Goal: Information Seeking & Learning: Learn about a topic

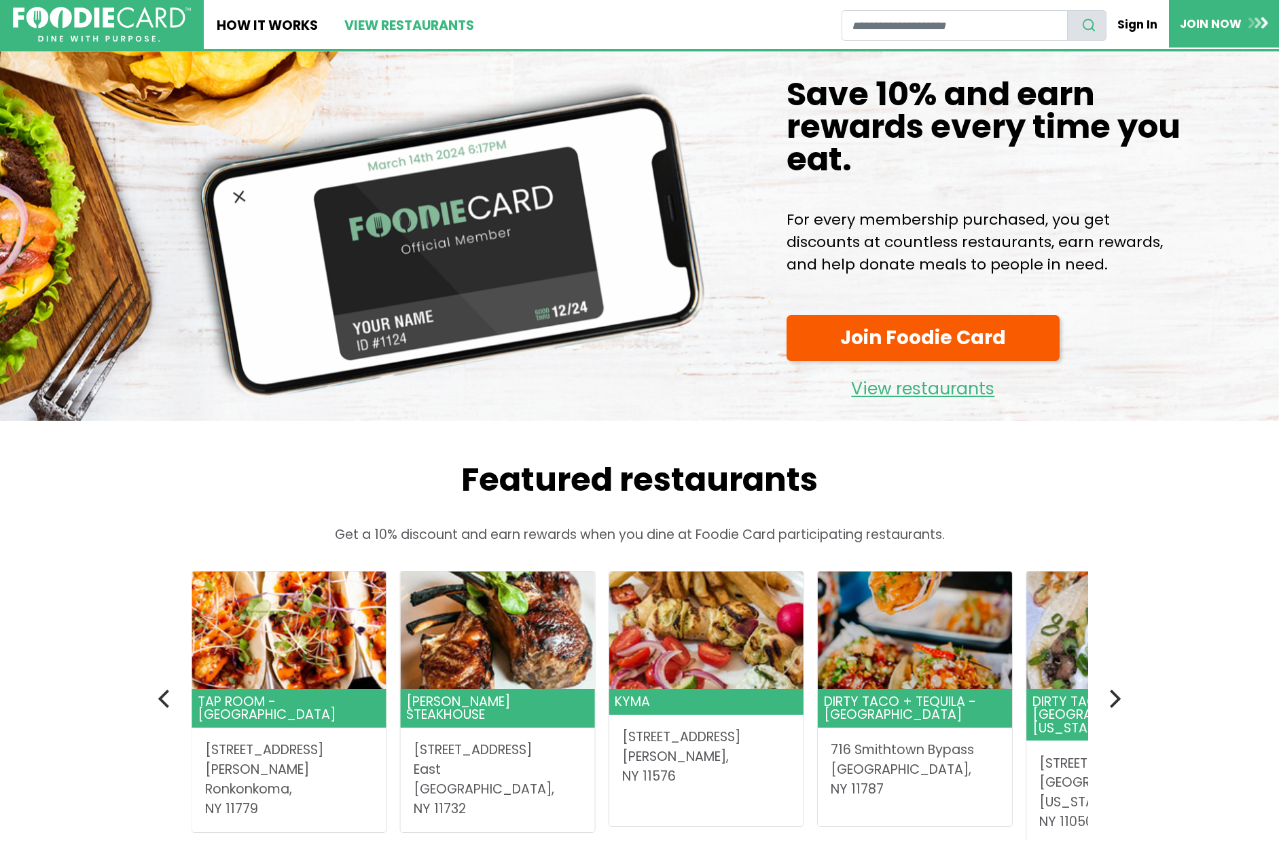
click at [398, 33] on link "View restaurants" at bounding box center [408, 24] width 155 height 49
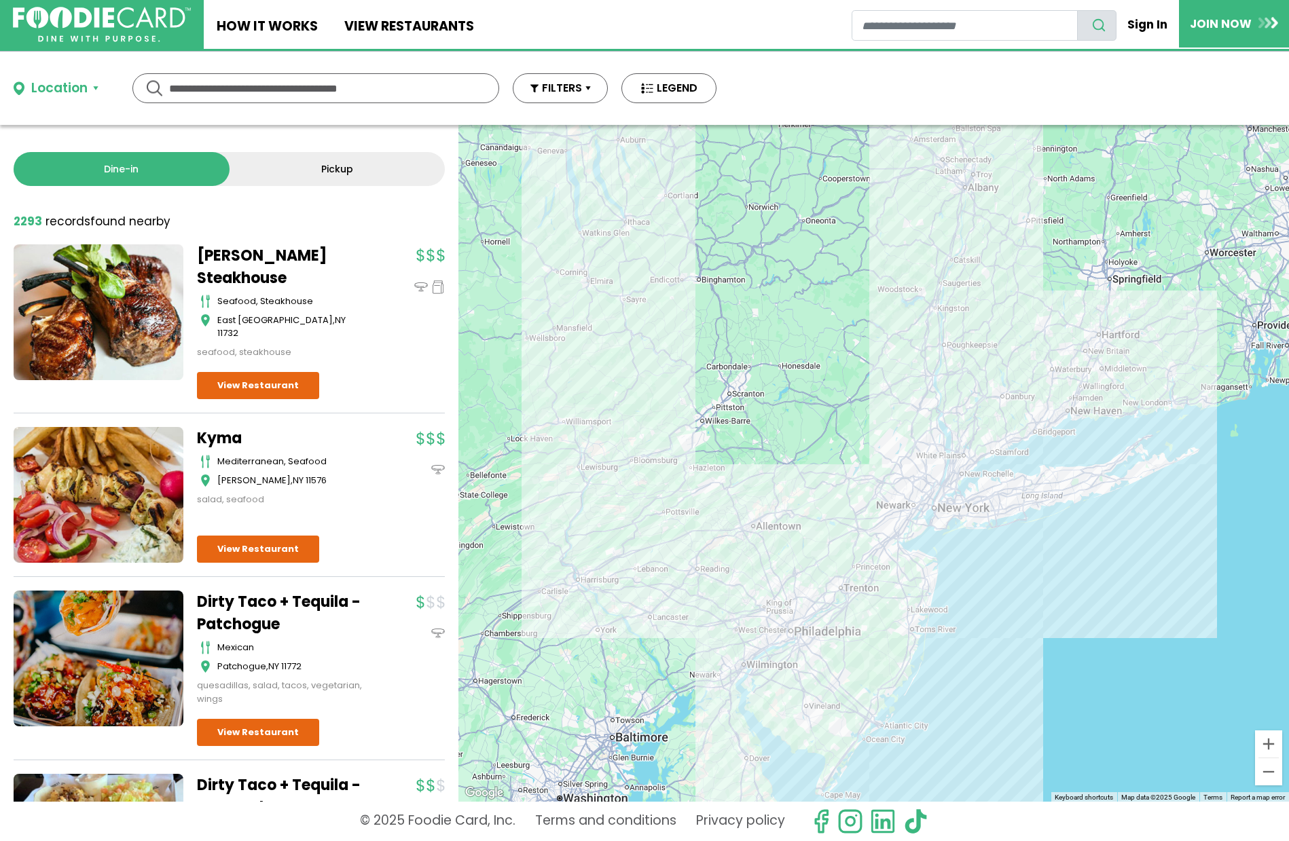
click at [308, 90] on input "text" at bounding box center [315, 88] width 293 height 29
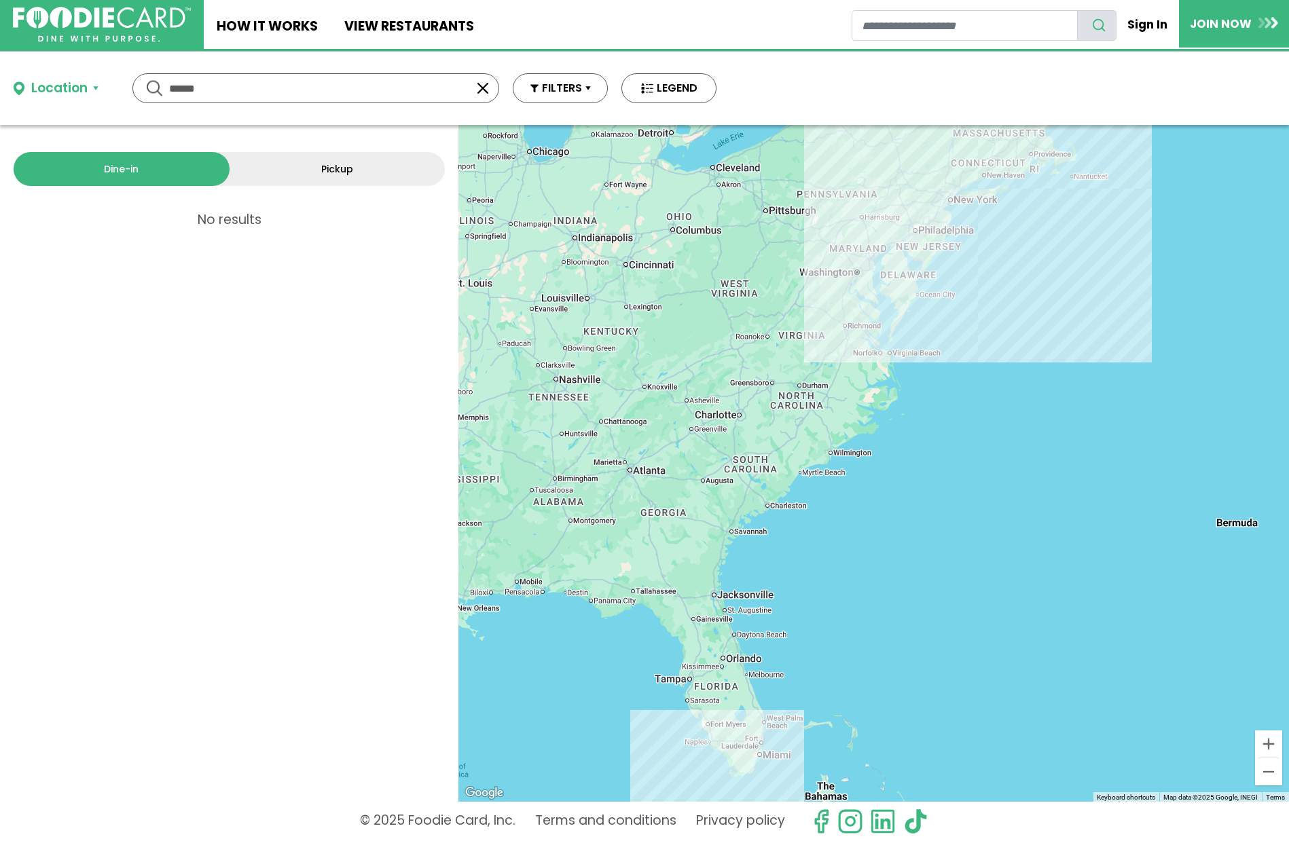
drag, startPoint x: 221, startPoint y: 90, endPoint x: 115, endPoint y: 88, distance: 105.9
click at [115, 88] on div "Location Use my current location Search by Region New York 1988 restaurants New…" at bounding box center [365, 88] width 730 height 73
type input "******"
click at [479, 83] on button "button" at bounding box center [483, 88] width 16 height 16
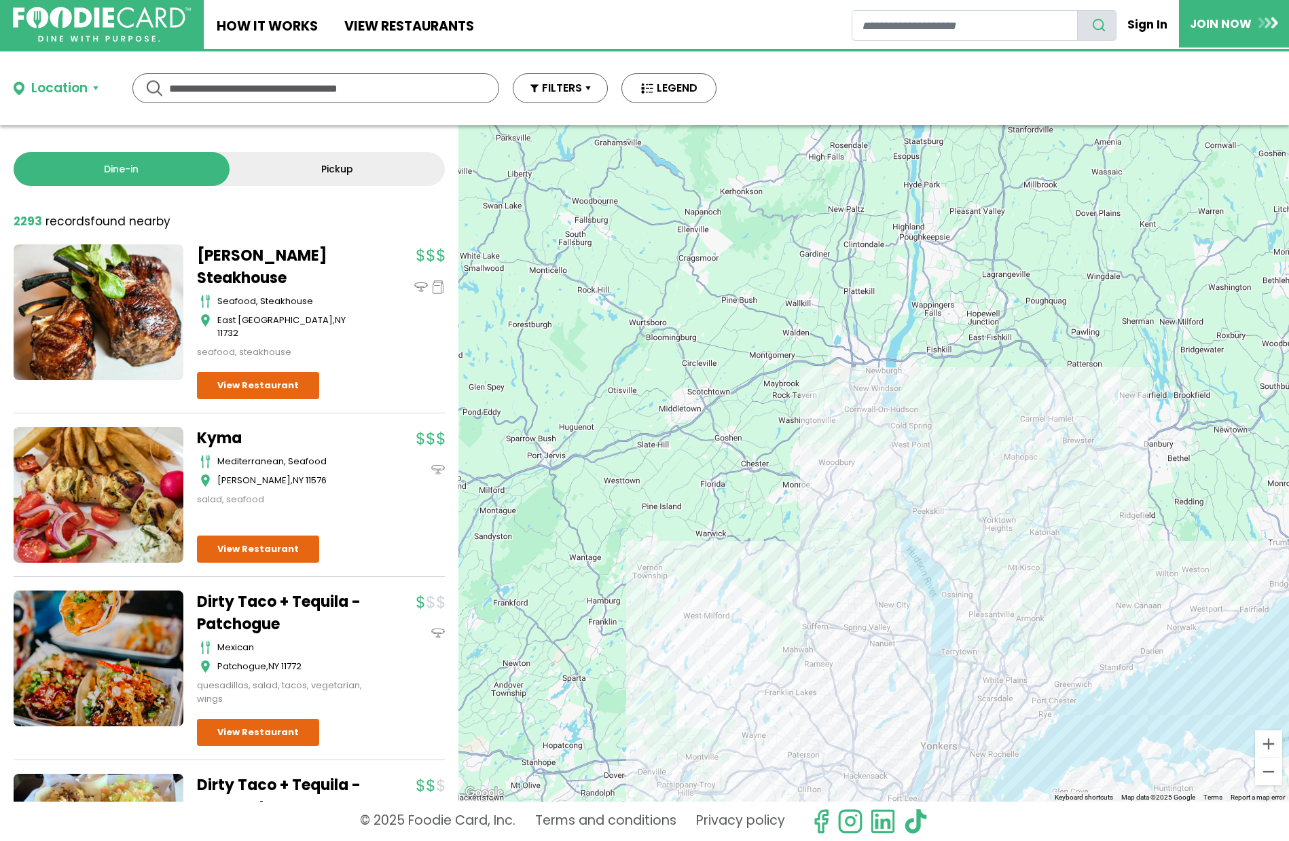
drag, startPoint x: 1034, startPoint y: 366, endPoint x: 823, endPoint y: 455, distance: 229.1
click at [818, 458] on div at bounding box center [873, 463] width 830 height 677
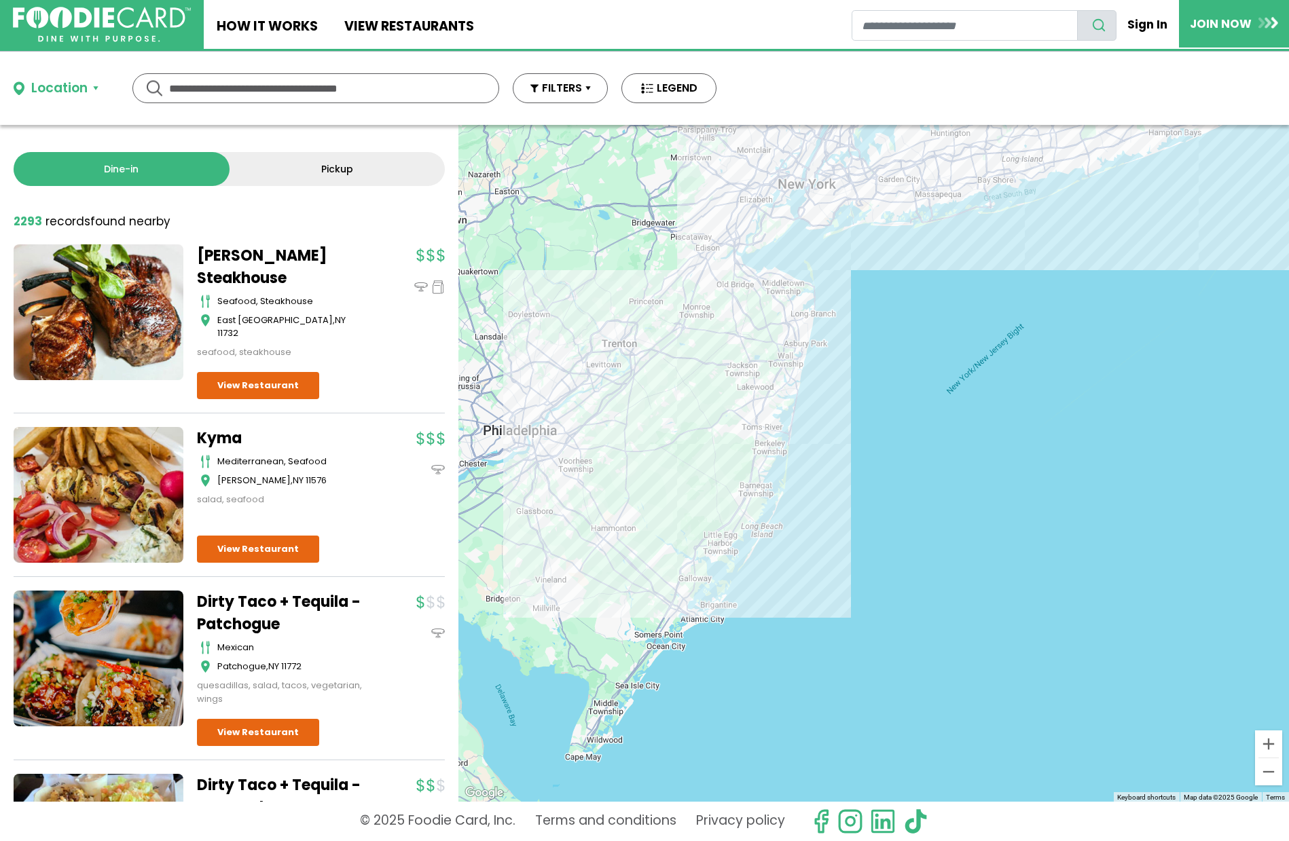
drag, startPoint x: 721, startPoint y: 354, endPoint x: 1020, endPoint y: 498, distance: 331.3
click at [1019, 498] on div at bounding box center [873, 463] width 830 height 677
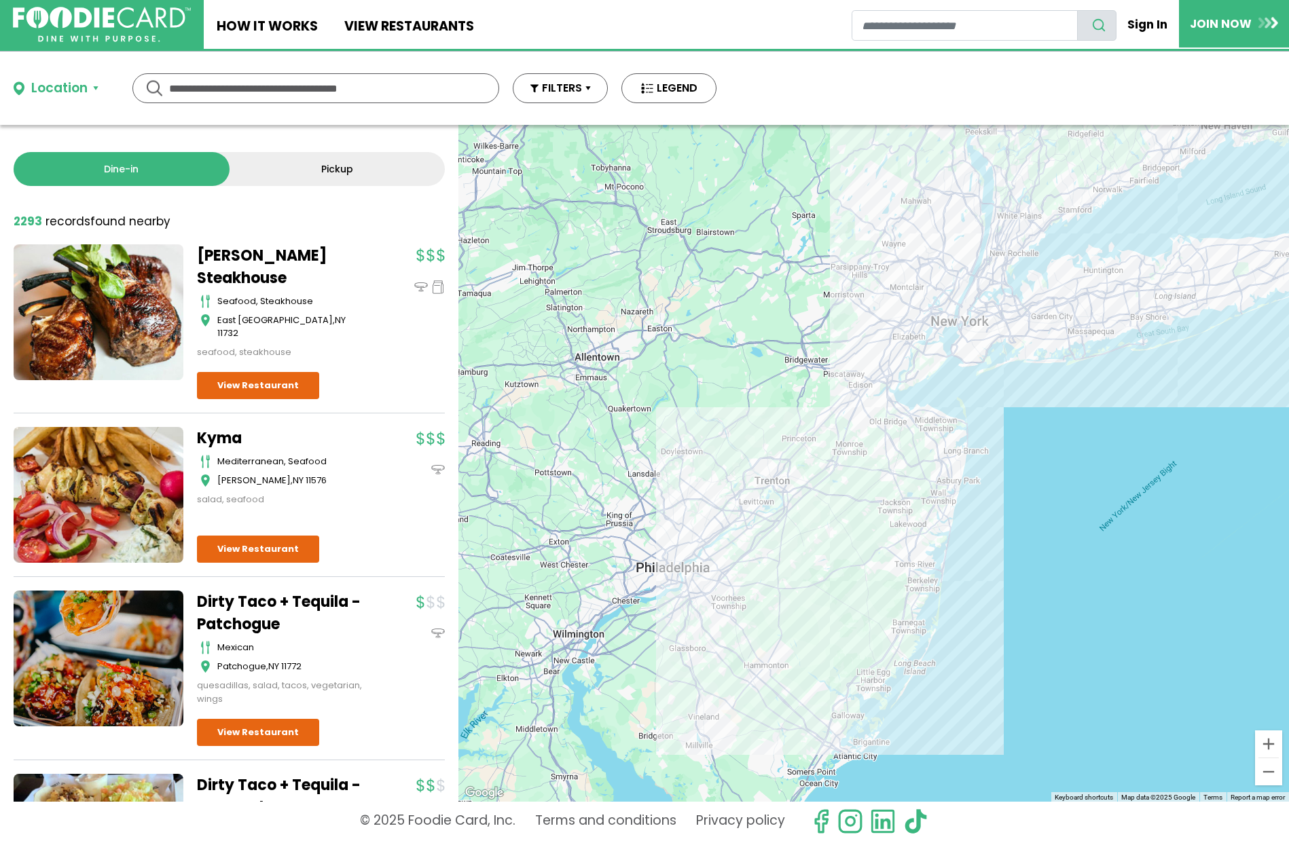
drag, startPoint x: 1053, startPoint y: 429, endPoint x: 914, endPoint y: 505, distance: 158.6
click at [915, 509] on div at bounding box center [873, 463] width 830 height 677
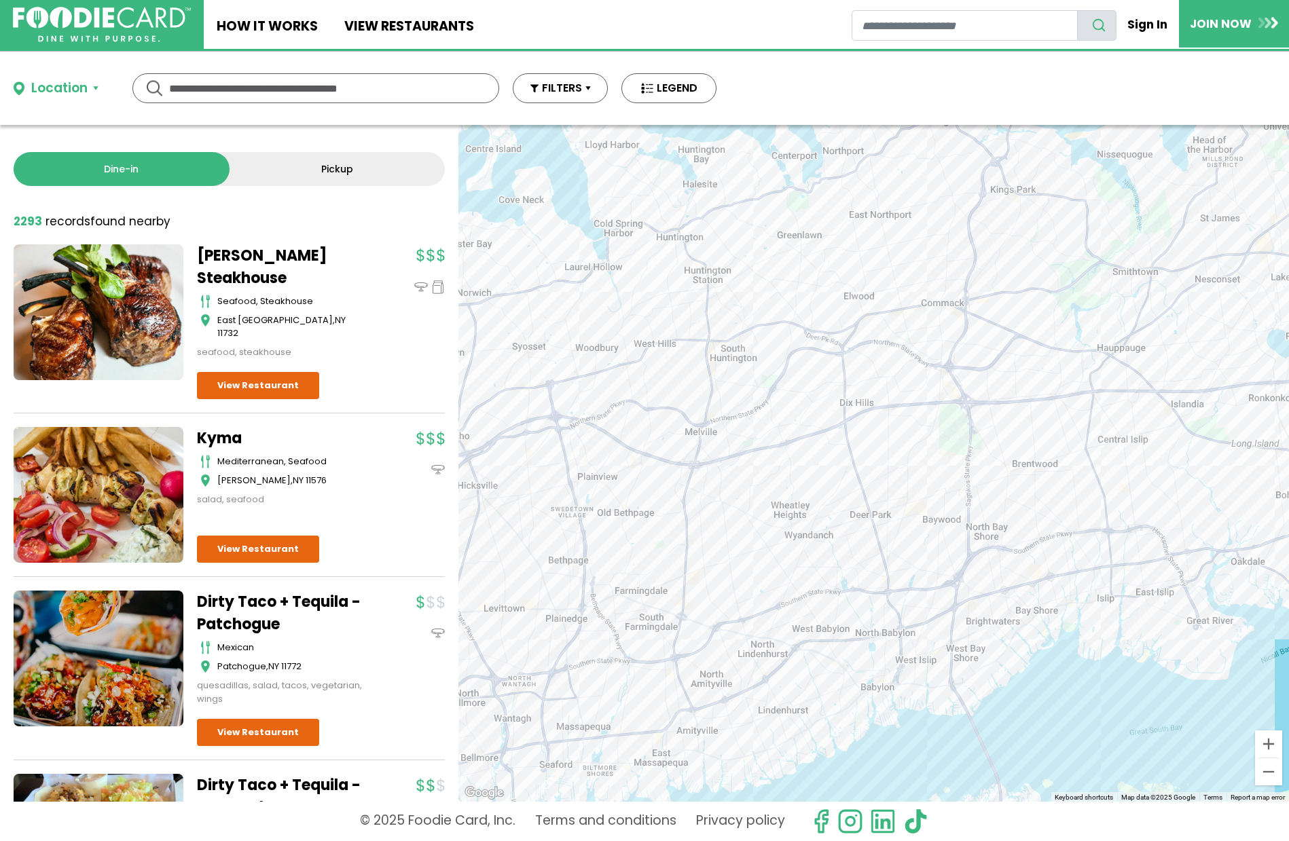
drag, startPoint x: 834, startPoint y: 312, endPoint x: 898, endPoint y: 481, distance: 180.1
click at [898, 479] on div at bounding box center [873, 463] width 830 height 677
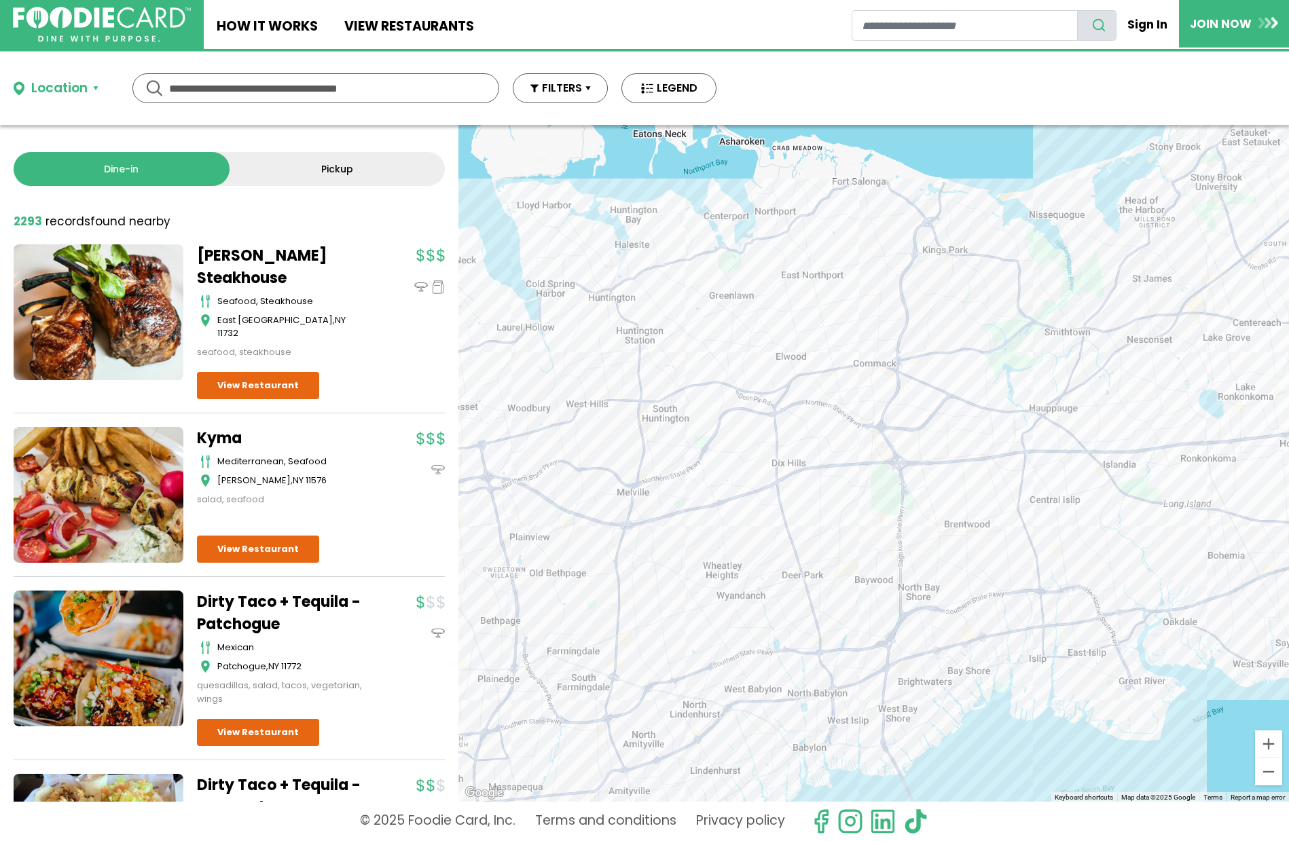
drag, startPoint x: 854, startPoint y: 417, endPoint x: 754, endPoint y: 445, distance: 103.8
click at [758, 444] on div at bounding box center [873, 463] width 830 height 677
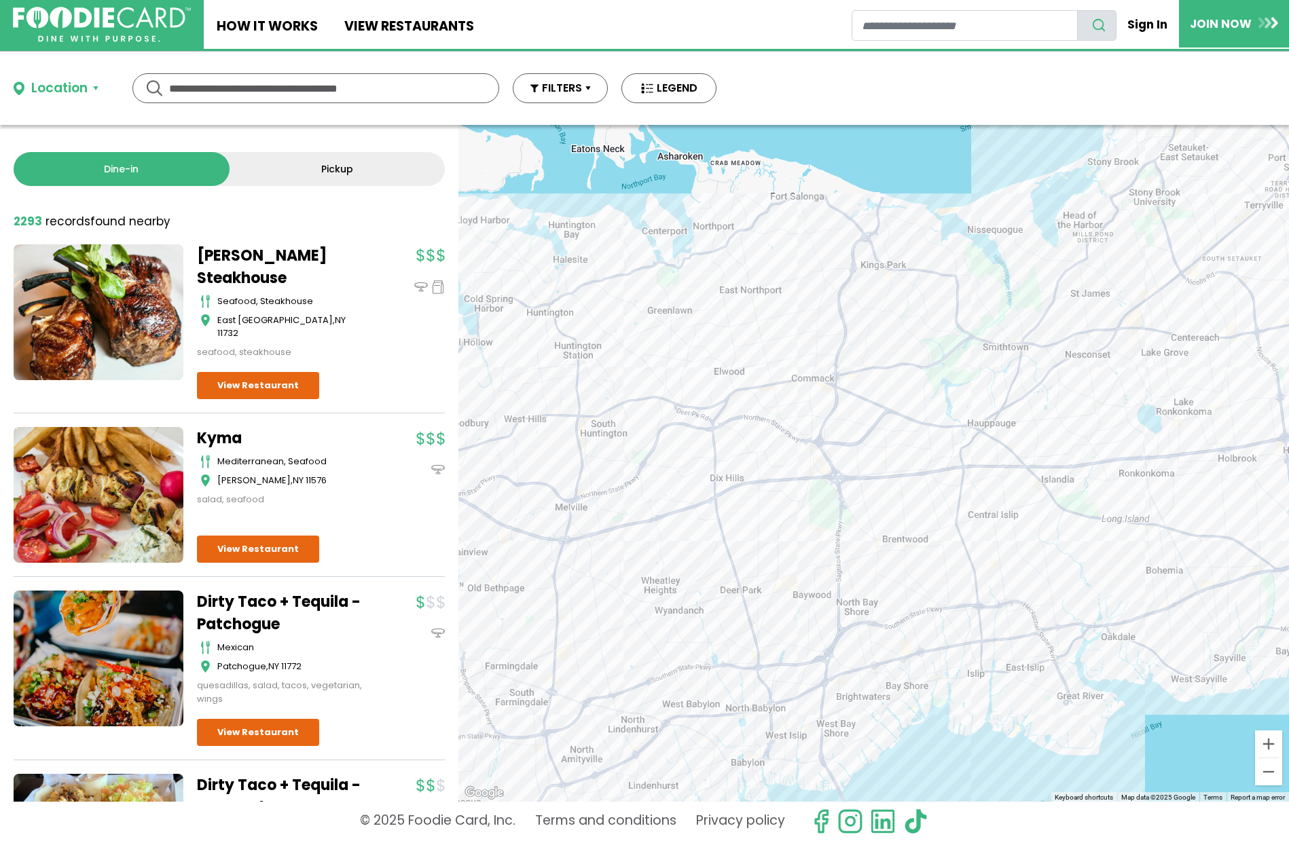
click at [98, 88] on div "Location" at bounding box center [73, 89] width 119 height 20
click at [92, 89] on button "Location" at bounding box center [56, 89] width 85 height 20
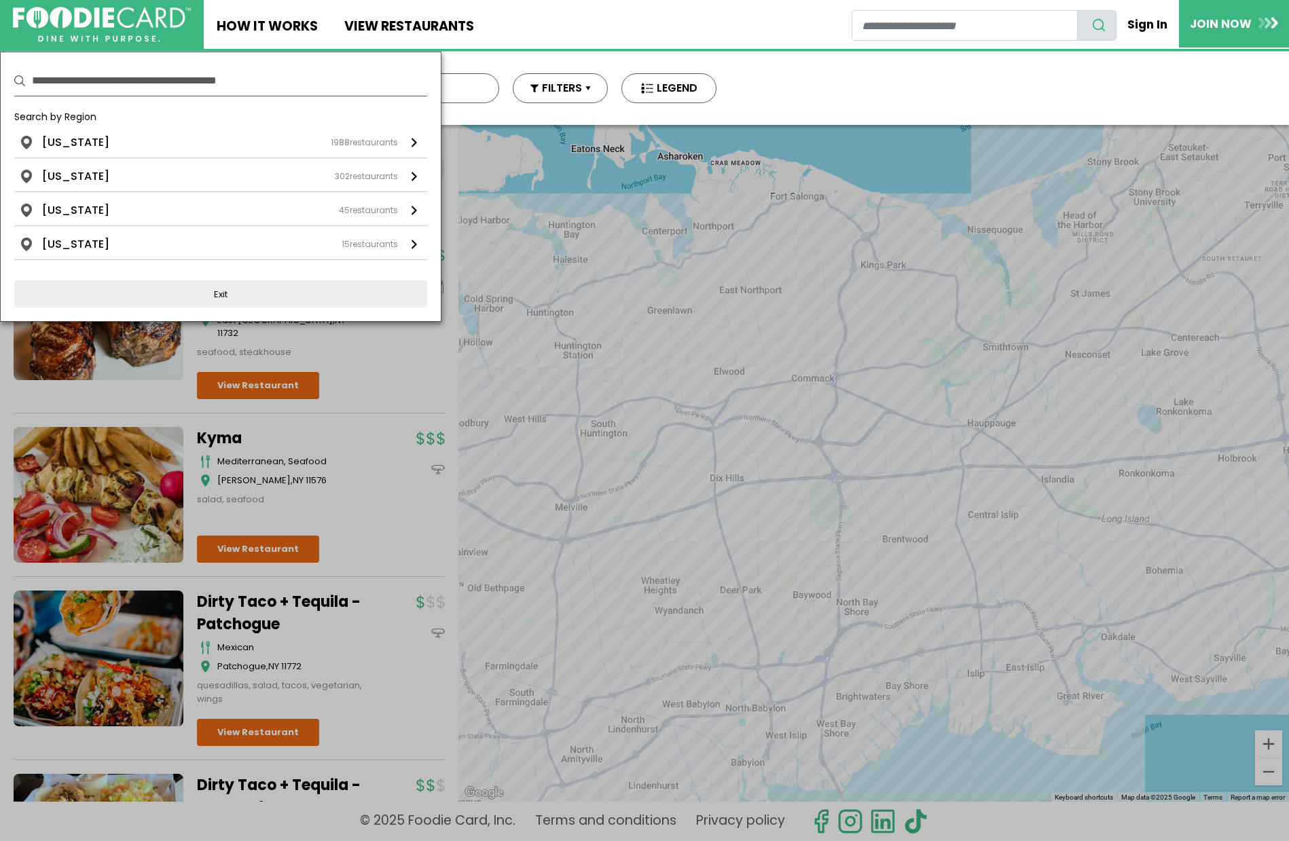
click at [251, 79] on input "text" at bounding box center [229, 81] width 395 height 30
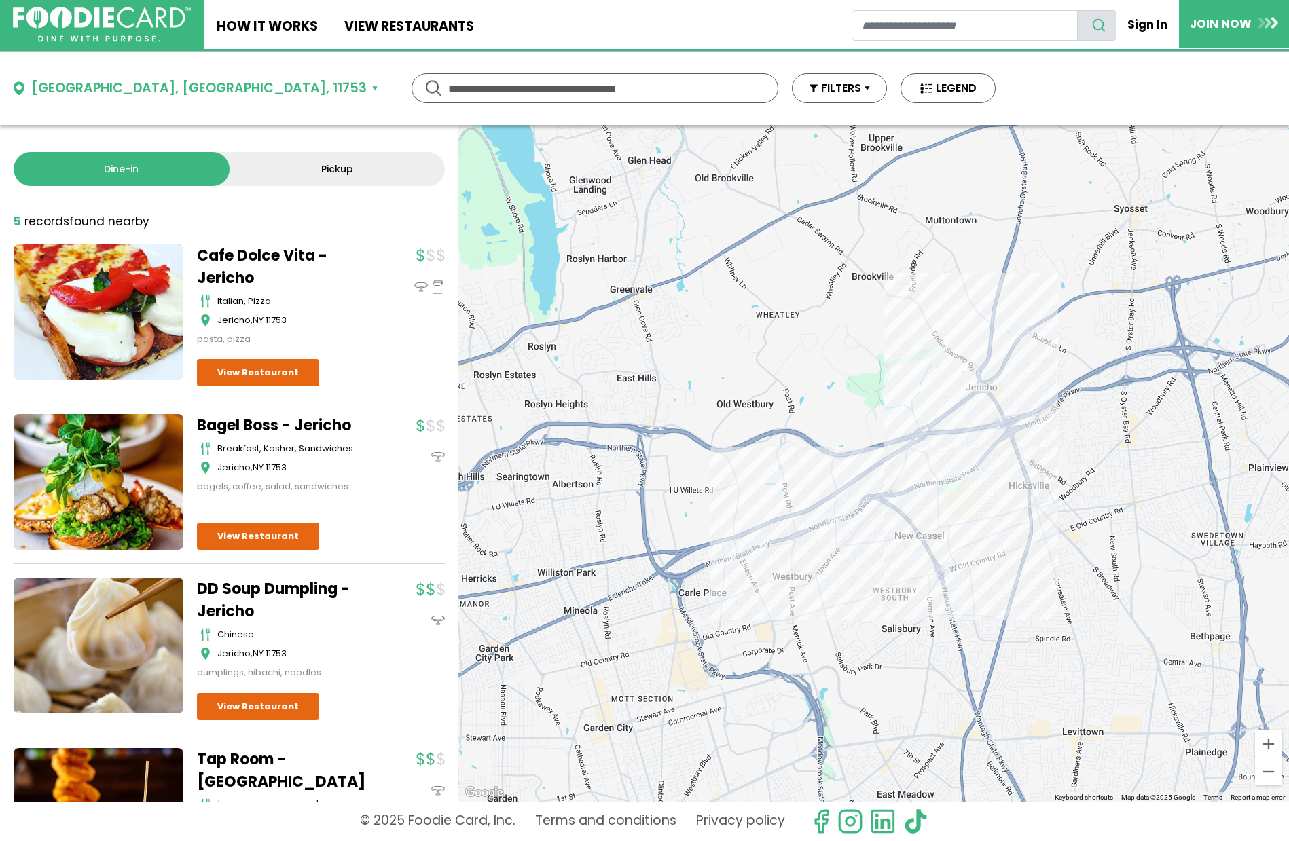
click at [40, 88] on div "Jericho, NY, 11753" at bounding box center [198, 89] width 335 height 20
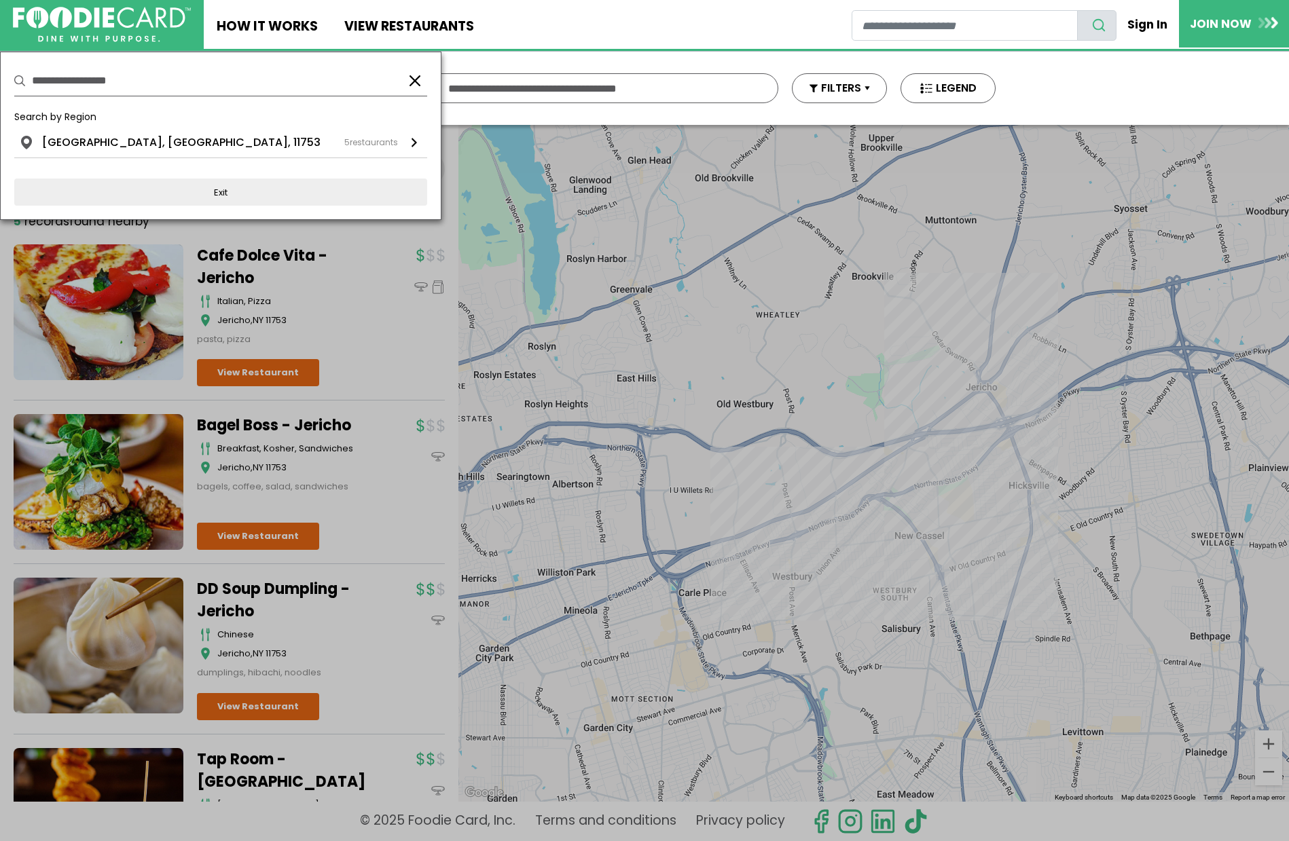
click at [69, 84] on input "**********" at bounding box center [214, 81] width 364 height 30
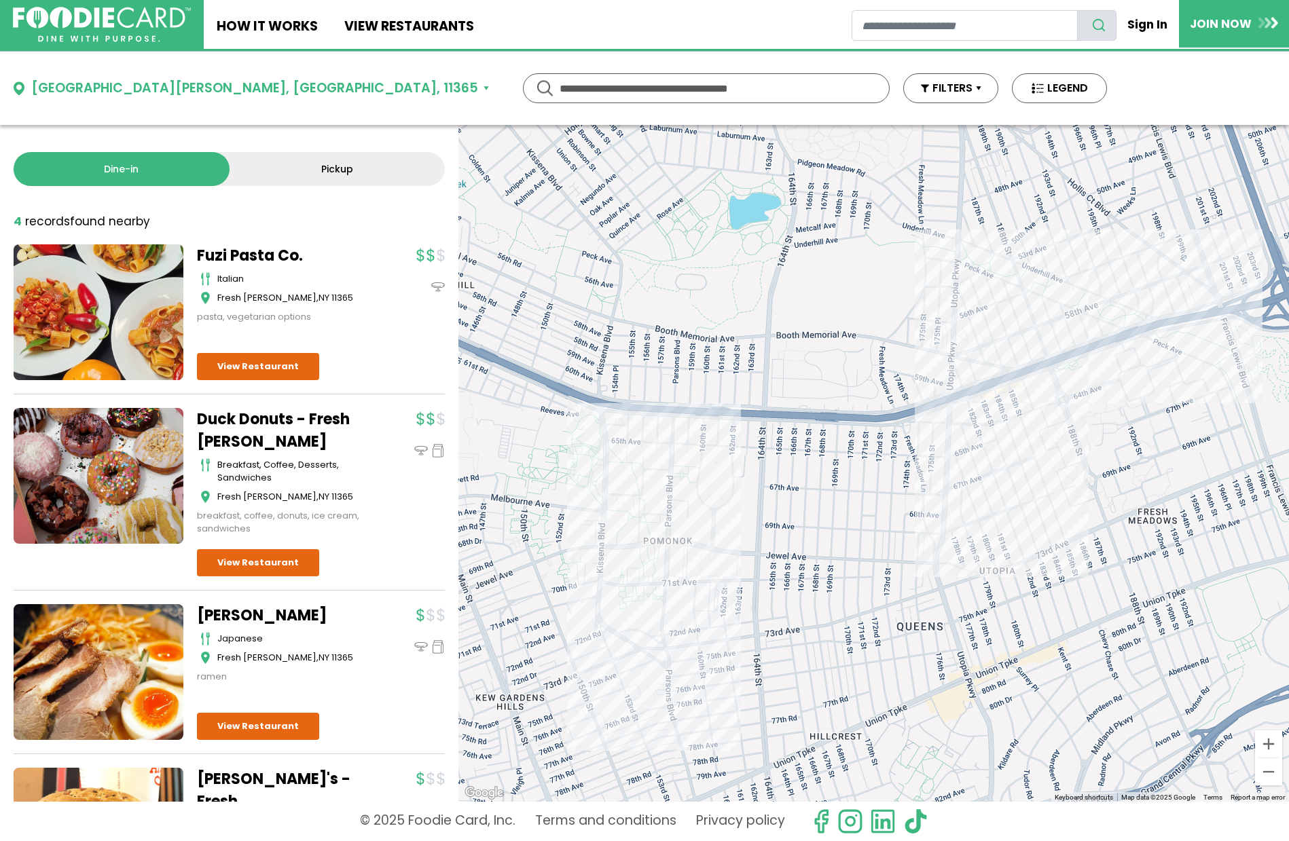
click at [198, 86] on button "Fresh Meadows, NY, 11365" at bounding box center [251, 89] width 475 height 20
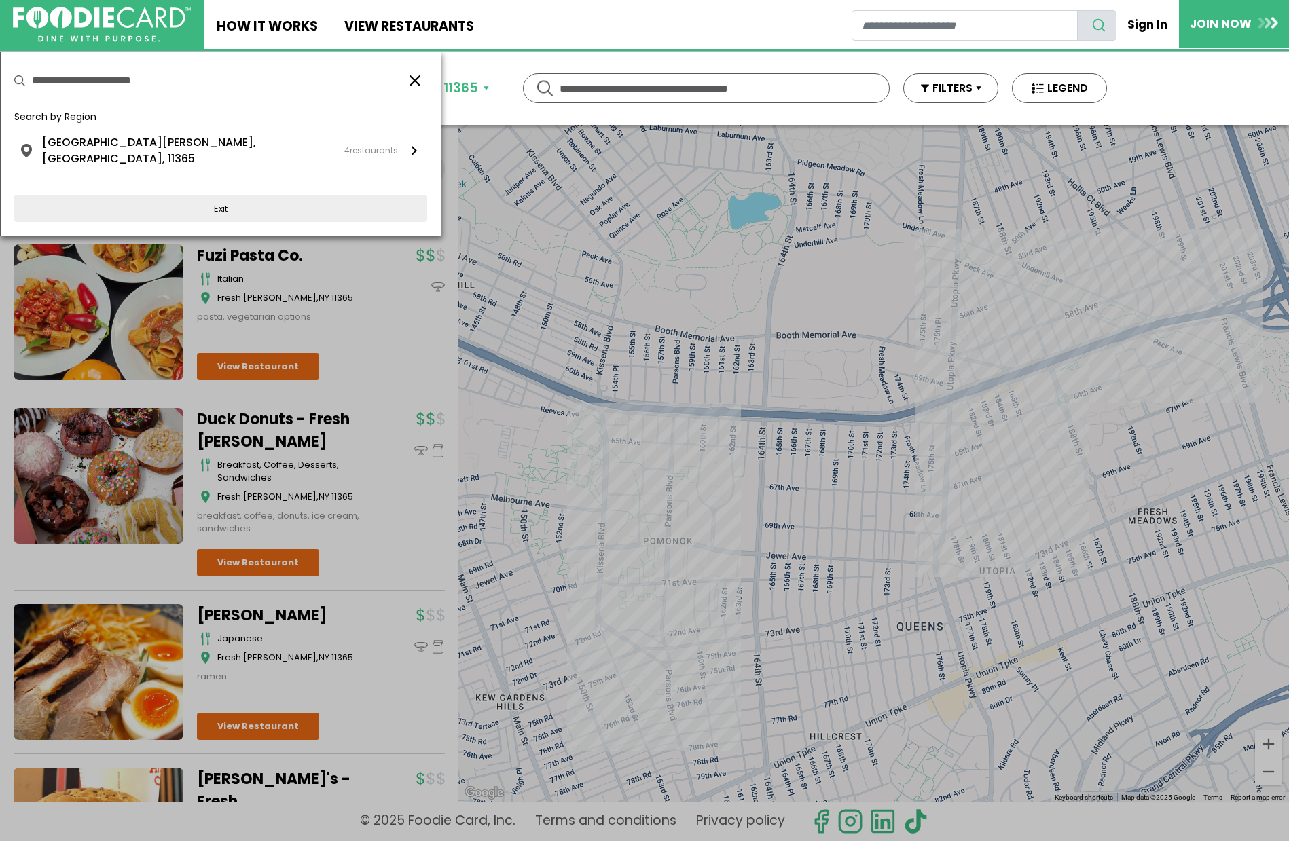
drag, startPoint x: 176, startPoint y: 82, endPoint x: -6, endPoint y: 90, distance: 182.2
click at [0, 90] on html "Skip Navigation Skip to Login Skip to Footer Home How It Works View restaurants" at bounding box center [644, 420] width 1289 height 841
type input "*****"
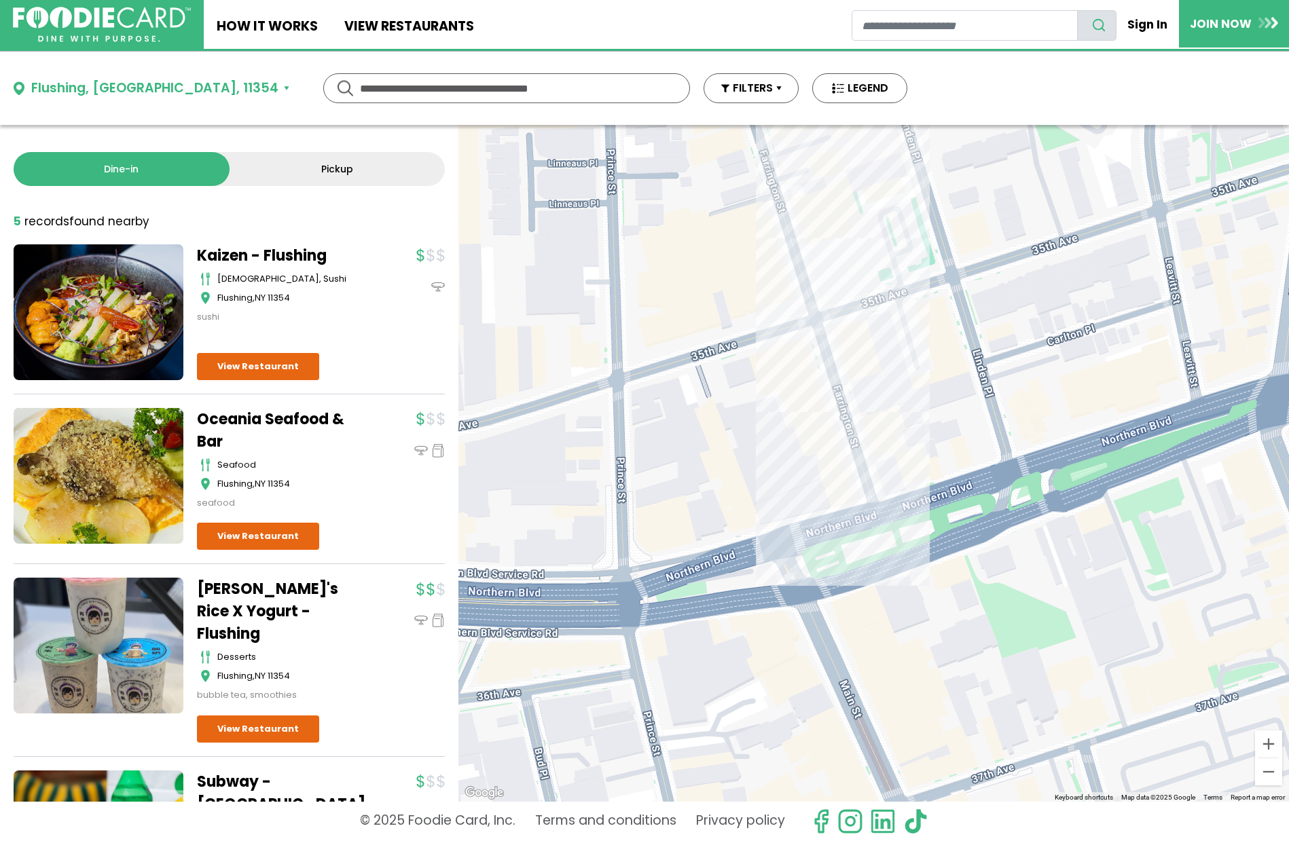
click at [280, 424] on link "Oceania Seafood & Bar" at bounding box center [282, 430] width 170 height 45
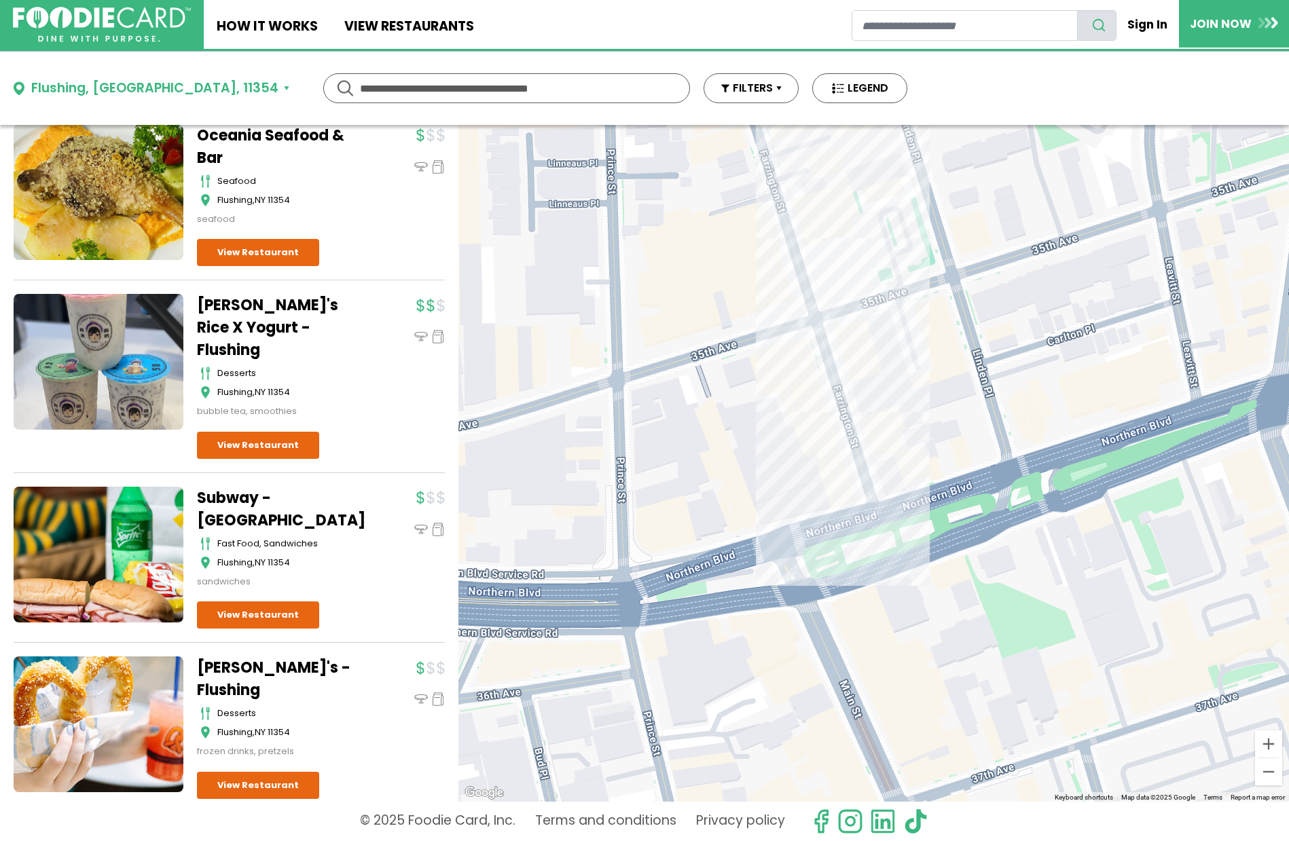
scroll to position [286, 0]
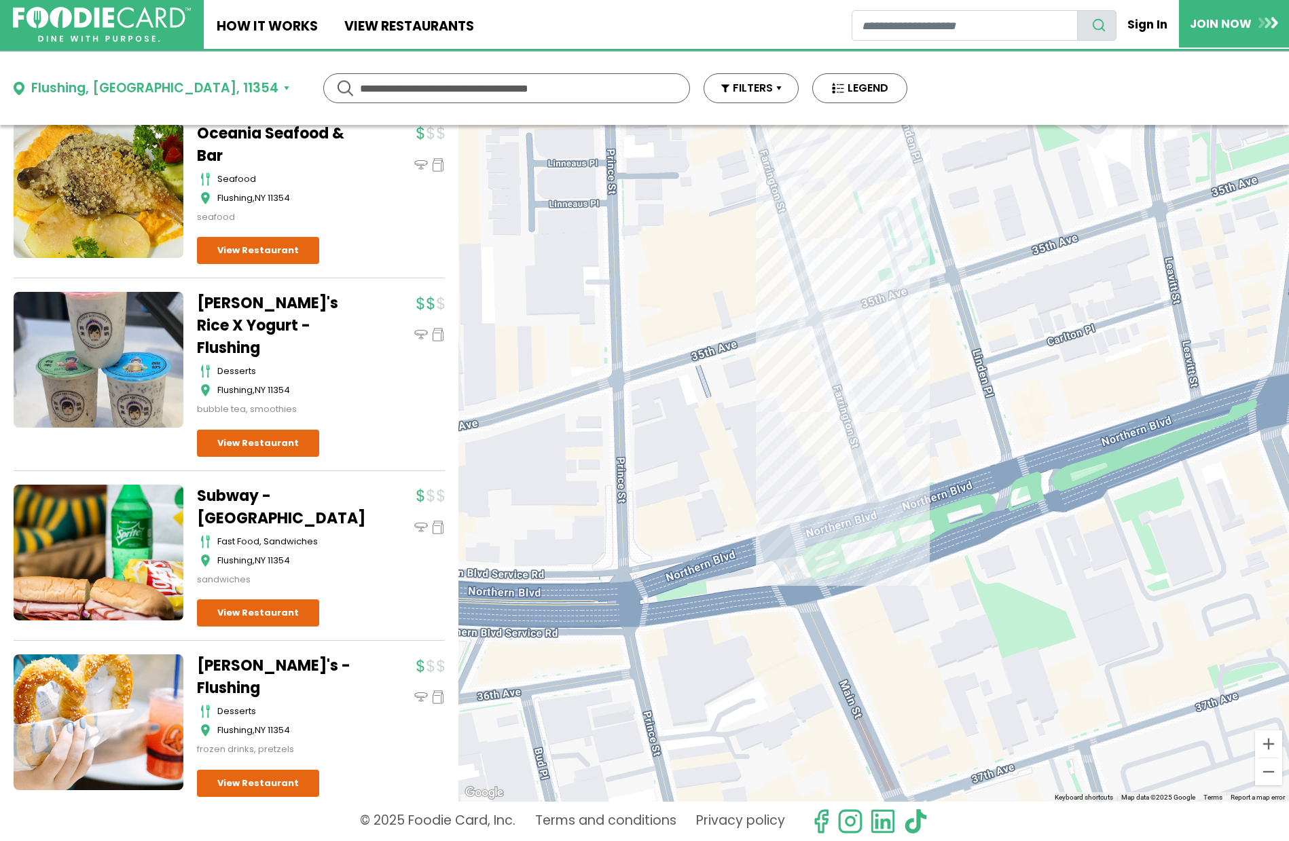
click at [272, 655] on link "Auntie Anne's - Flushing" at bounding box center [282, 677] width 170 height 45
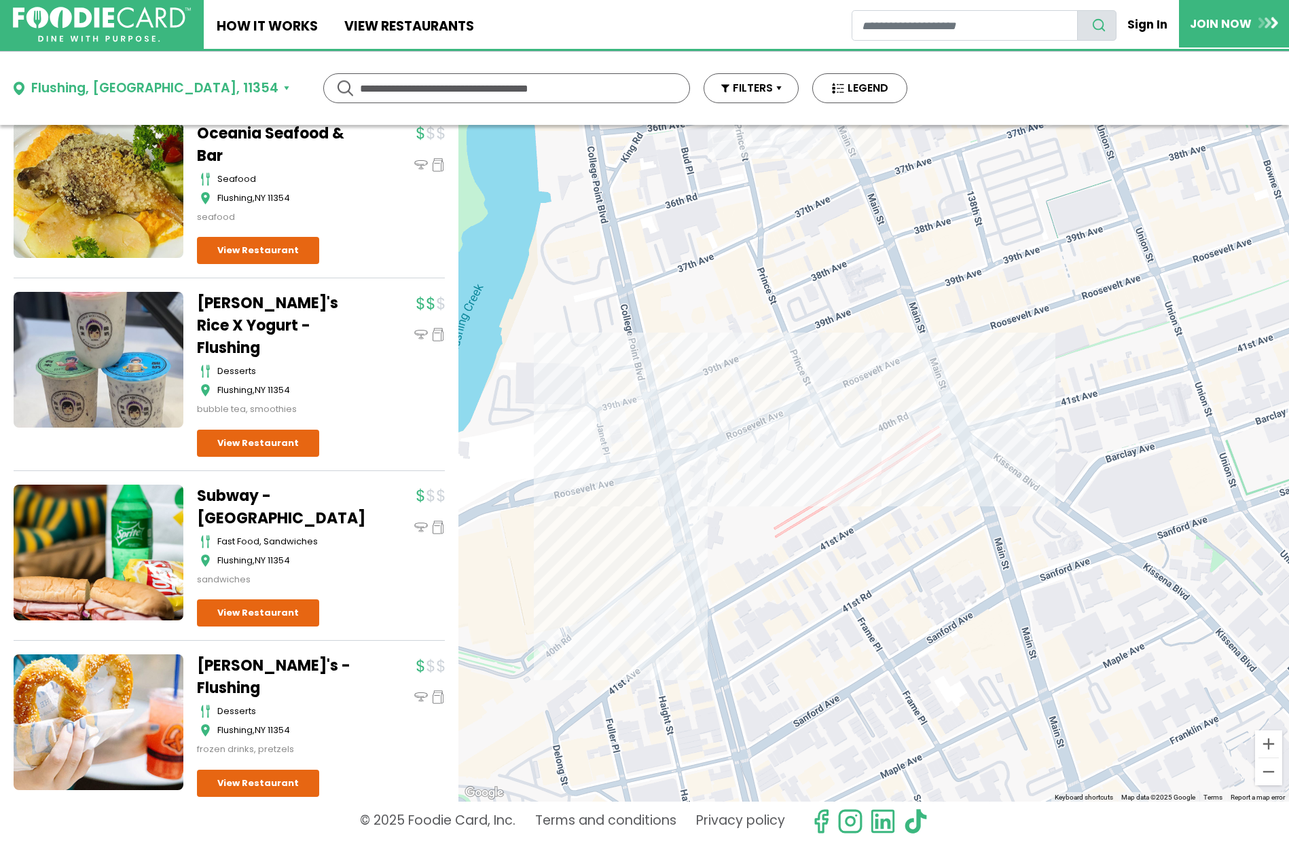
drag, startPoint x: 790, startPoint y: 452, endPoint x: 860, endPoint y: 231, distance: 231.5
click at [854, 232] on div at bounding box center [873, 463] width 830 height 677
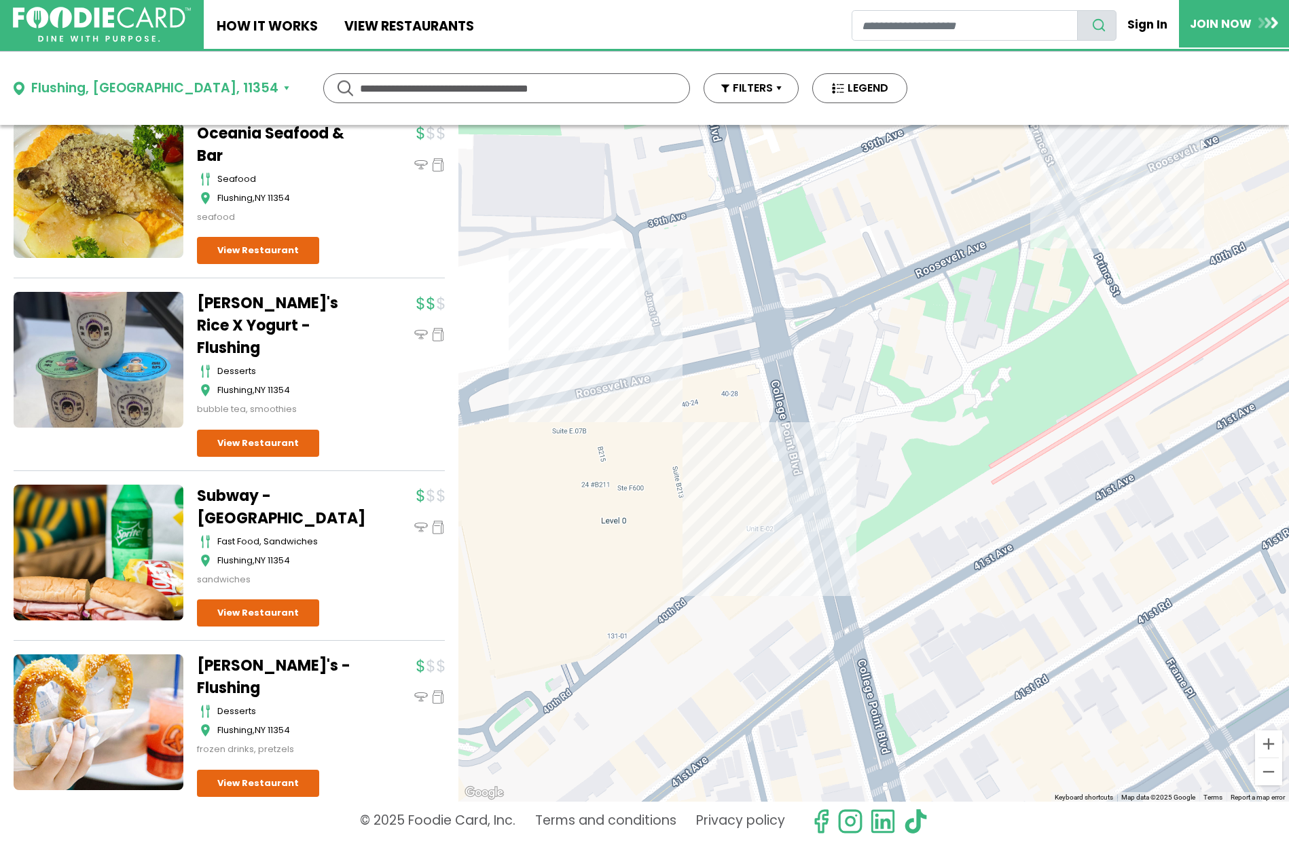
drag, startPoint x: 687, startPoint y: 407, endPoint x: 841, endPoint y: 379, distance: 156.6
click at [841, 379] on div at bounding box center [873, 463] width 830 height 677
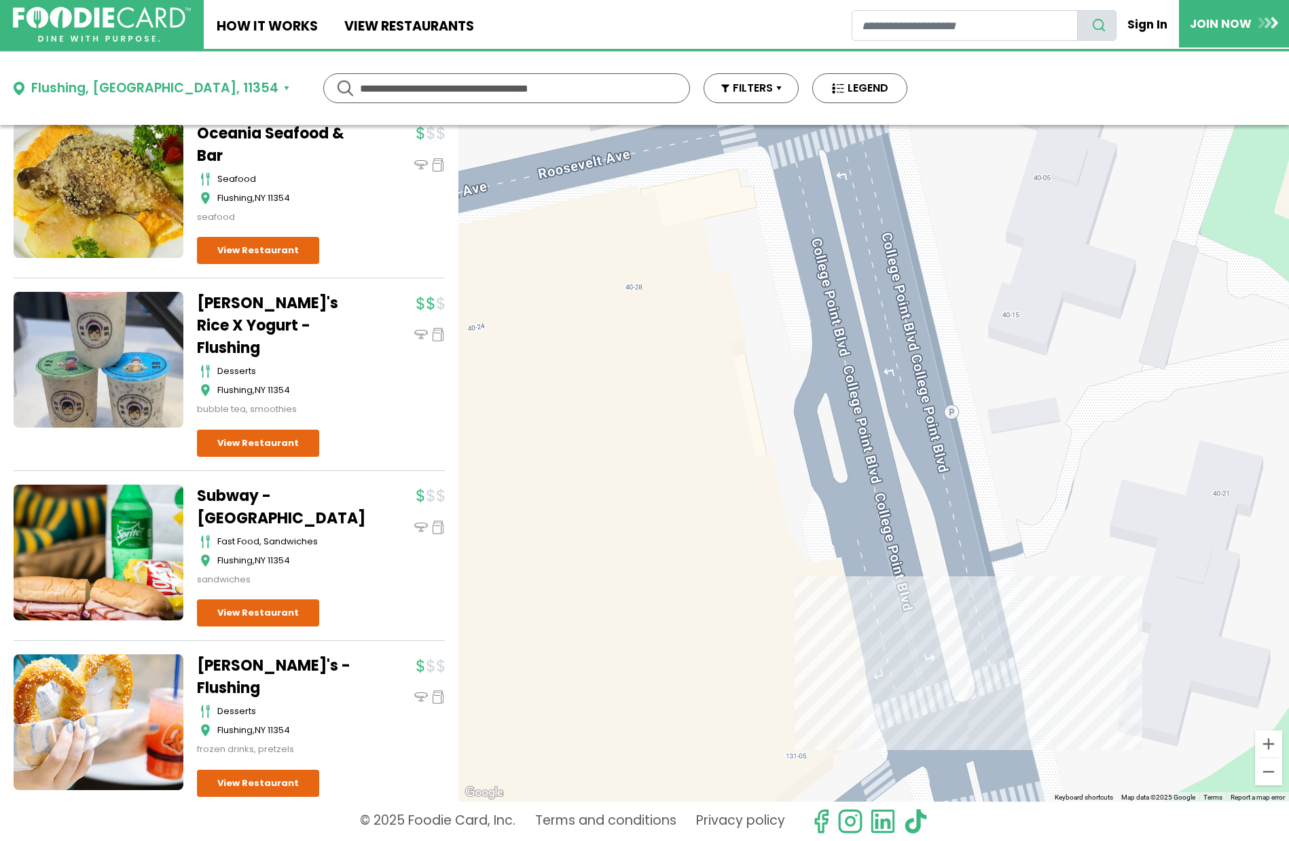
drag, startPoint x: 737, startPoint y: 427, endPoint x: 1004, endPoint y: 543, distance: 291.6
click at [1014, 550] on div at bounding box center [873, 463] width 830 height 677
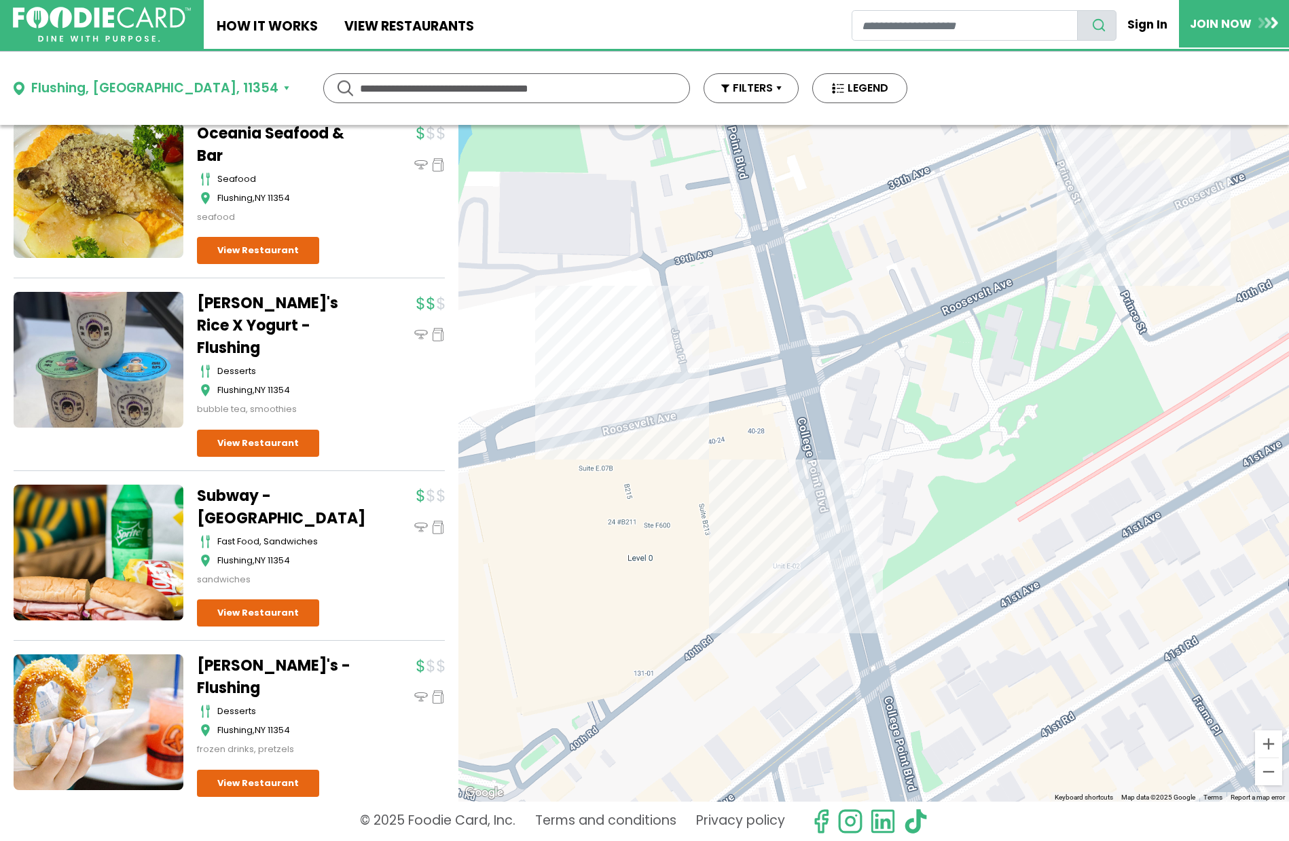
drag, startPoint x: 930, startPoint y: 359, endPoint x: 585, endPoint y: 517, distance: 380.1
click at [602, 513] on div at bounding box center [873, 463] width 830 height 677
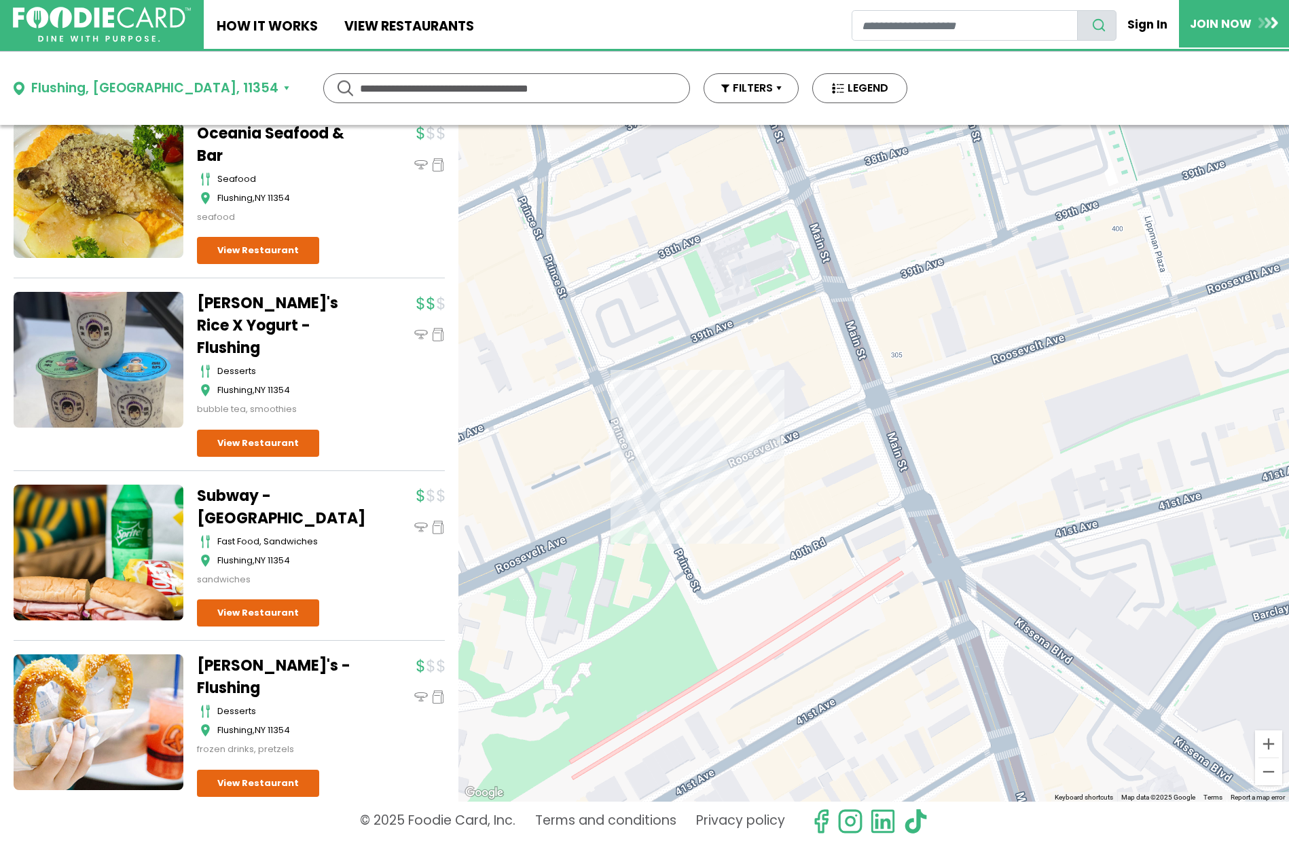
drag, startPoint x: 665, startPoint y: 439, endPoint x: 948, endPoint y: 405, distance: 285.2
click at [948, 405] on div at bounding box center [873, 463] width 830 height 677
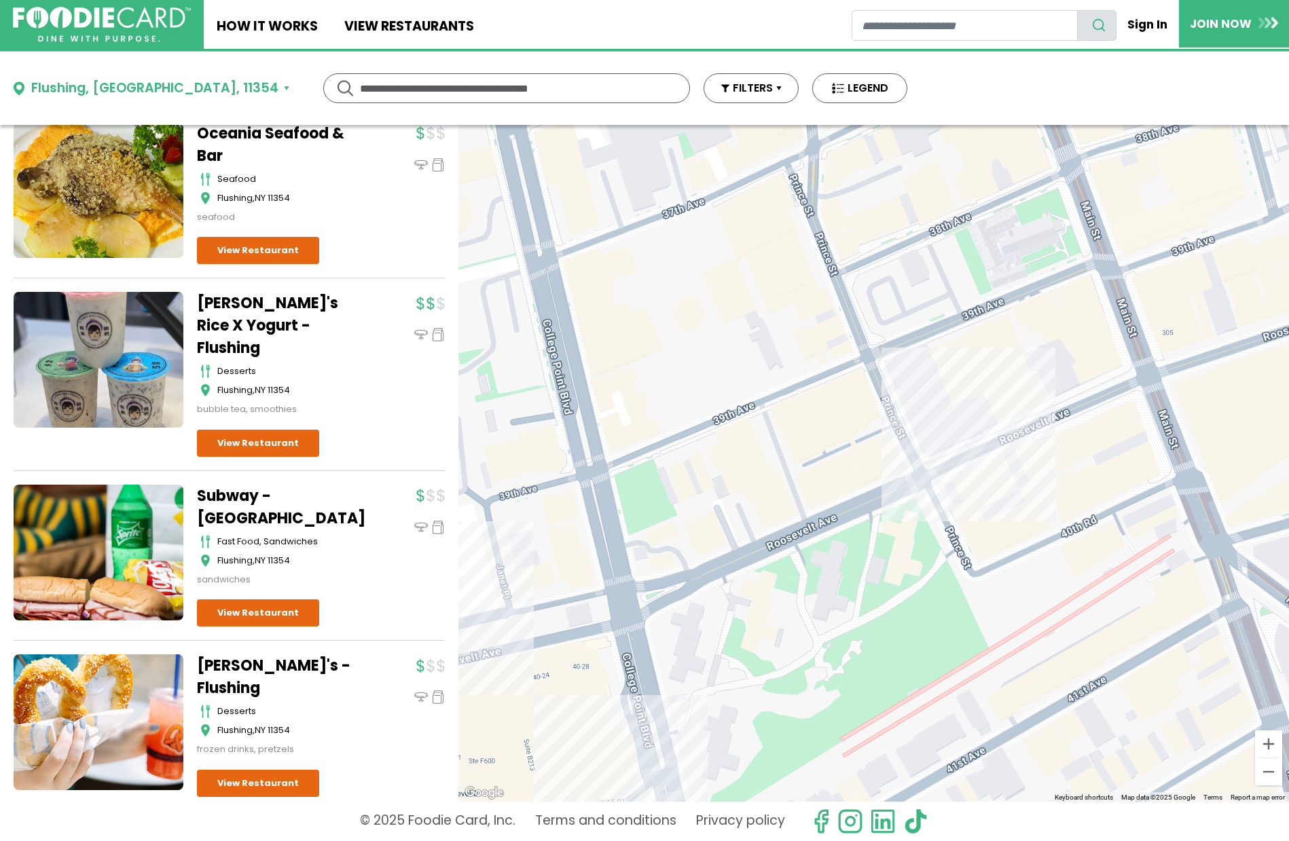
click at [128, 90] on div "Flushing, NY, 11354" at bounding box center [154, 89] width 247 height 20
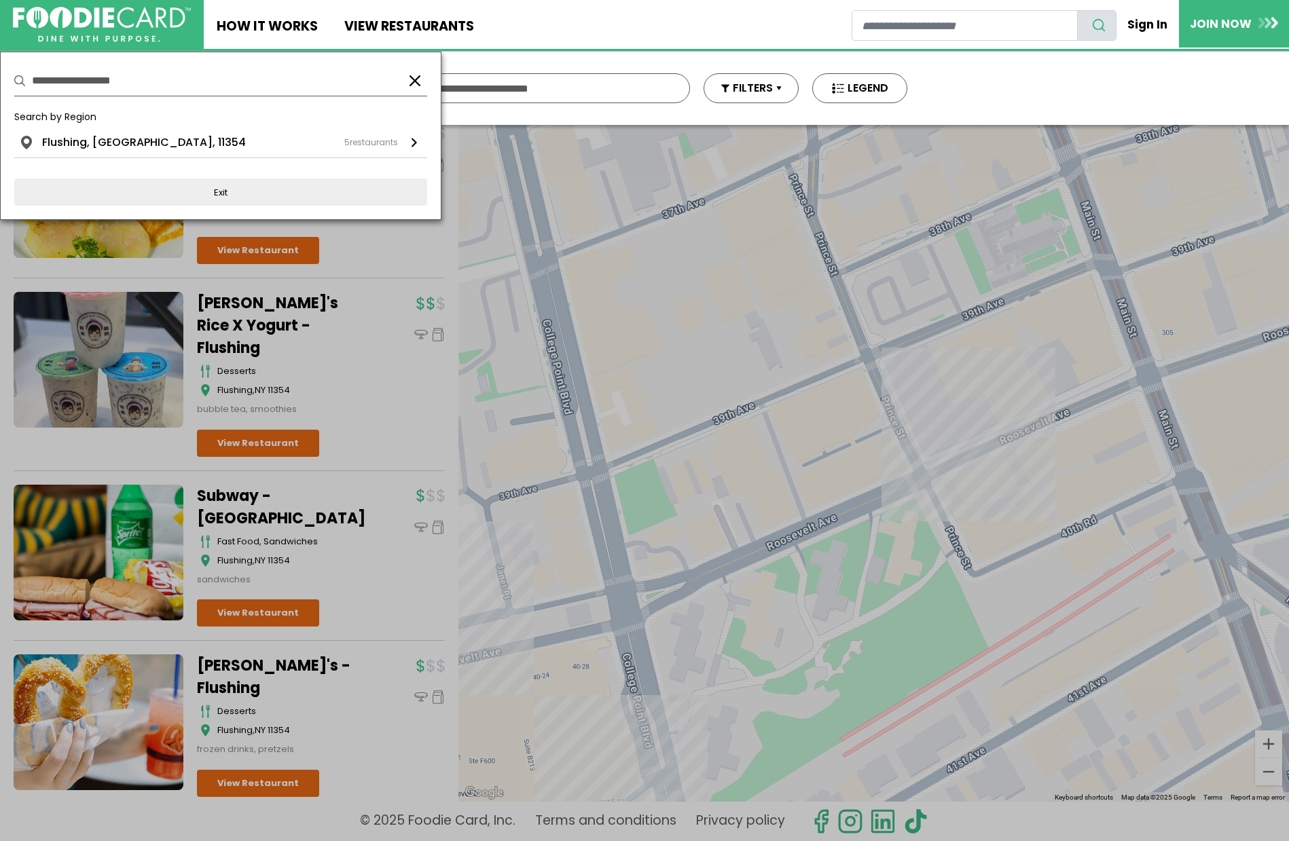
click at [419, 77] on button "button" at bounding box center [415, 81] width 16 height 16
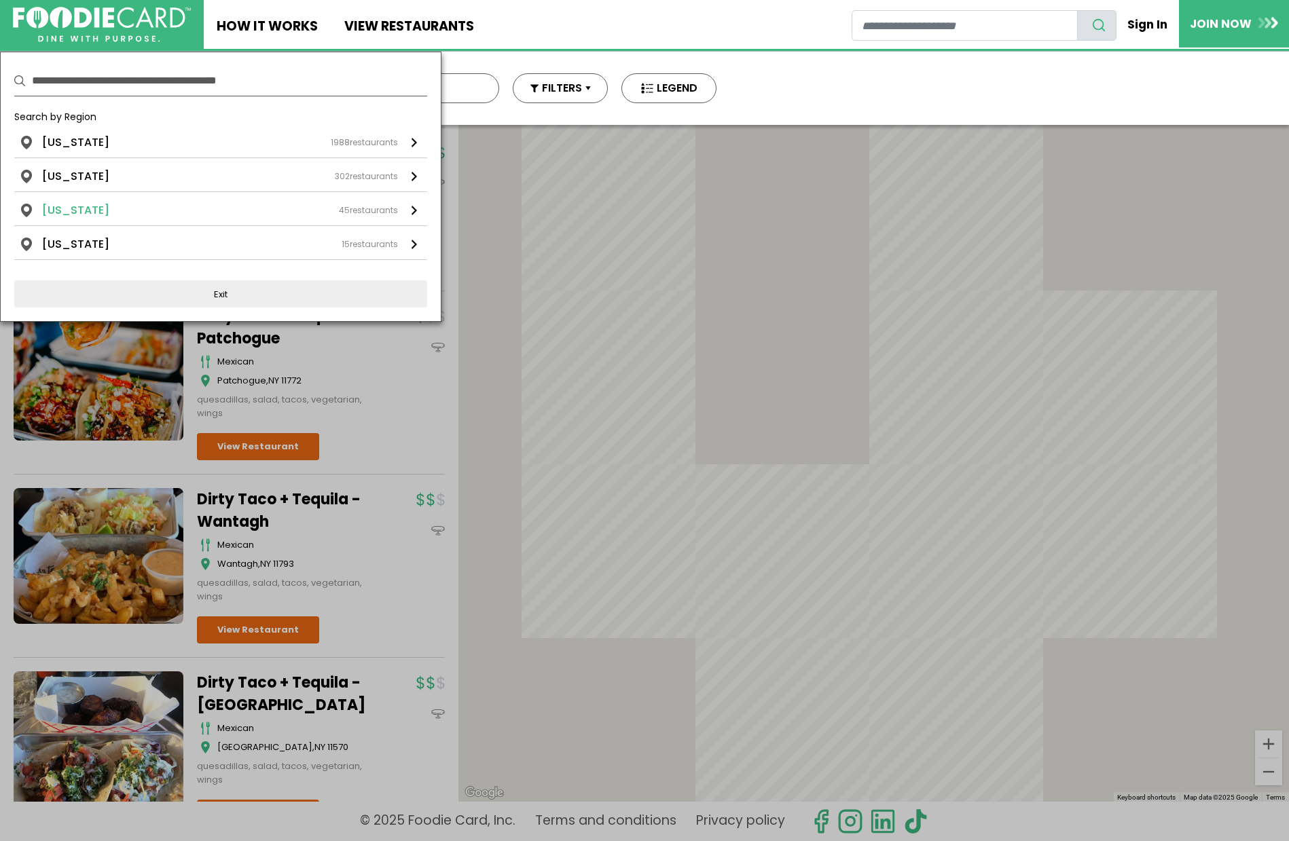
scroll to position [0, 0]
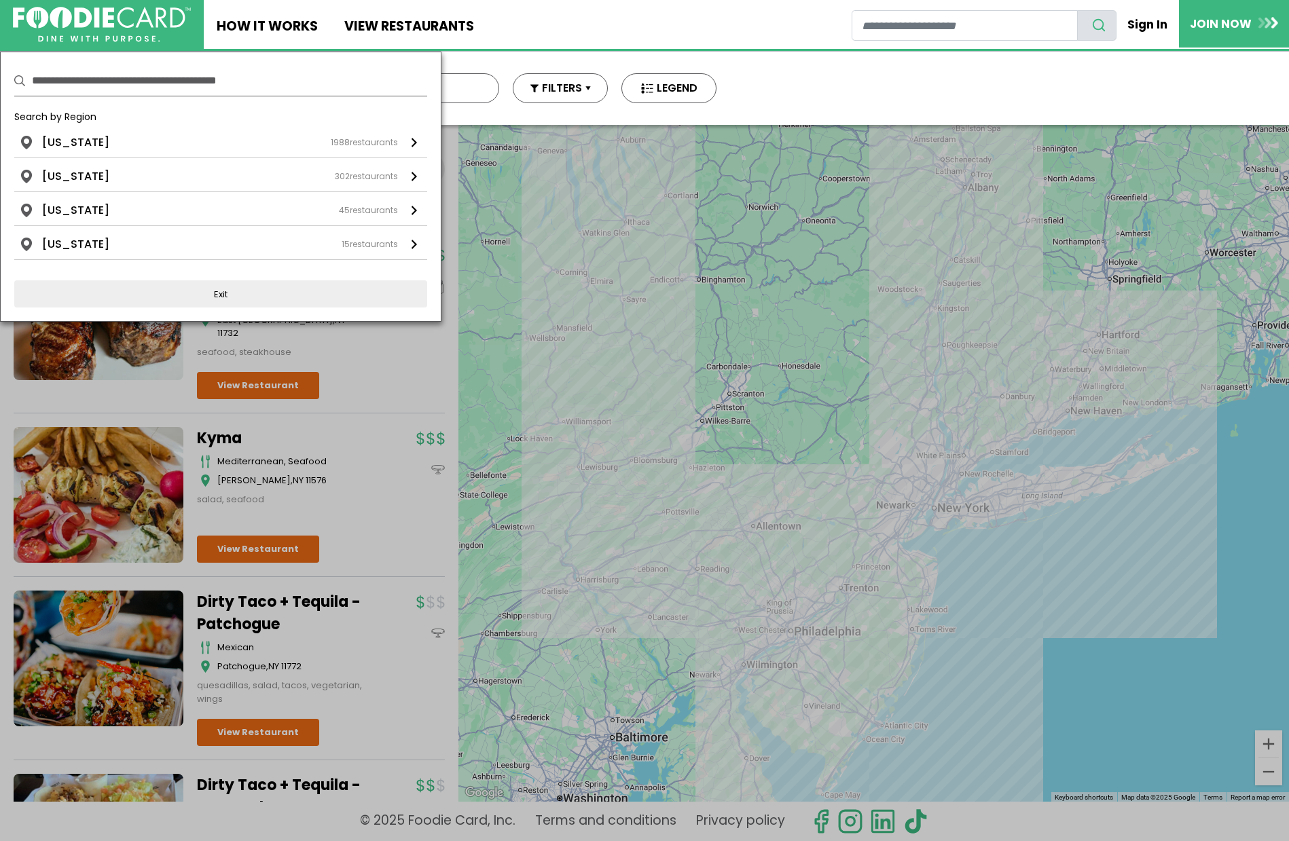
drag, startPoint x: 1014, startPoint y: 354, endPoint x: 764, endPoint y: 282, distance: 260.2
click at [764, 282] on div at bounding box center [644, 420] width 1289 height 841
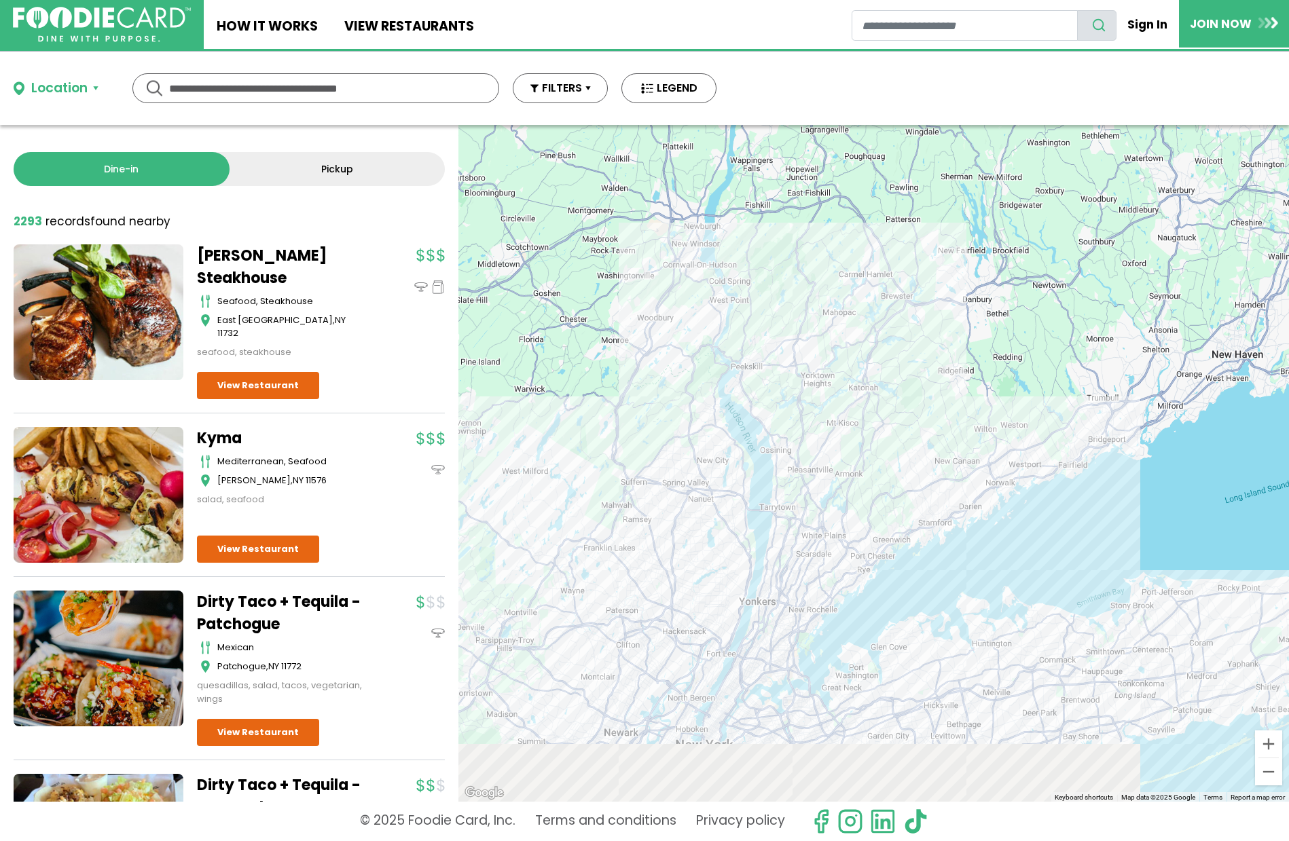
drag, startPoint x: 1006, startPoint y: 442, endPoint x: 776, endPoint y: 187, distance: 343.7
click at [782, 191] on div at bounding box center [873, 463] width 830 height 677
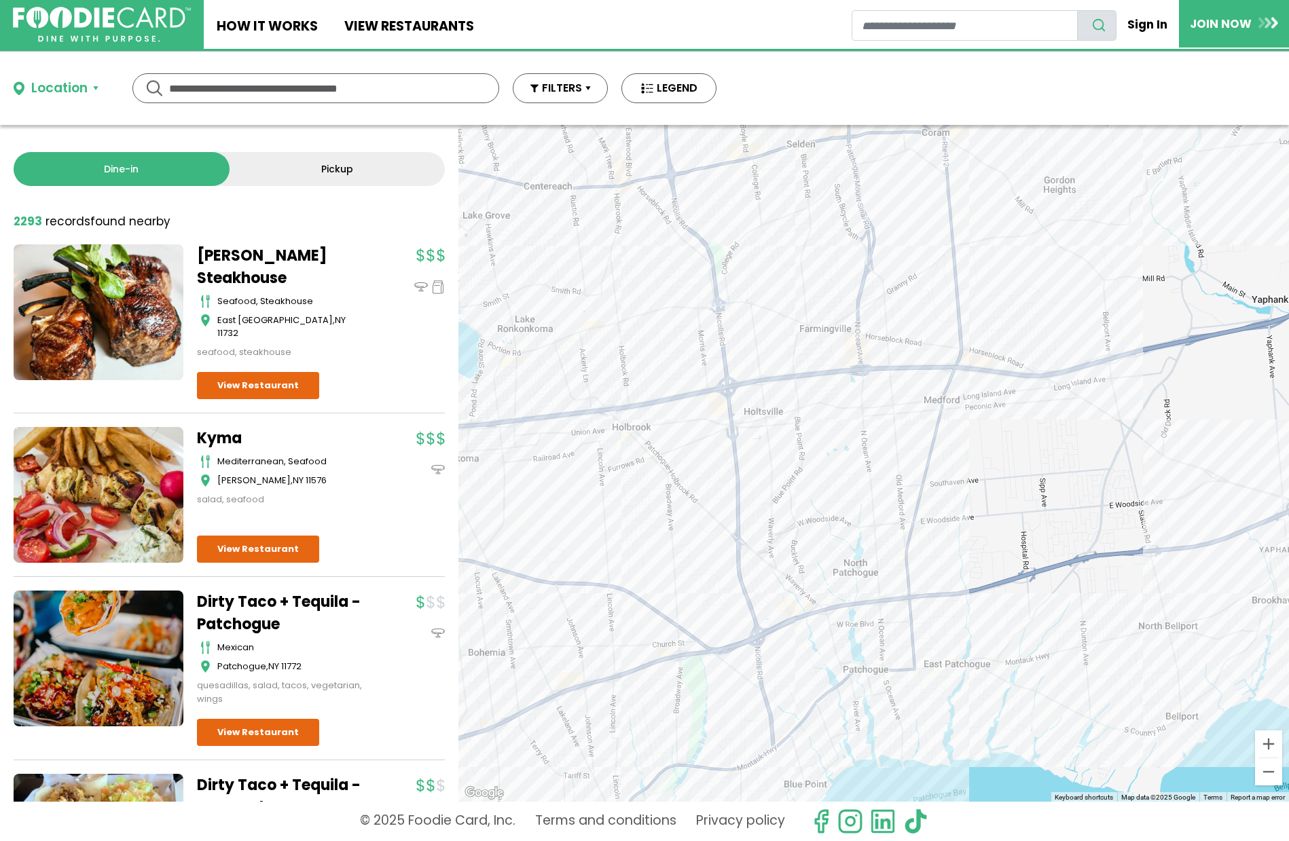
drag, startPoint x: 794, startPoint y: 272, endPoint x: 1044, endPoint y: 440, distance: 300.9
click at [1048, 449] on div at bounding box center [873, 463] width 830 height 677
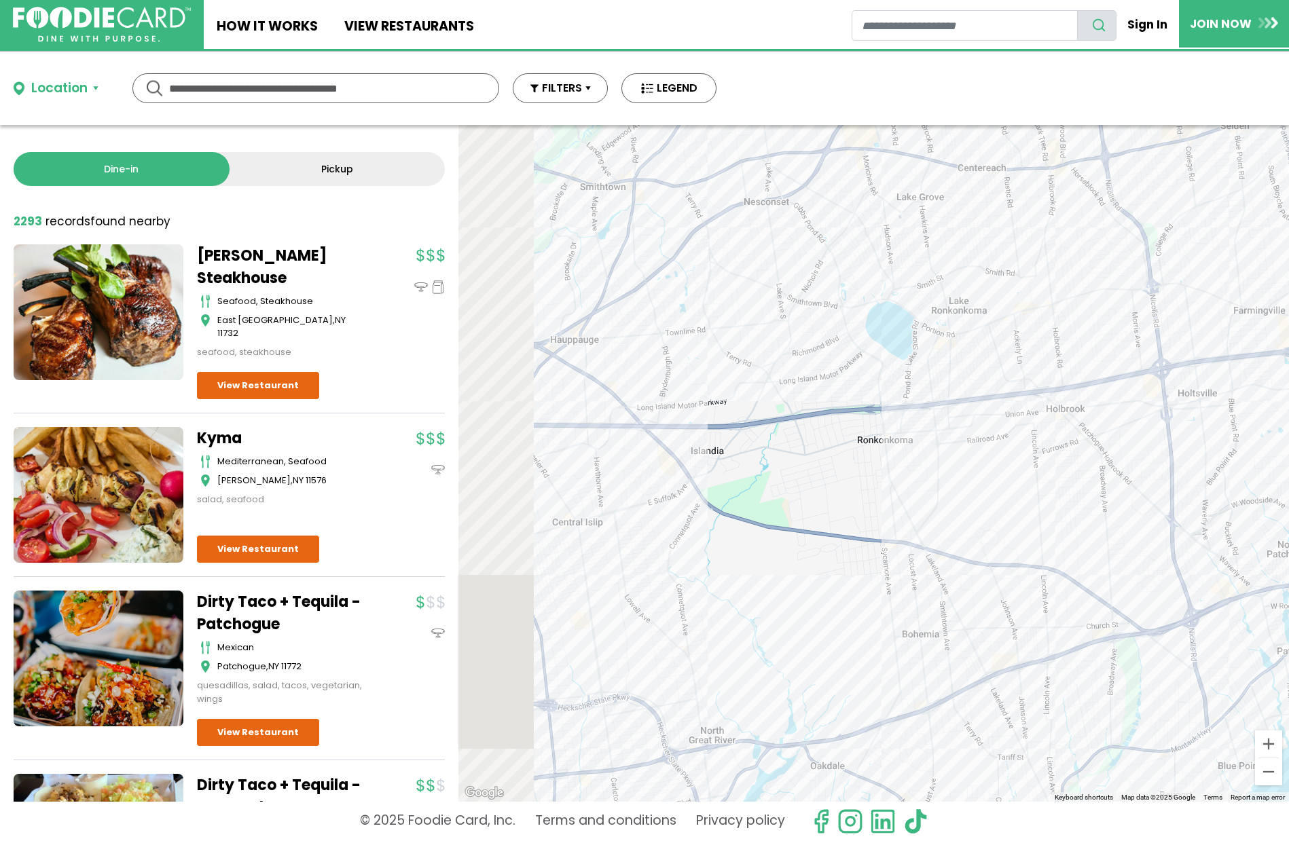
drag, startPoint x: 771, startPoint y: 411, endPoint x: 1101, endPoint y: 356, distance: 335.2
click at [1092, 356] on div at bounding box center [873, 463] width 830 height 677
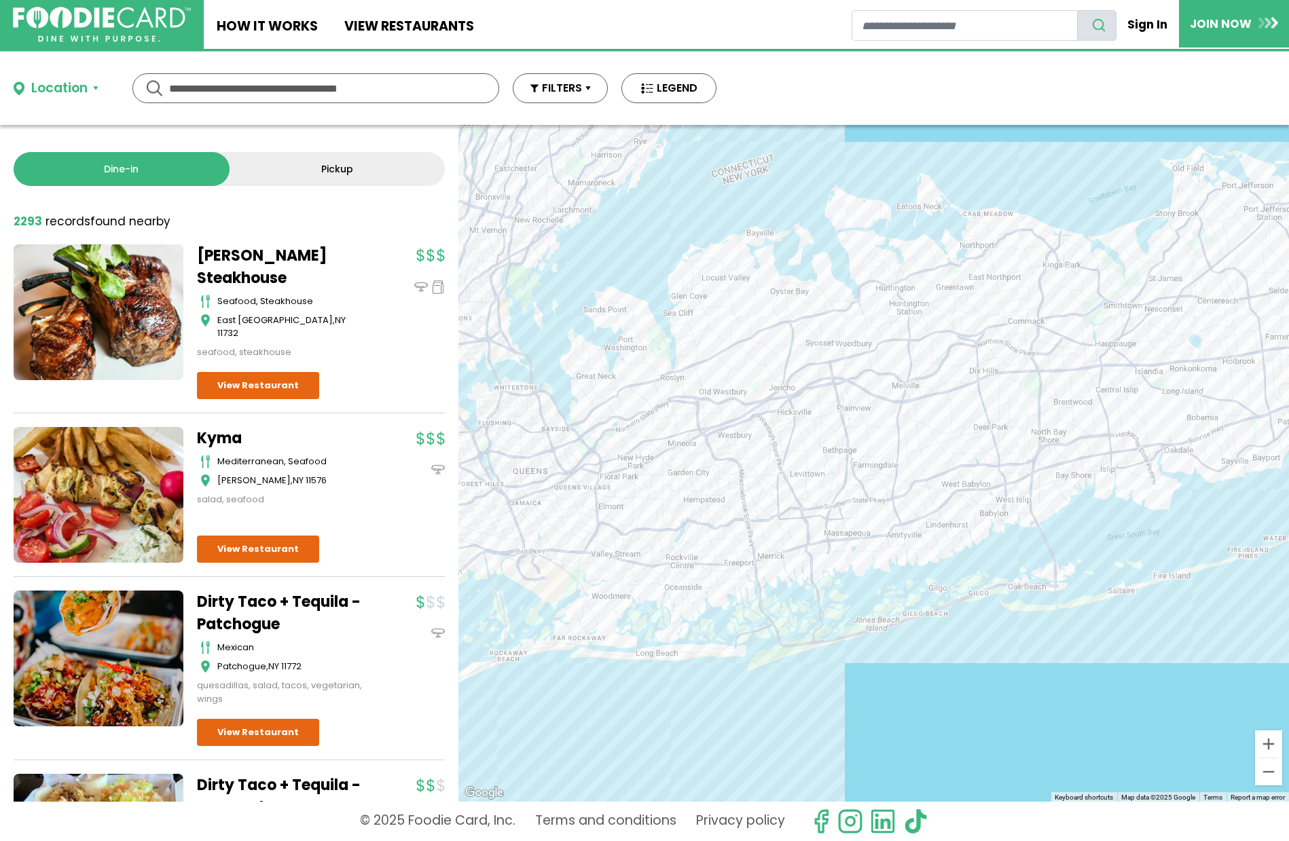
drag, startPoint x: 818, startPoint y: 400, endPoint x: 967, endPoint y: 397, distance: 149.4
click at [967, 396] on div at bounding box center [873, 463] width 830 height 677
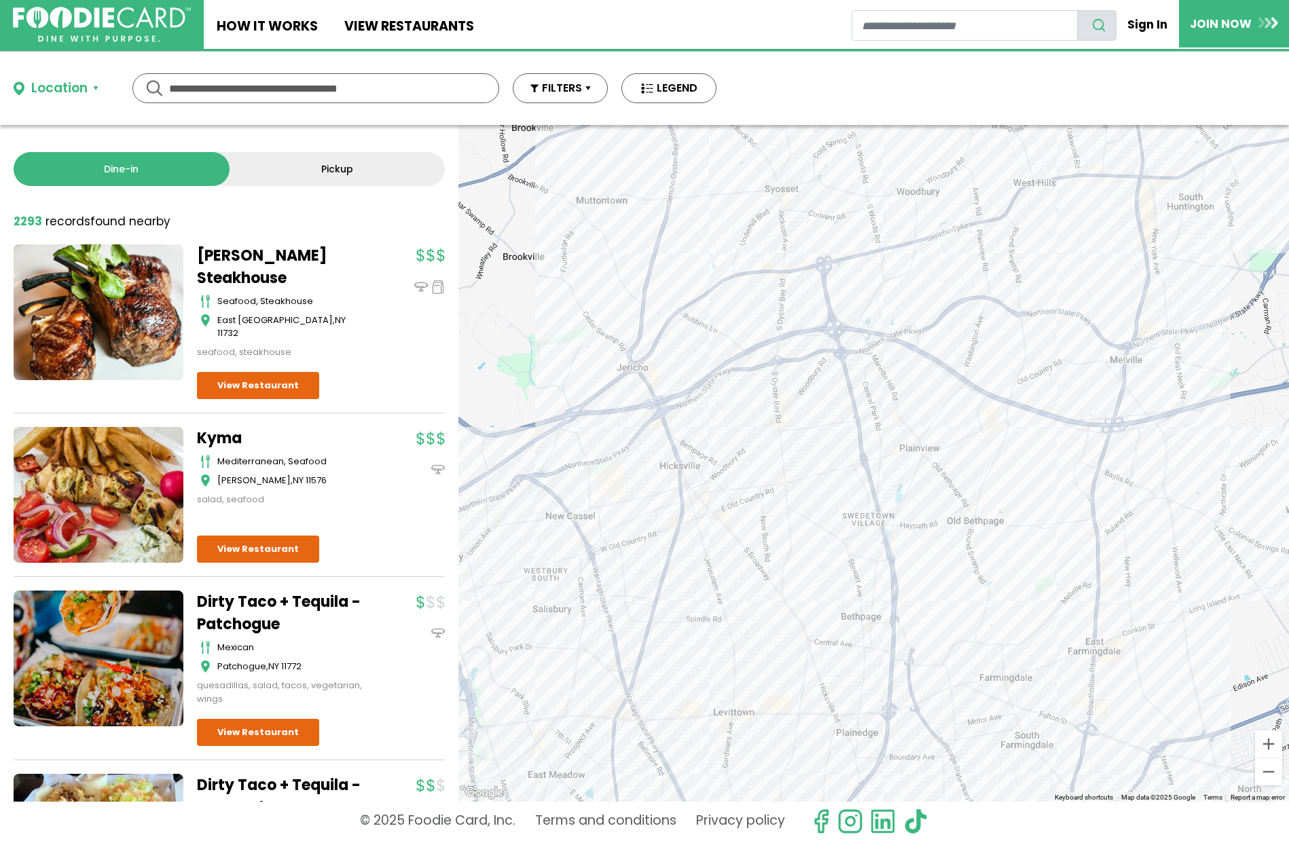
drag, startPoint x: 698, startPoint y: 369, endPoint x: 856, endPoint y: 406, distance: 162.6
click at [856, 407] on div at bounding box center [873, 463] width 830 height 677
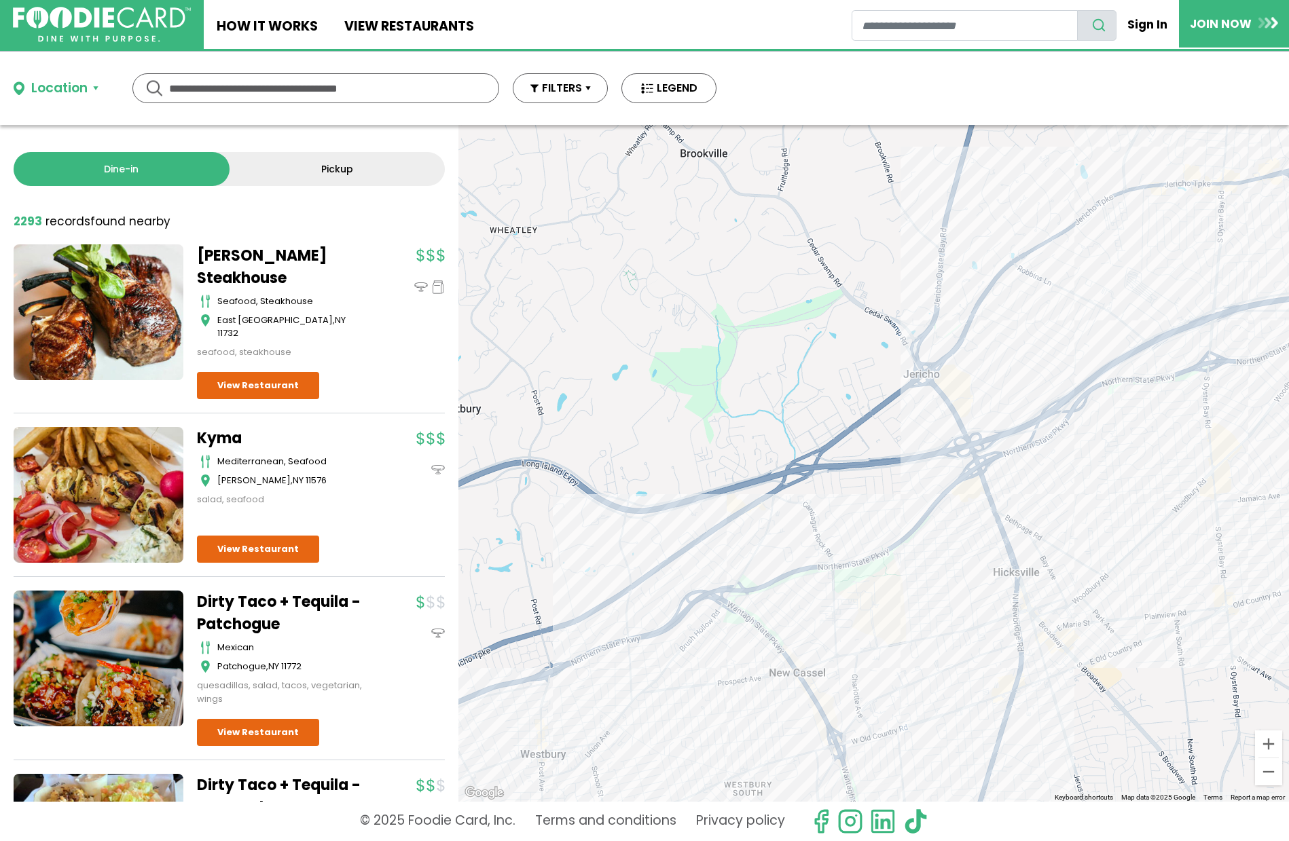
drag, startPoint x: 834, startPoint y: 439, endPoint x: 1000, endPoint y: 295, distance: 219.0
click at [1000, 295] on div at bounding box center [873, 463] width 830 height 677
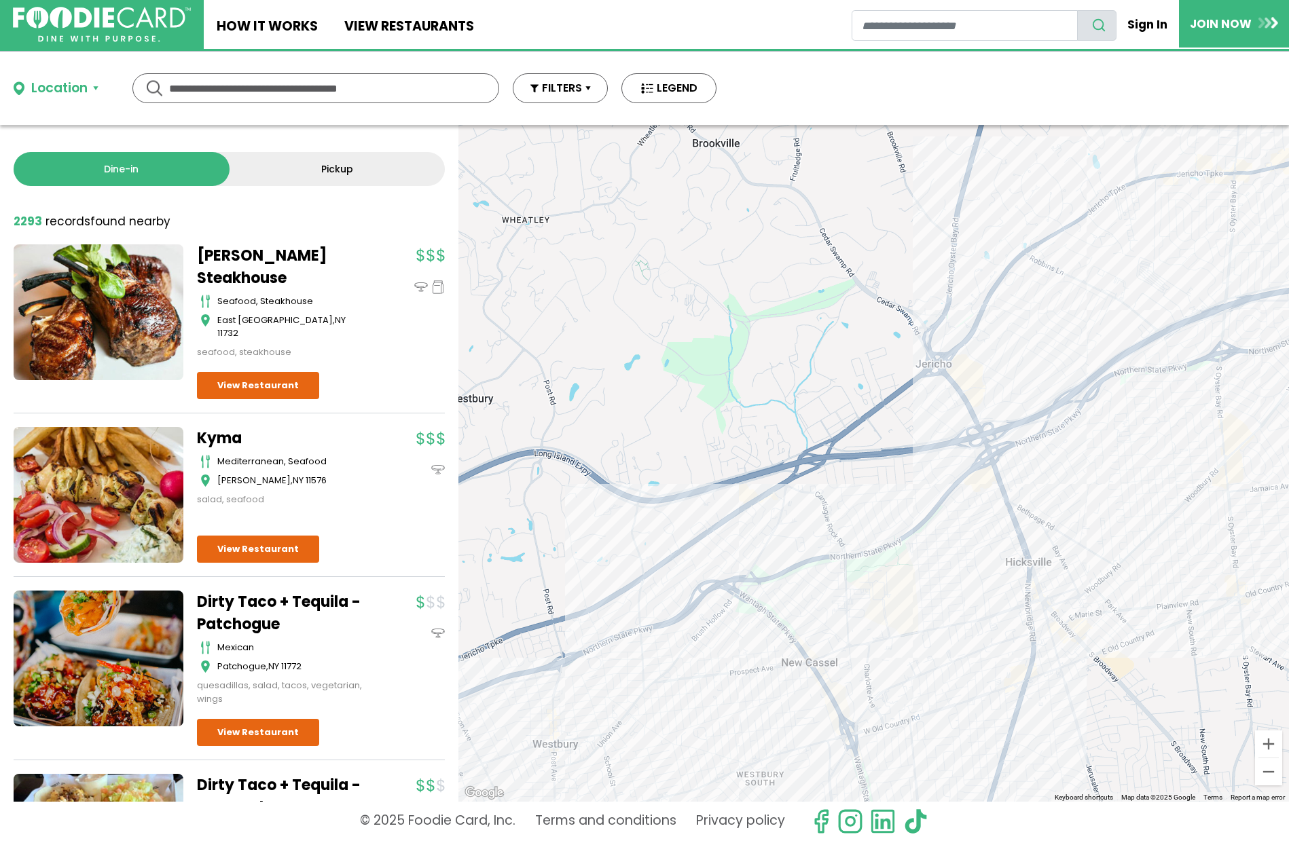
click at [798, 540] on div at bounding box center [873, 463] width 830 height 677
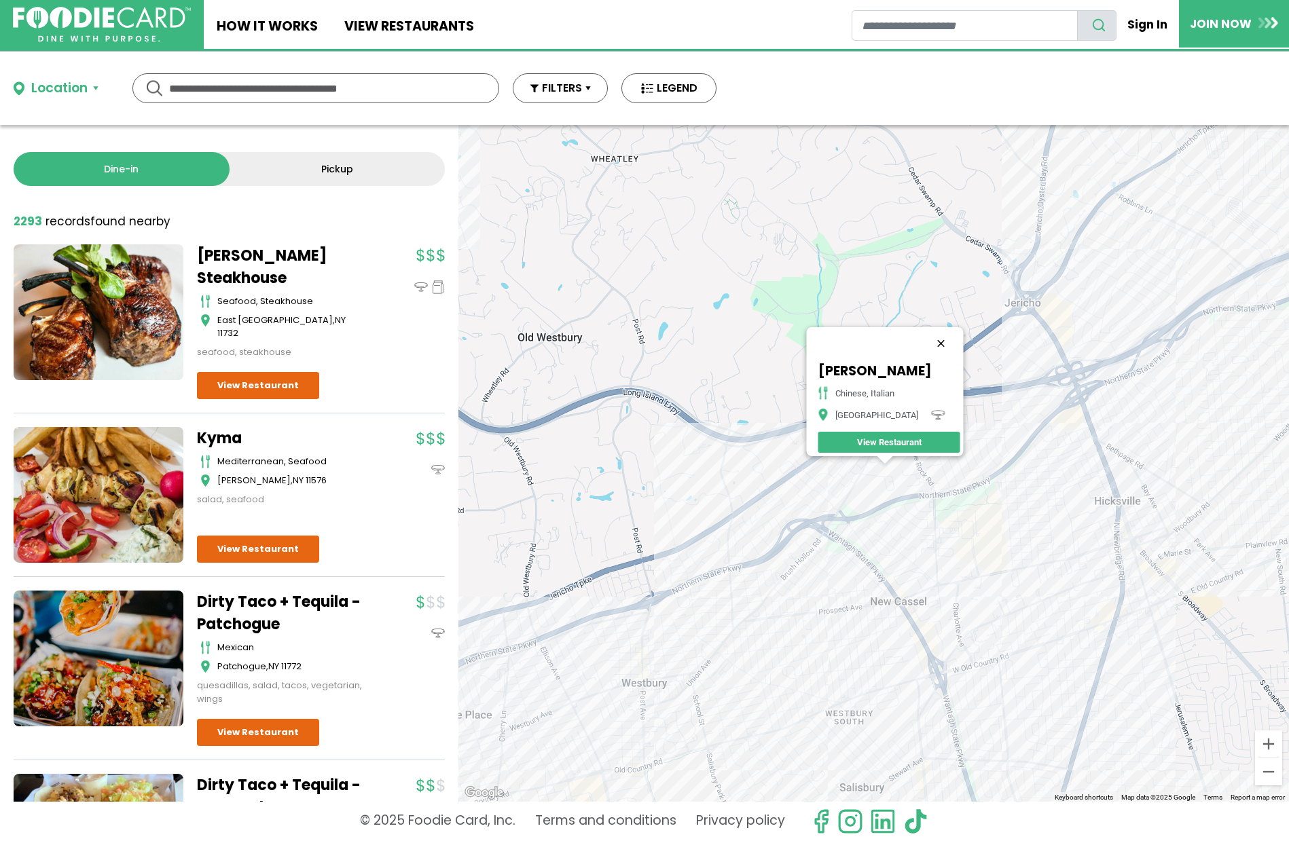
click at [940, 335] on button "Close" at bounding box center [940, 343] width 33 height 33
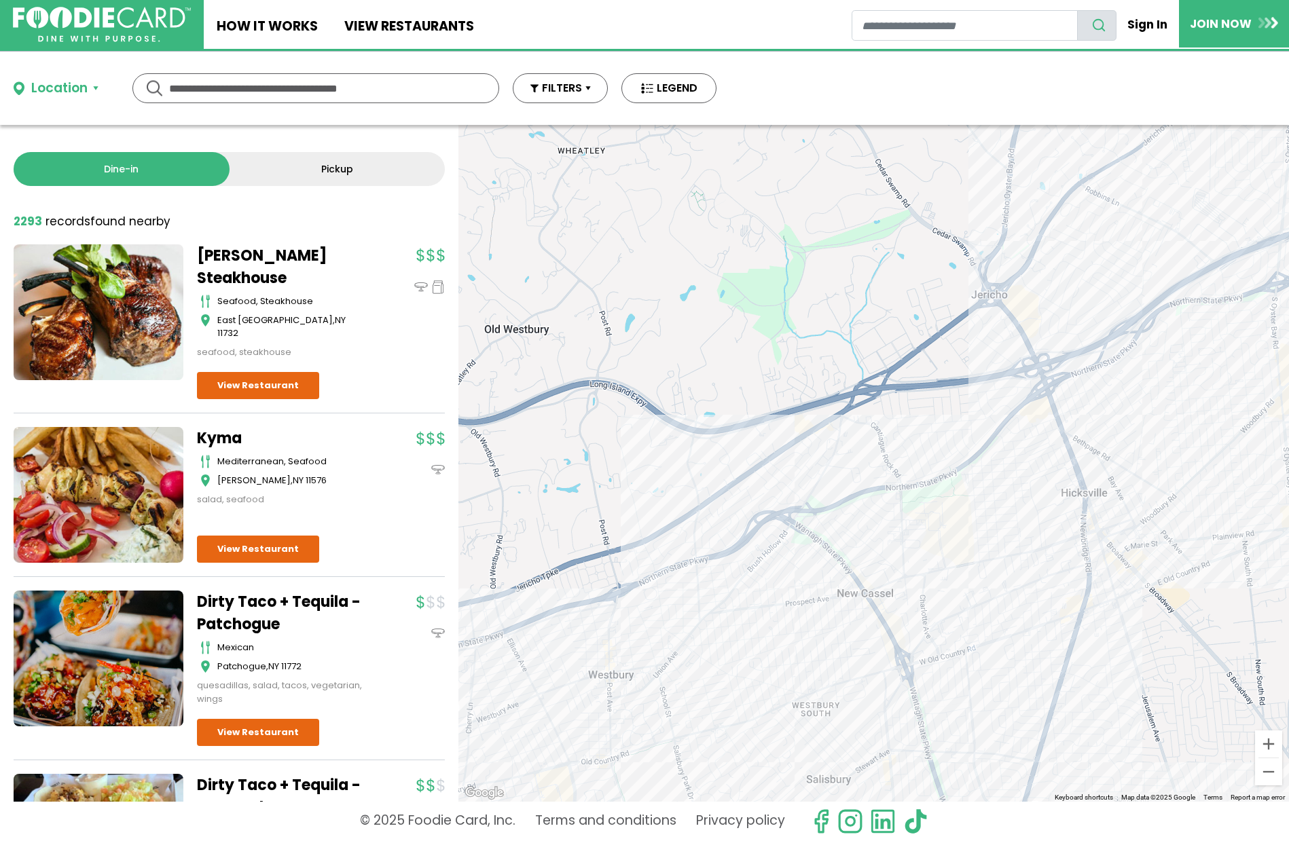
drag, startPoint x: 969, startPoint y: 452, endPoint x: 871, endPoint y: 437, distance: 98.9
click at [880, 439] on div at bounding box center [873, 463] width 830 height 677
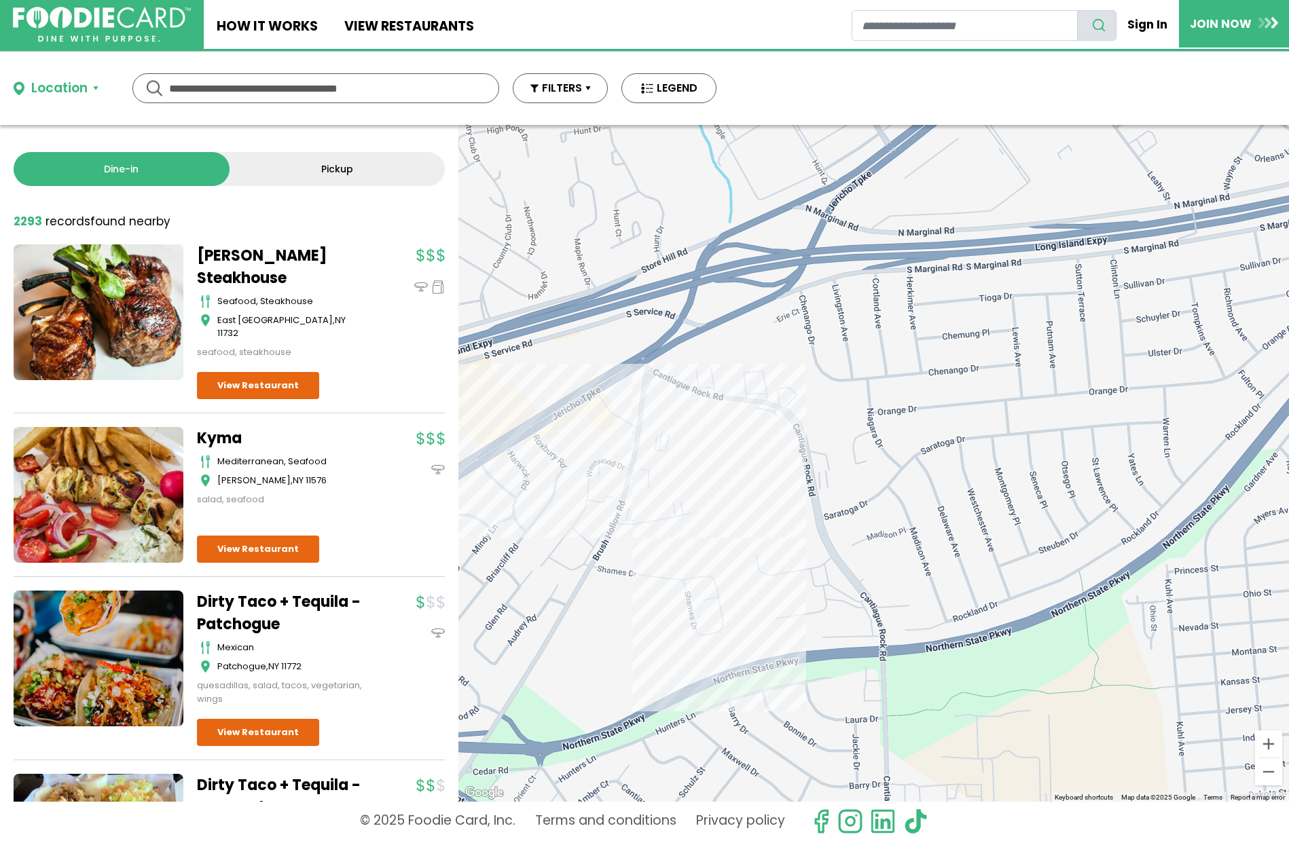
drag, startPoint x: 595, startPoint y: 426, endPoint x: 803, endPoint y: 449, distance: 209.7
click at [803, 448] on div at bounding box center [873, 463] width 830 height 677
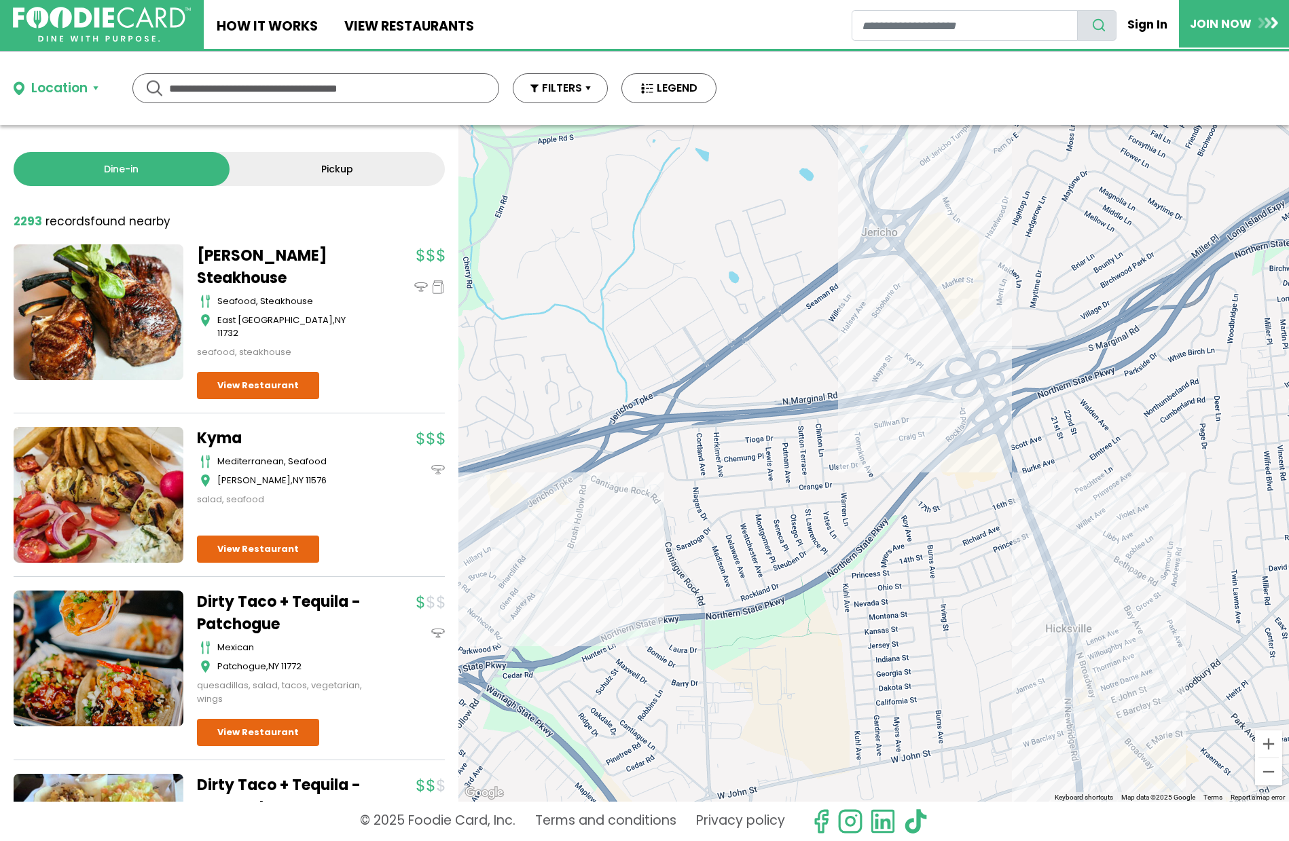
drag, startPoint x: 944, startPoint y: 380, endPoint x: 709, endPoint y: 517, distance: 272.6
click at [708, 516] on div at bounding box center [873, 463] width 830 height 677
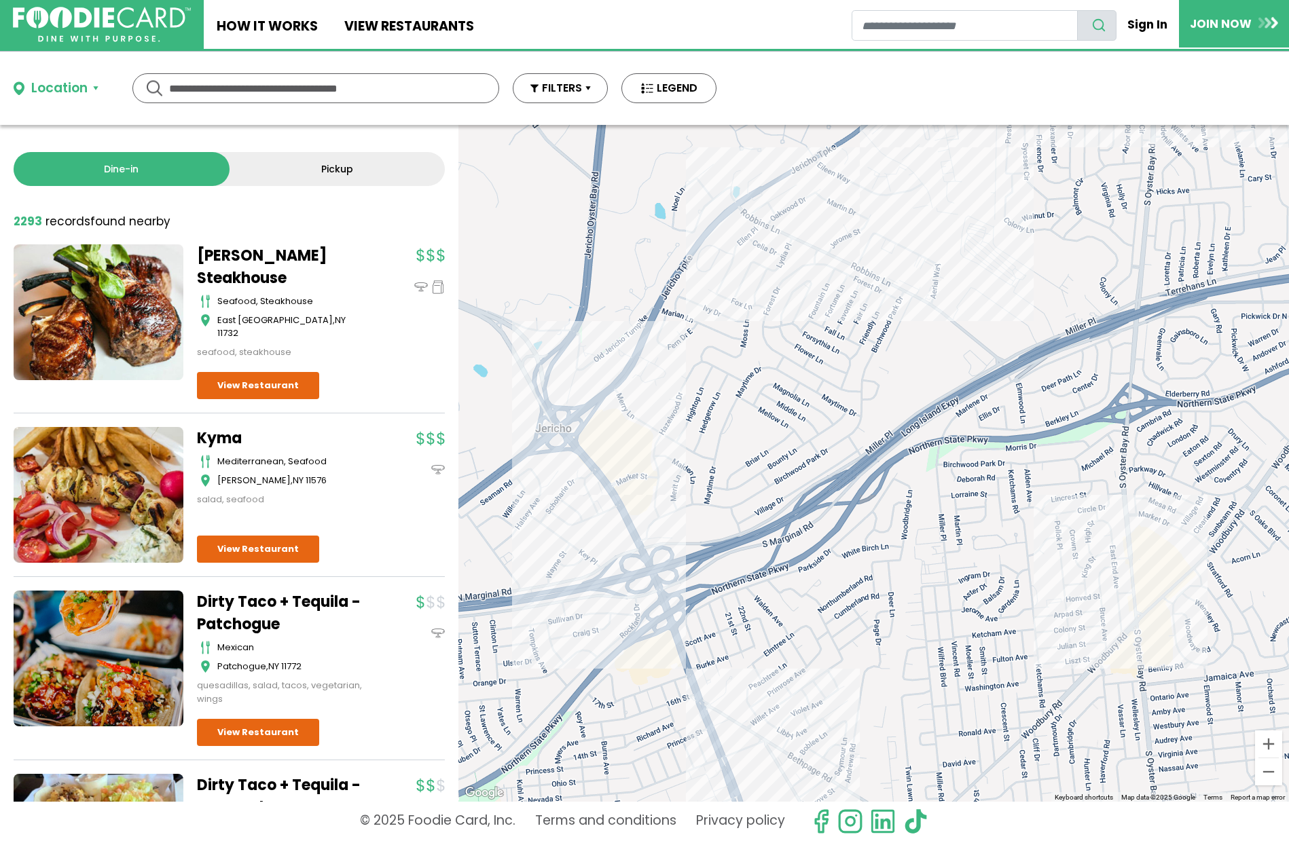
drag, startPoint x: 973, startPoint y: 350, endPoint x: 714, endPoint y: 464, distance: 283.6
click at [714, 464] on div at bounding box center [873, 463] width 830 height 677
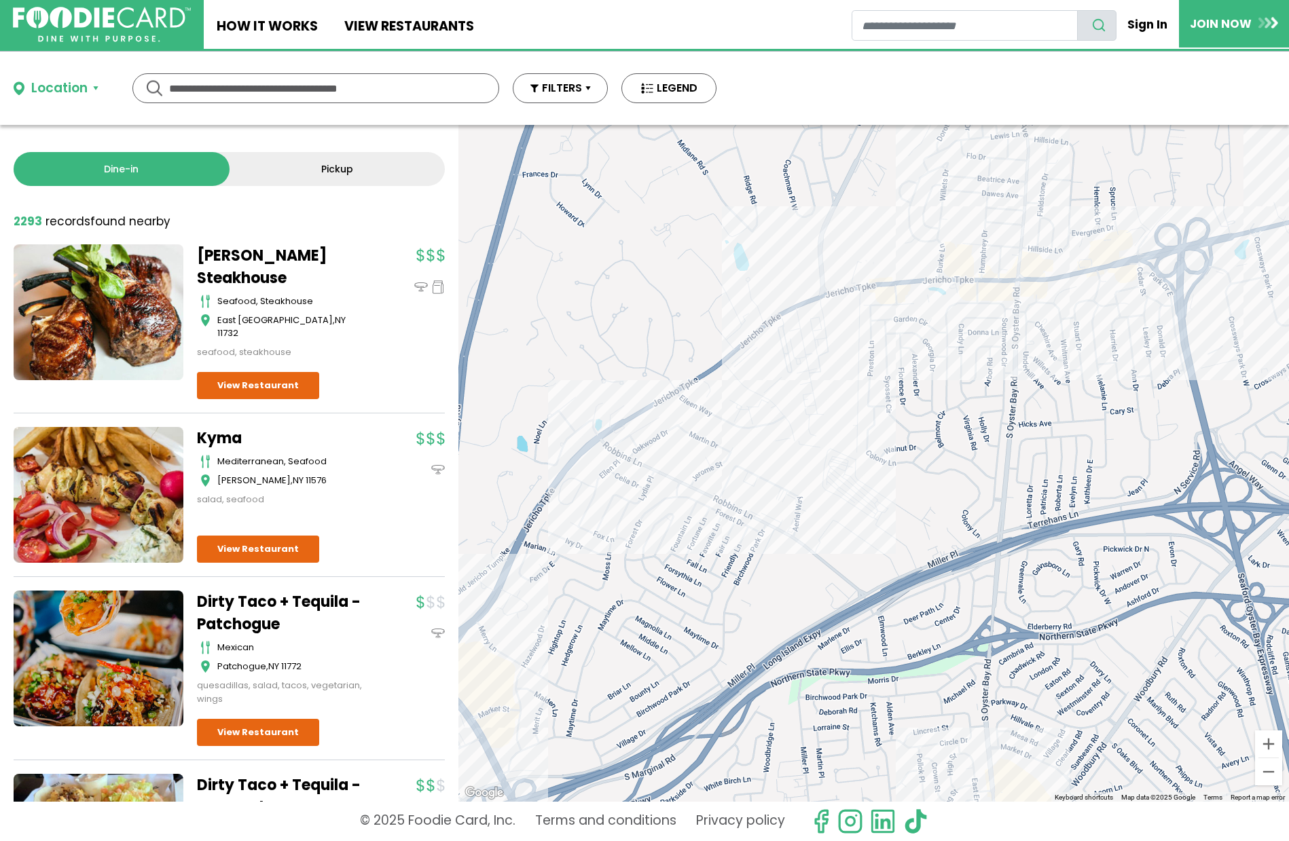
click at [919, 303] on div at bounding box center [873, 463] width 830 height 677
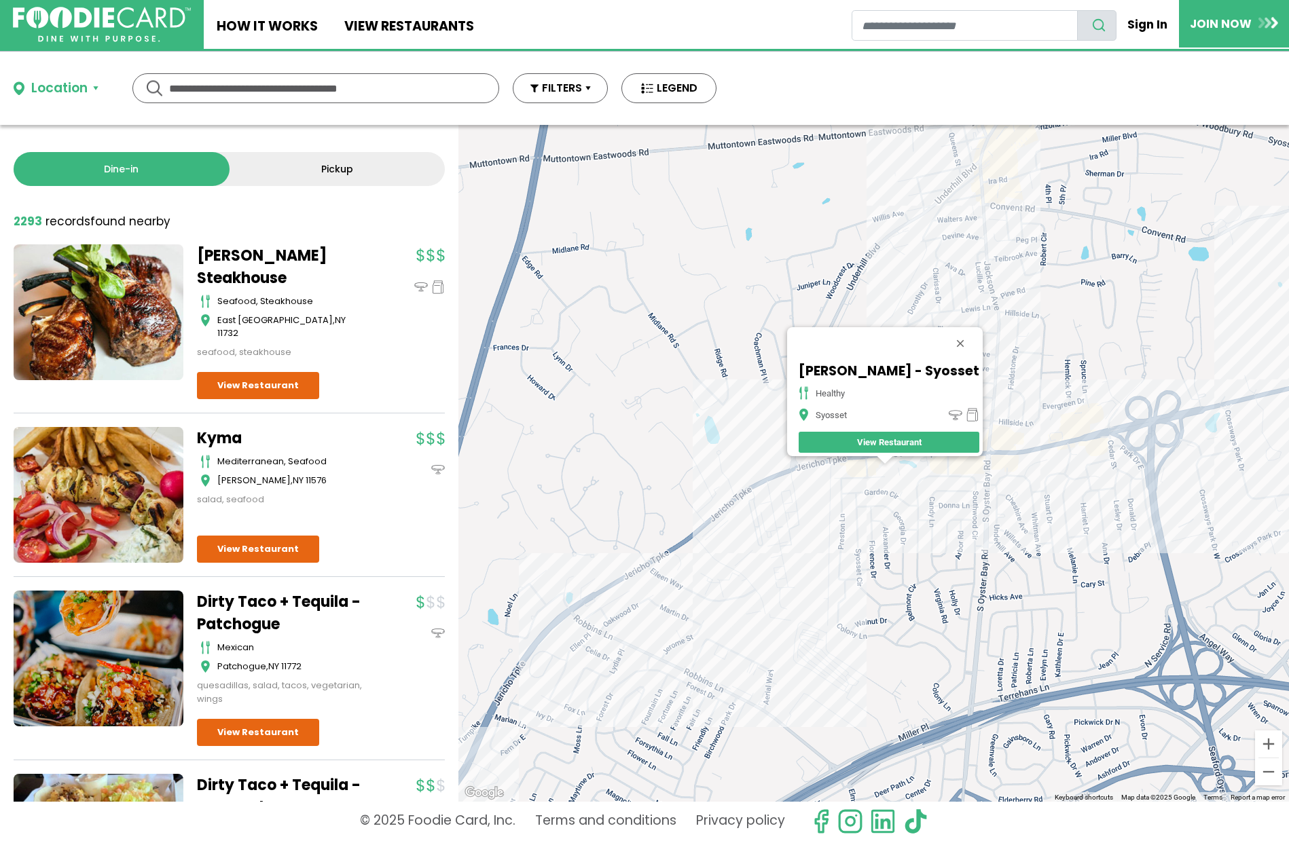
click at [865, 435] on link "View Restaurant" at bounding box center [889, 442] width 181 height 21
click at [1013, 368] on div "SoBol - Syosset healthy Syosset View Restaurant" at bounding box center [873, 463] width 830 height 677
click at [944, 335] on button "Close" at bounding box center [960, 343] width 33 height 33
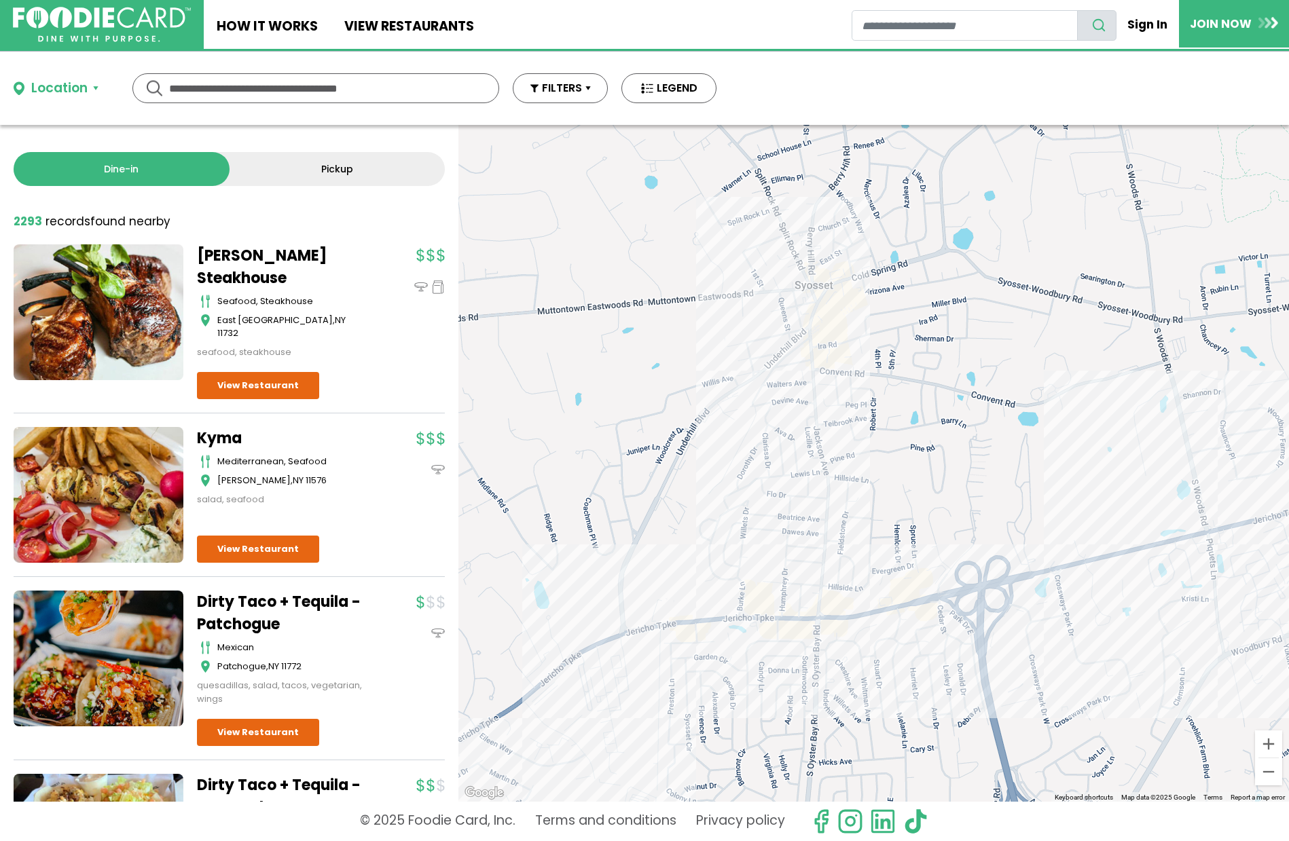
drag, startPoint x: 961, startPoint y: 353, endPoint x: 776, endPoint y: 505, distance: 239.3
click at [782, 521] on div at bounding box center [873, 463] width 830 height 677
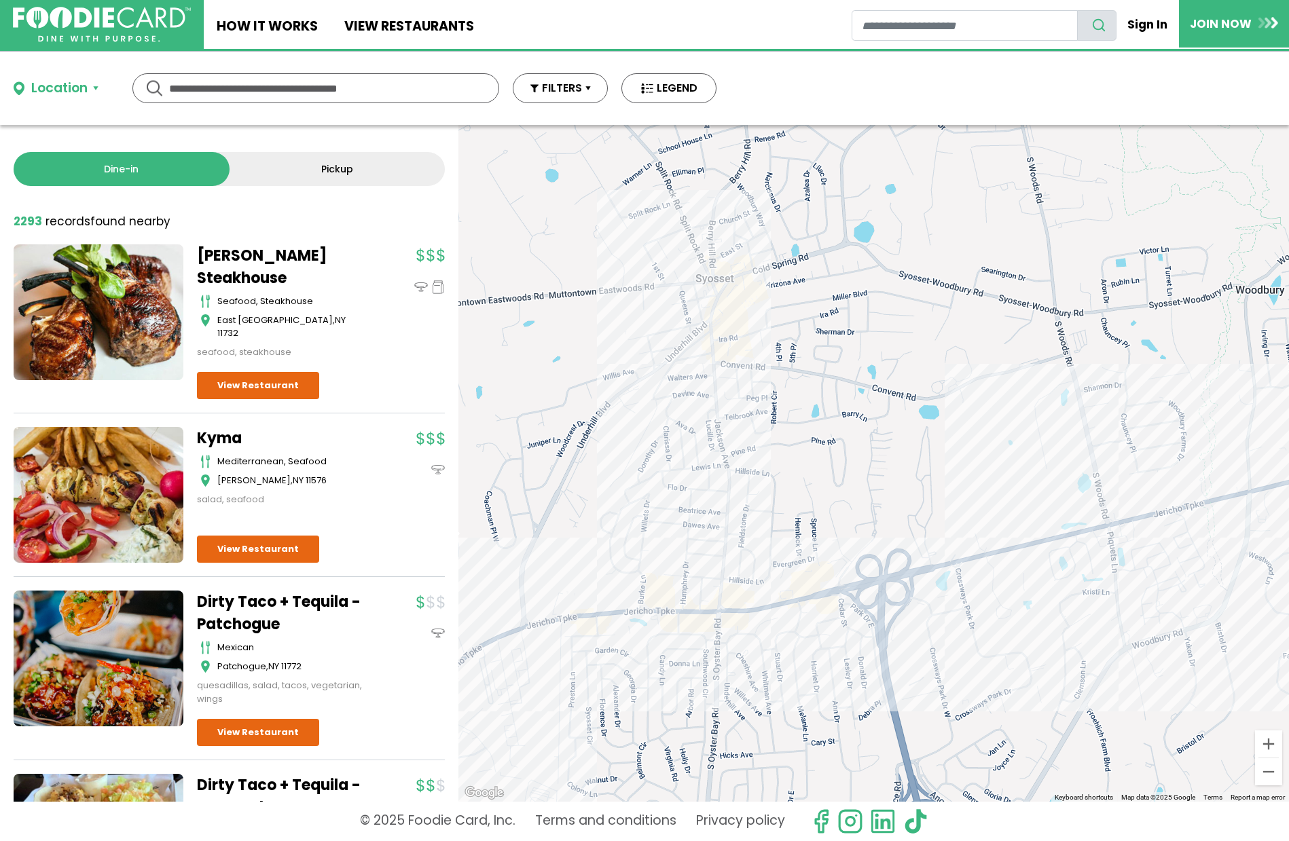
drag, startPoint x: 854, startPoint y: 498, endPoint x: 667, endPoint y: 378, distance: 222.1
click at [667, 378] on div at bounding box center [873, 463] width 830 height 677
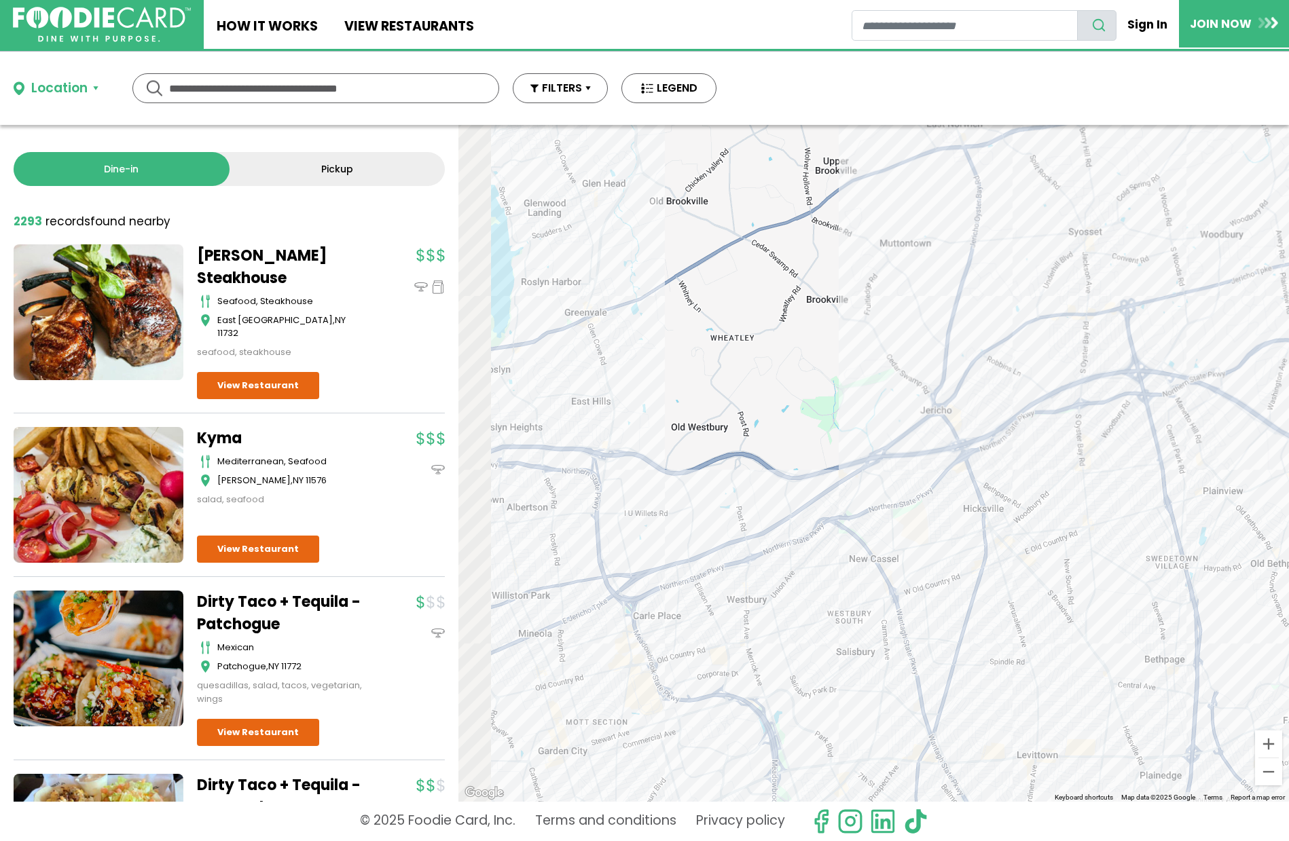
drag, startPoint x: 618, startPoint y: 472, endPoint x: 1117, endPoint y: 367, distance: 509.9
click at [1086, 376] on div at bounding box center [873, 463] width 830 height 677
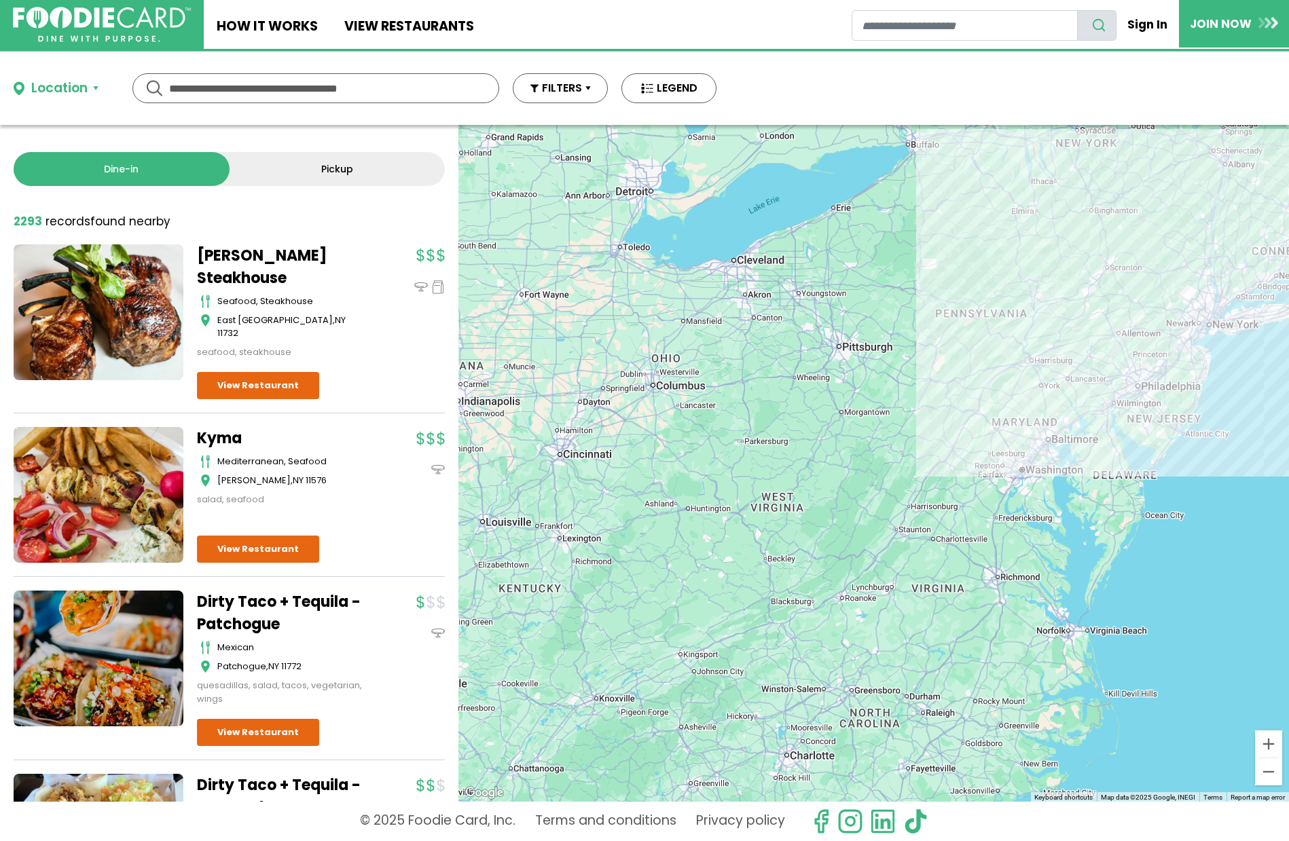
drag, startPoint x: 922, startPoint y: 288, endPoint x: 1182, endPoint y: 507, distance: 339.8
click at [1205, 512] on div at bounding box center [873, 463] width 830 height 677
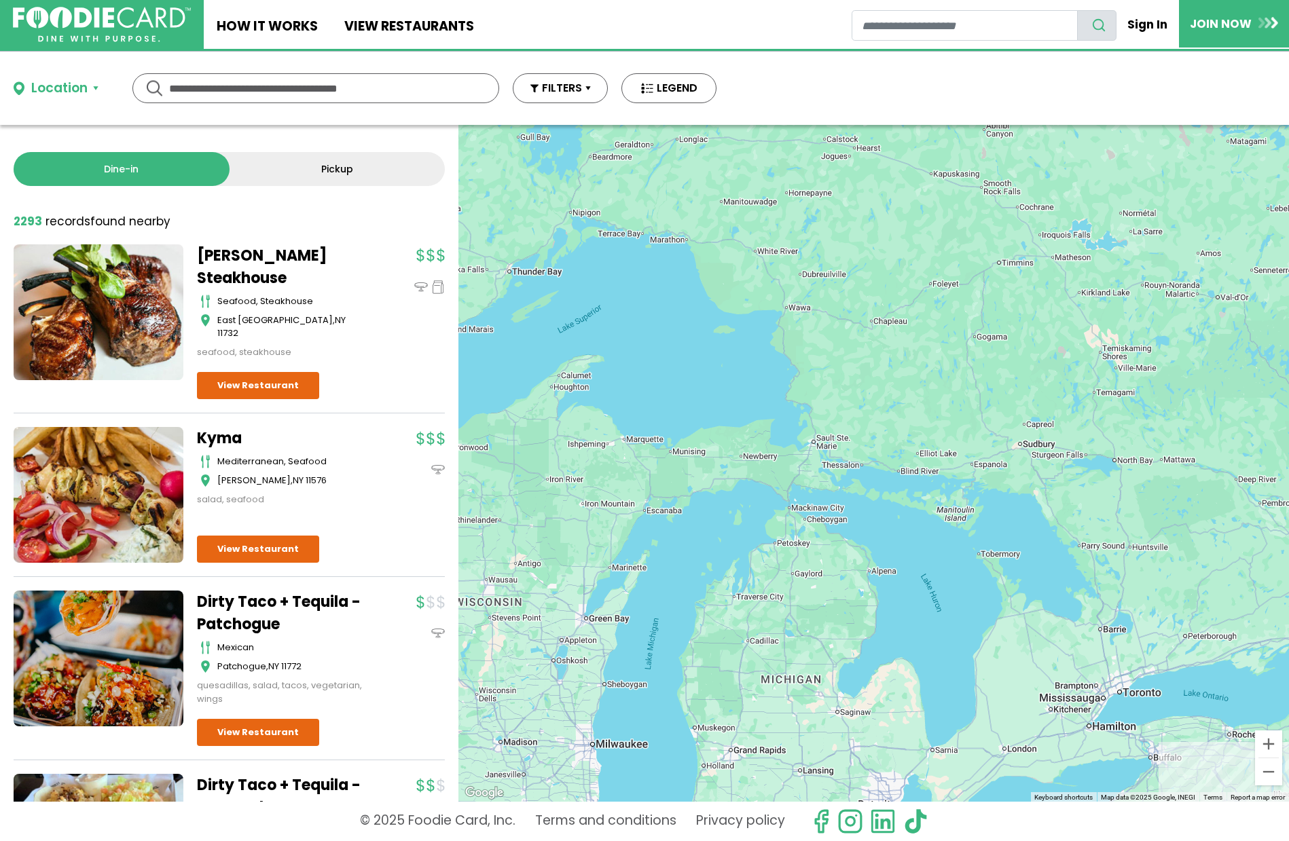
drag, startPoint x: 1081, startPoint y: 488, endPoint x: 801, endPoint y: 280, distance: 348.5
click at [805, 283] on div at bounding box center [873, 463] width 830 height 677
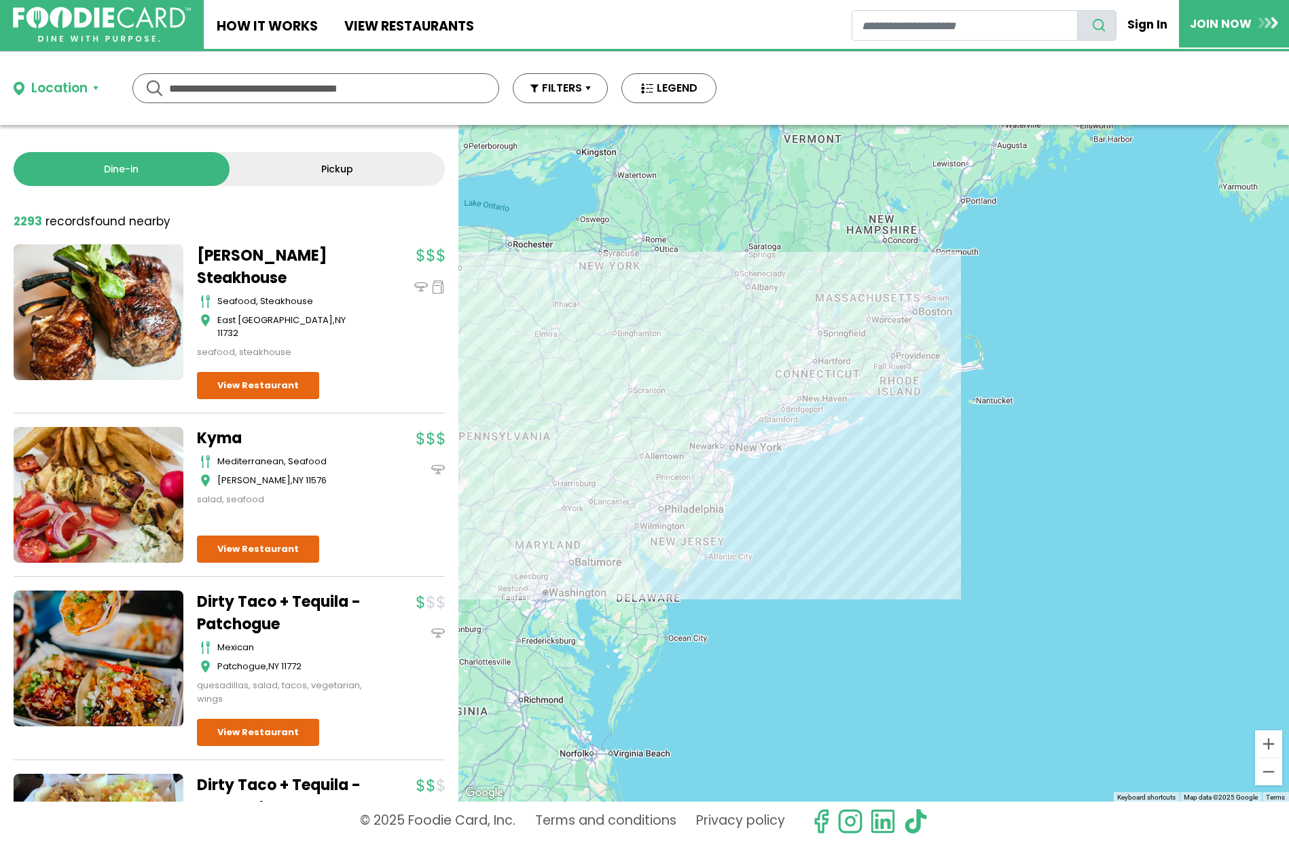
drag, startPoint x: 722, startPoint y: 348, endPoint x: 993, endPoint y: 342, distance: 271.0
click at [993, 342] on div at bounding box center [873, 463] width 830 height 677
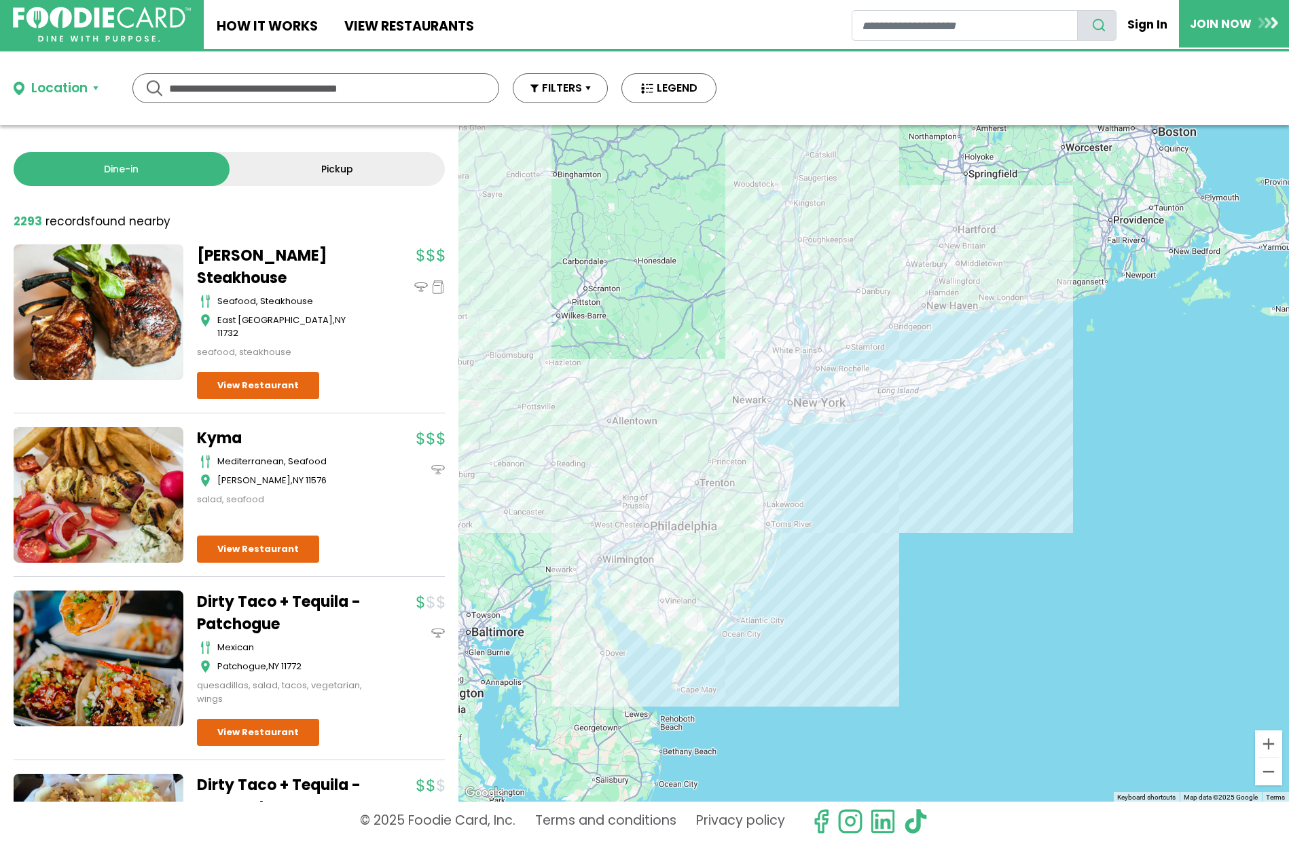
drag, startPoint x: 874, startPoint y: 466, endPoint x: 922, endPoint y: 452, distance: 50.5
click at [928, 451] on div at bounding box center [873, 463] width 830 height 677
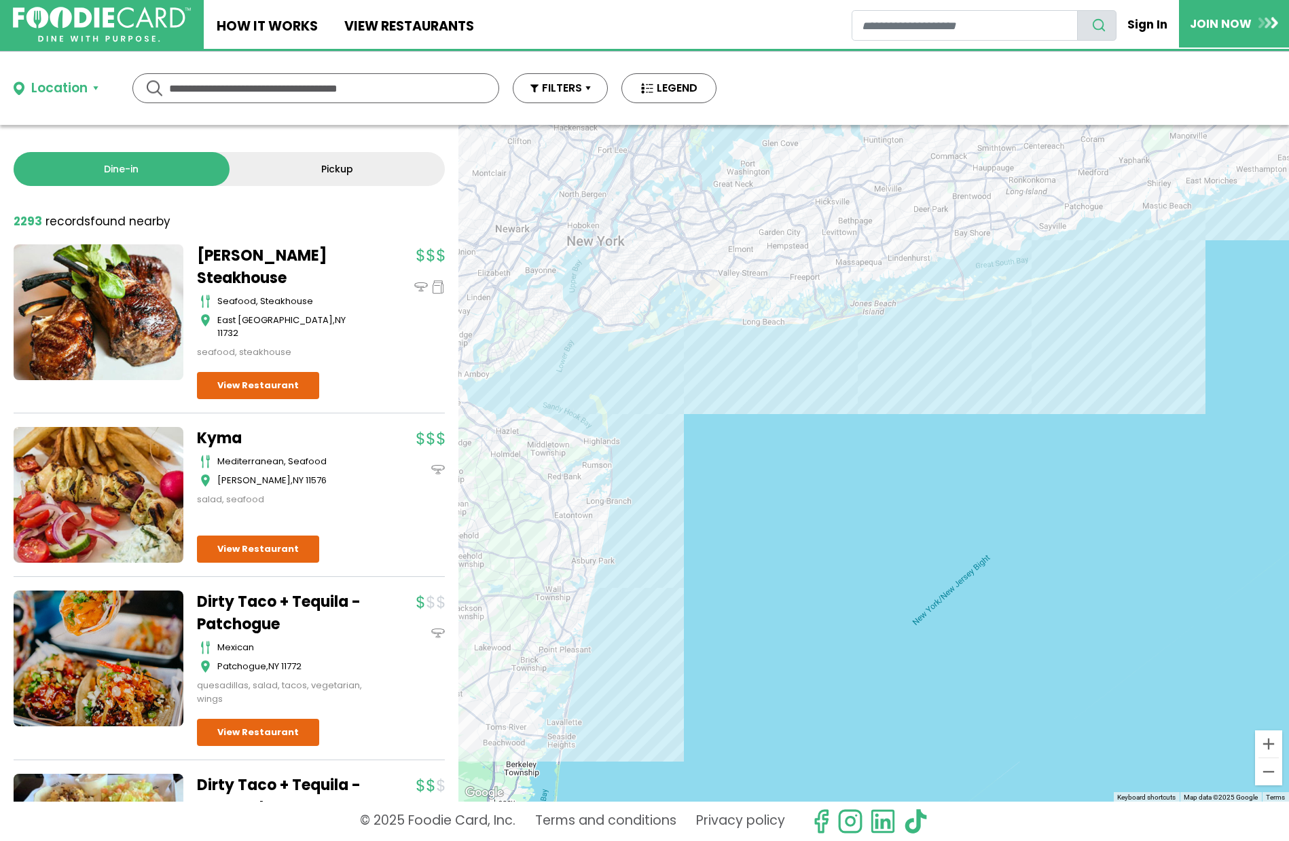
drag, startPoint x: 827, startPoint y: 456, endPoint x: 1045, endPoint y: 408, distance: 223.2
click at [1036, 410] on div at bounding box center [873, 463] width 830 height 677
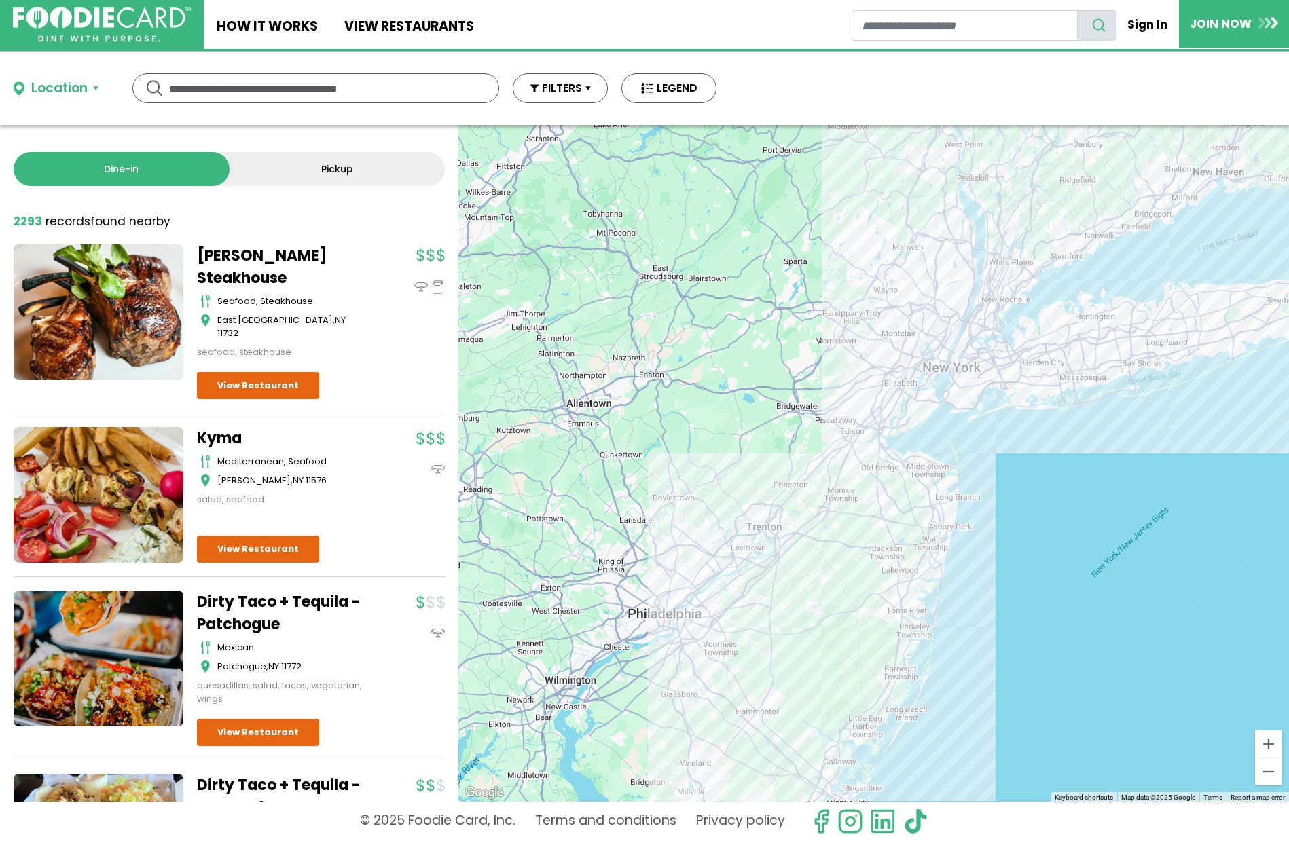
drag, startPoint x: 1082, startPoint y: 395, endPoint x: 979, endPoint y: 514, distance: 157.4
click at [987, 521] on div at bounding box center [873, 463] width 830 height 677
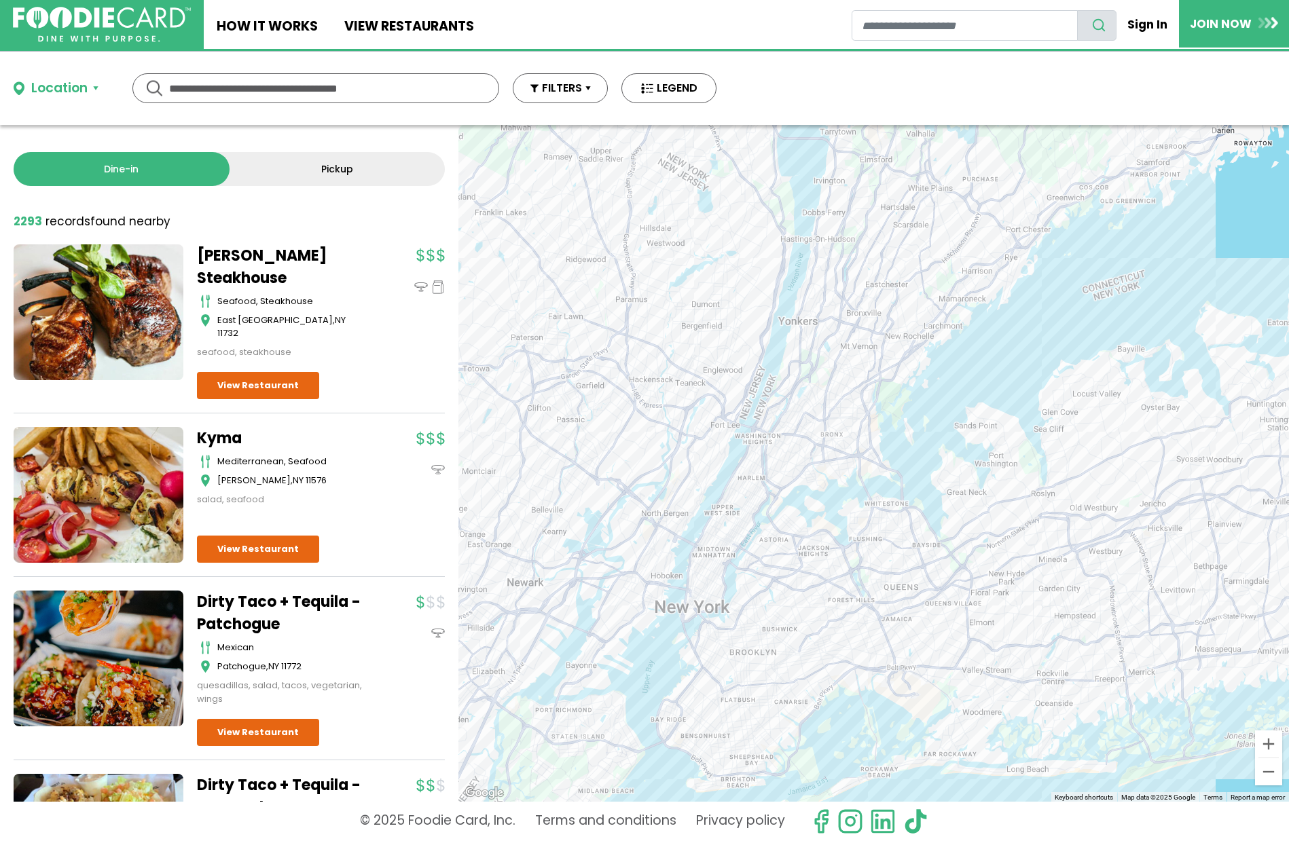
drag, startPoint x: 894, startPoint y: 418, endPoint x: 1014, endPoint y: 406, distance: 120.1
click at [1010, 407] on div at bounding box center [873, 463] width 830 height 677
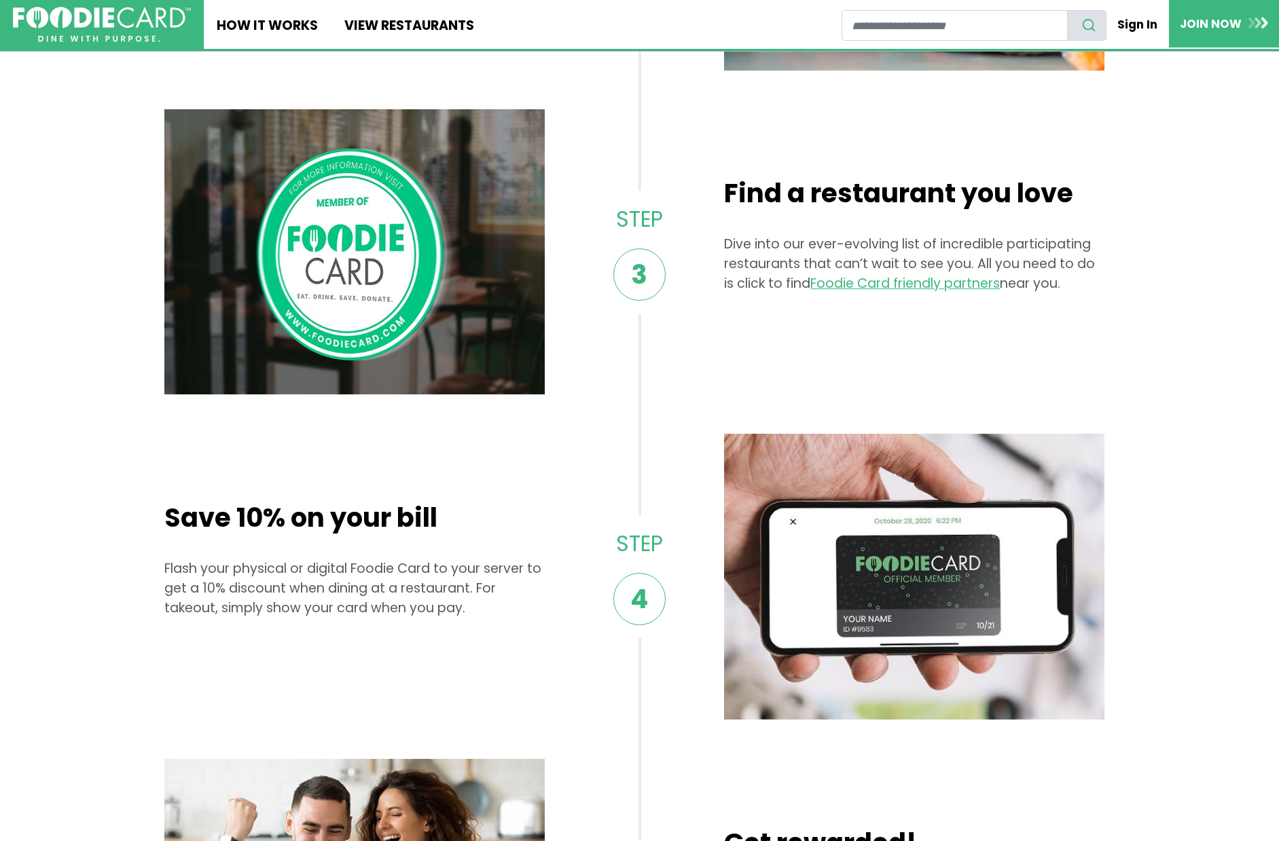
scroll to position [815, 0]
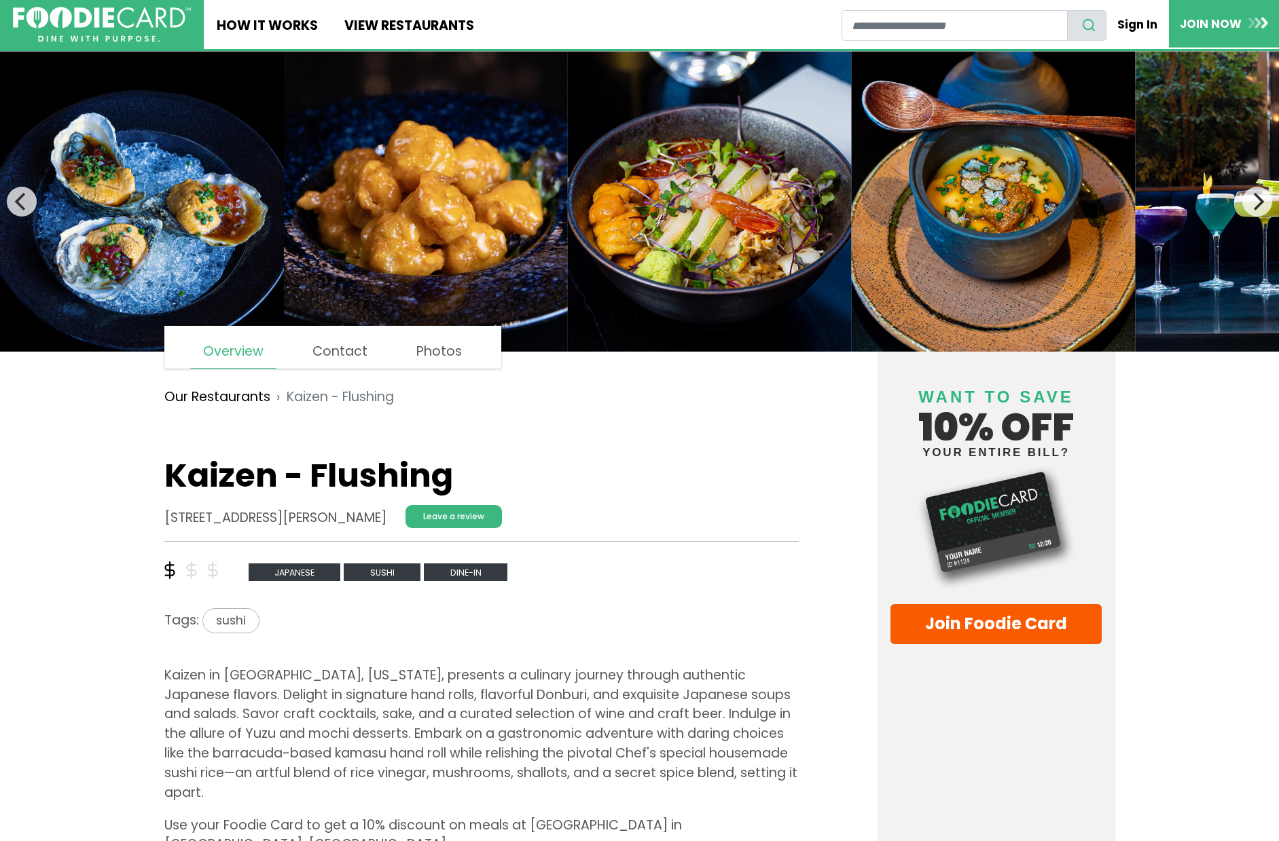
click at [733, 325] on img at bounding box center [710, 202] width 284 height 300
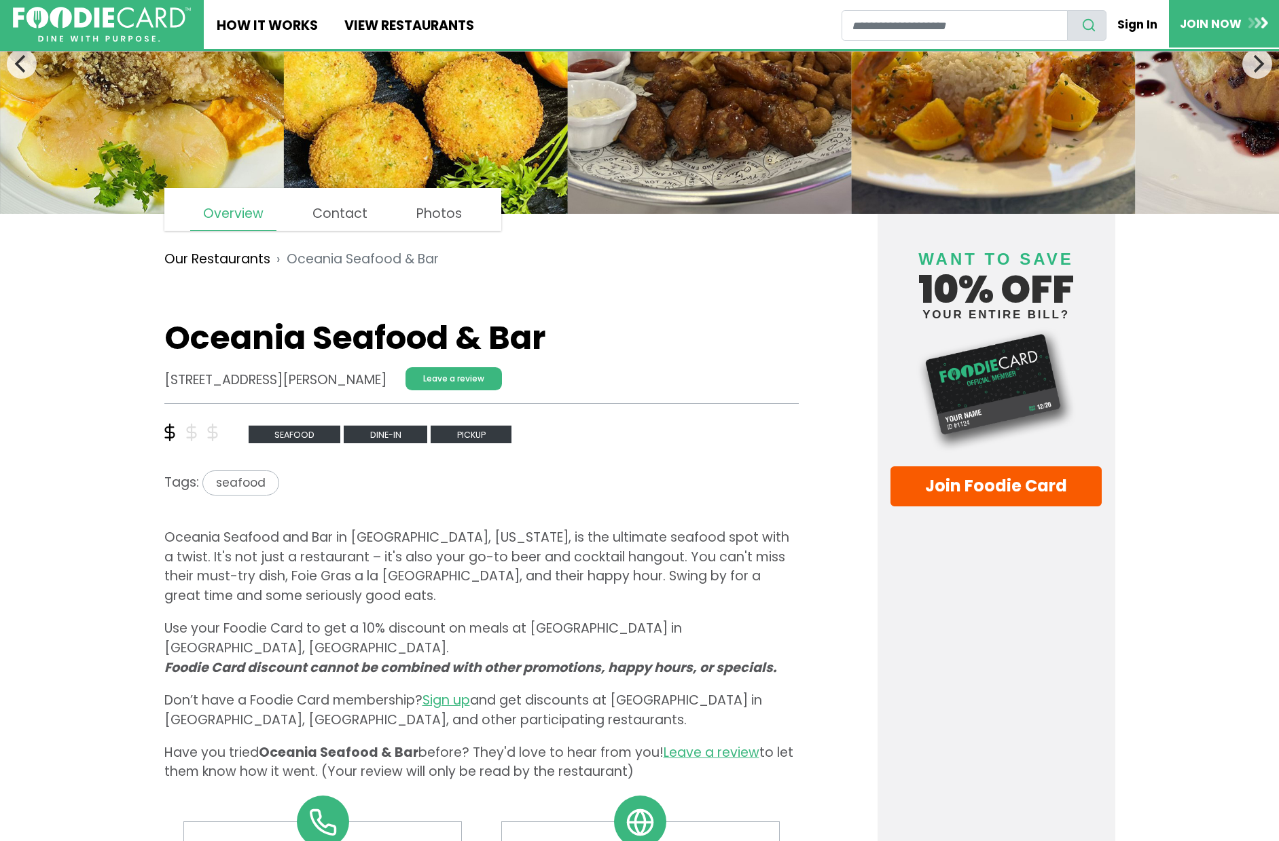
scroll to position [136, 0]
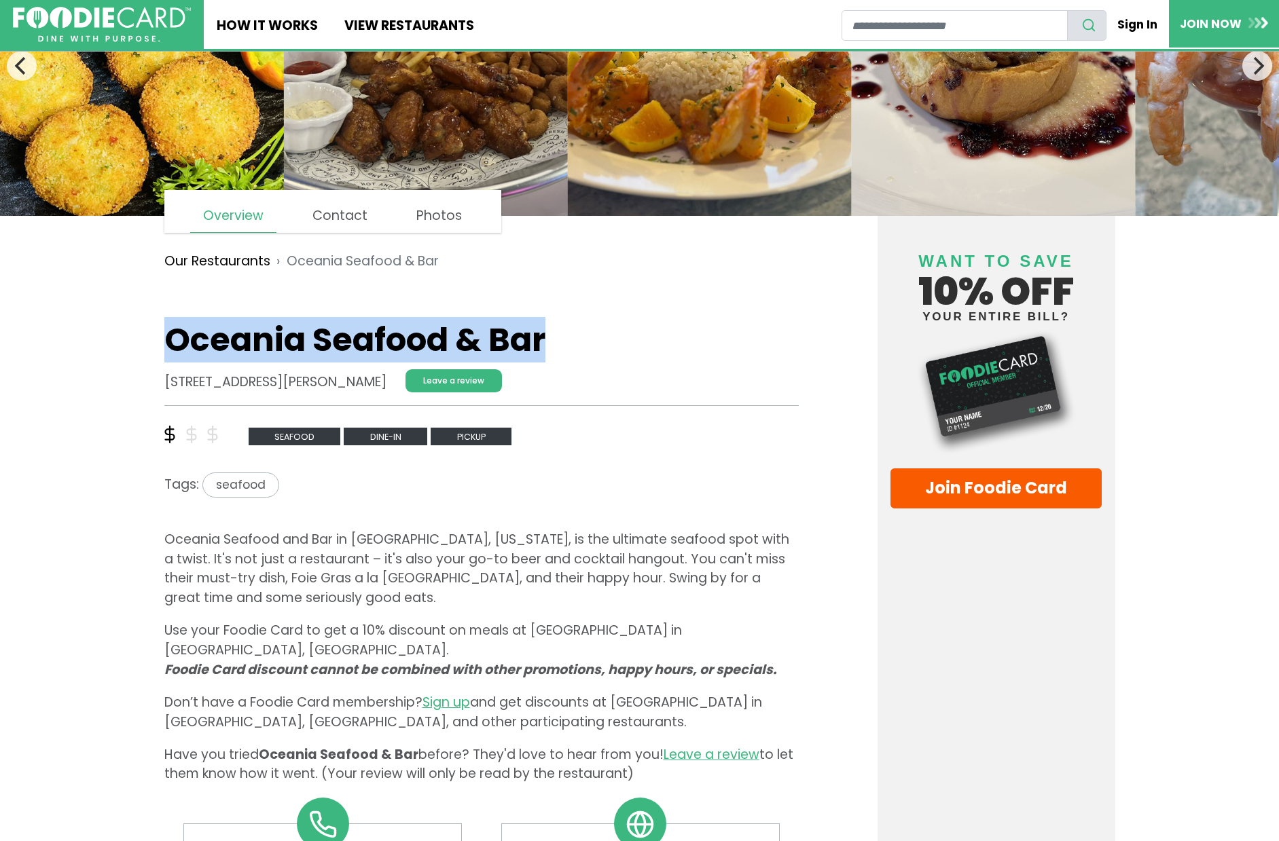
drag, startPoint x: 170, startPoint y: 339, endPoint x: 551, endPoint y: 334, distance: 381.6
click at [551, 334] on h1 "Oceania Seafood & Bar" at bounding box center [481, 339] width 635 height 39
copy h1 "Oceania Seafood & Bar"
click at [20, 59] on icon "Previous" at bounding box center [22, 66] width 18 height 18
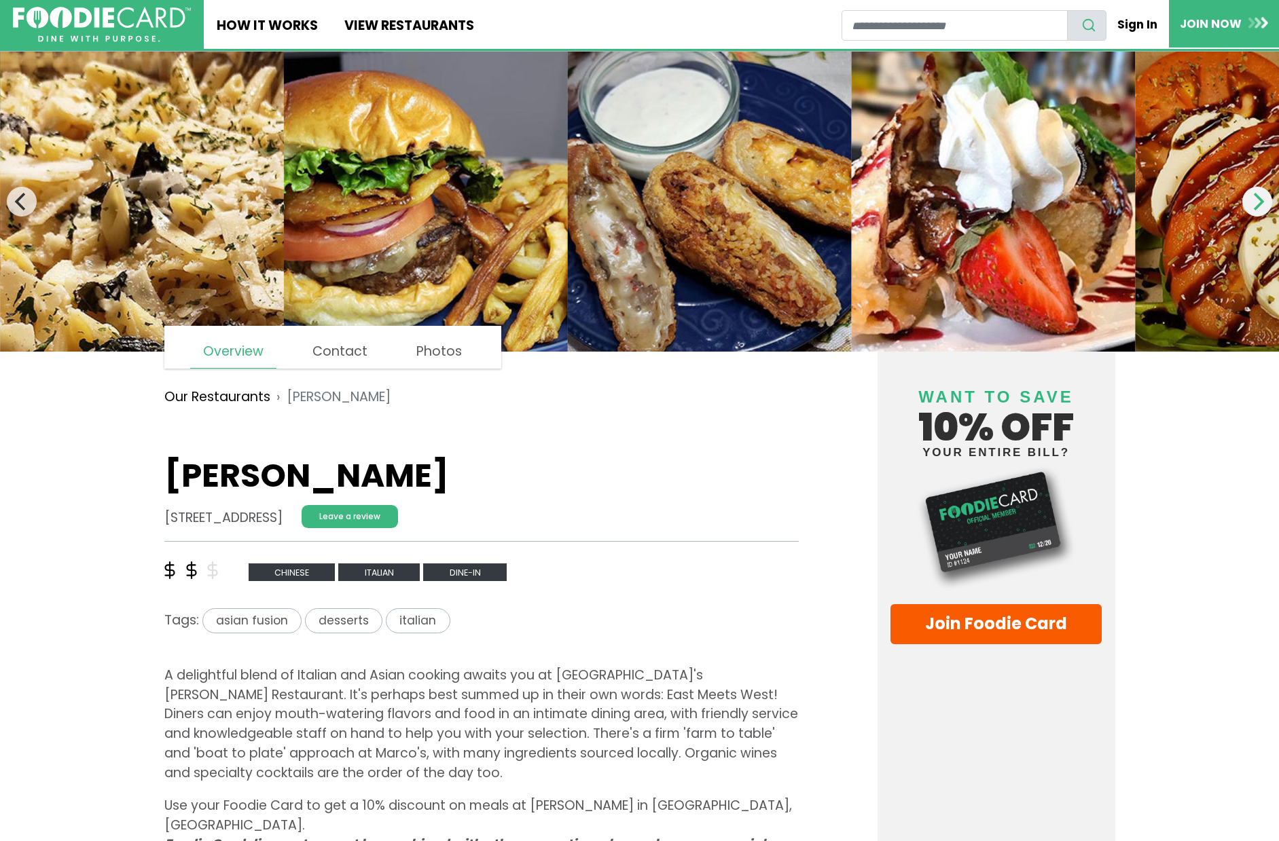
click at [1253, 204] on icon "Next" at bounding box center [1257, 202] width 18 height 18
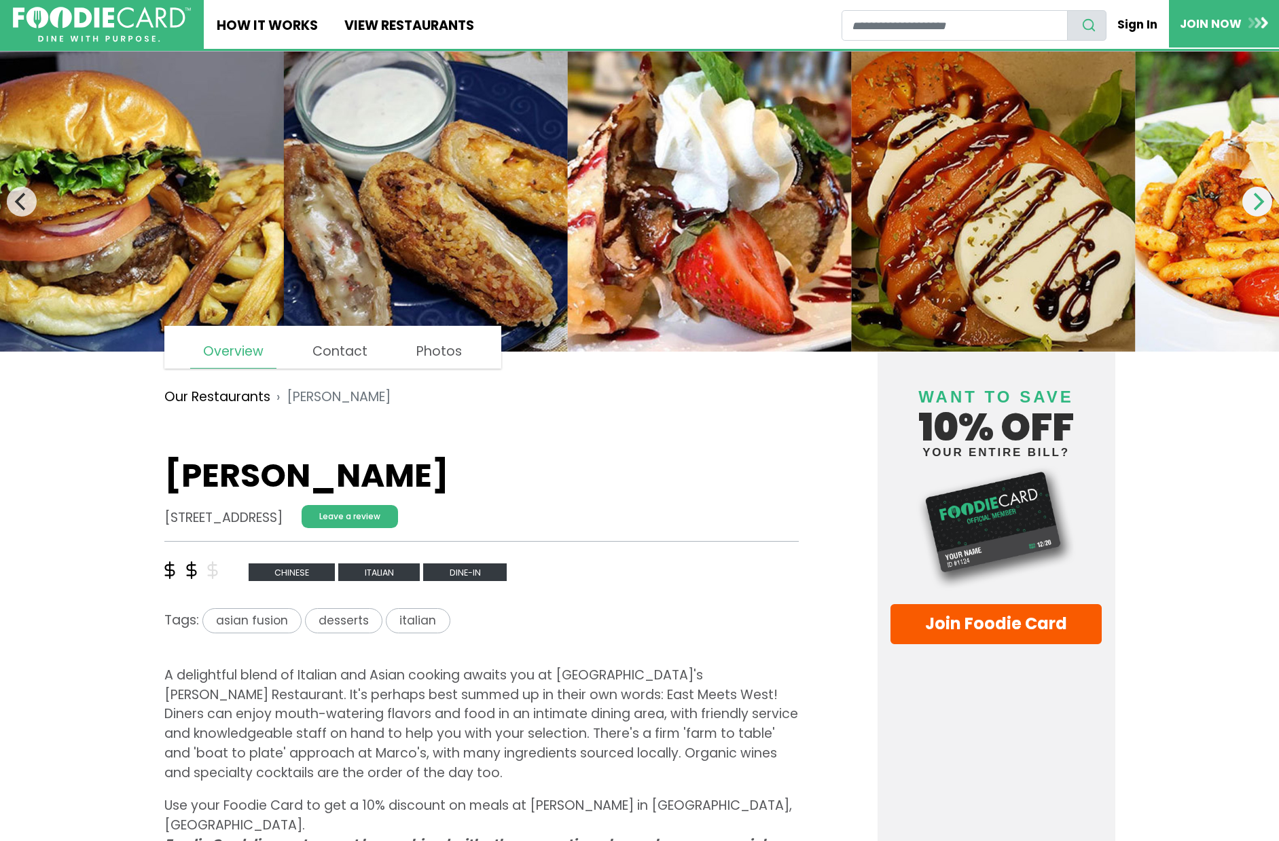
click at [1255, 205] on icon "Next" at bounding box center [1257, 202] width 18 height 18
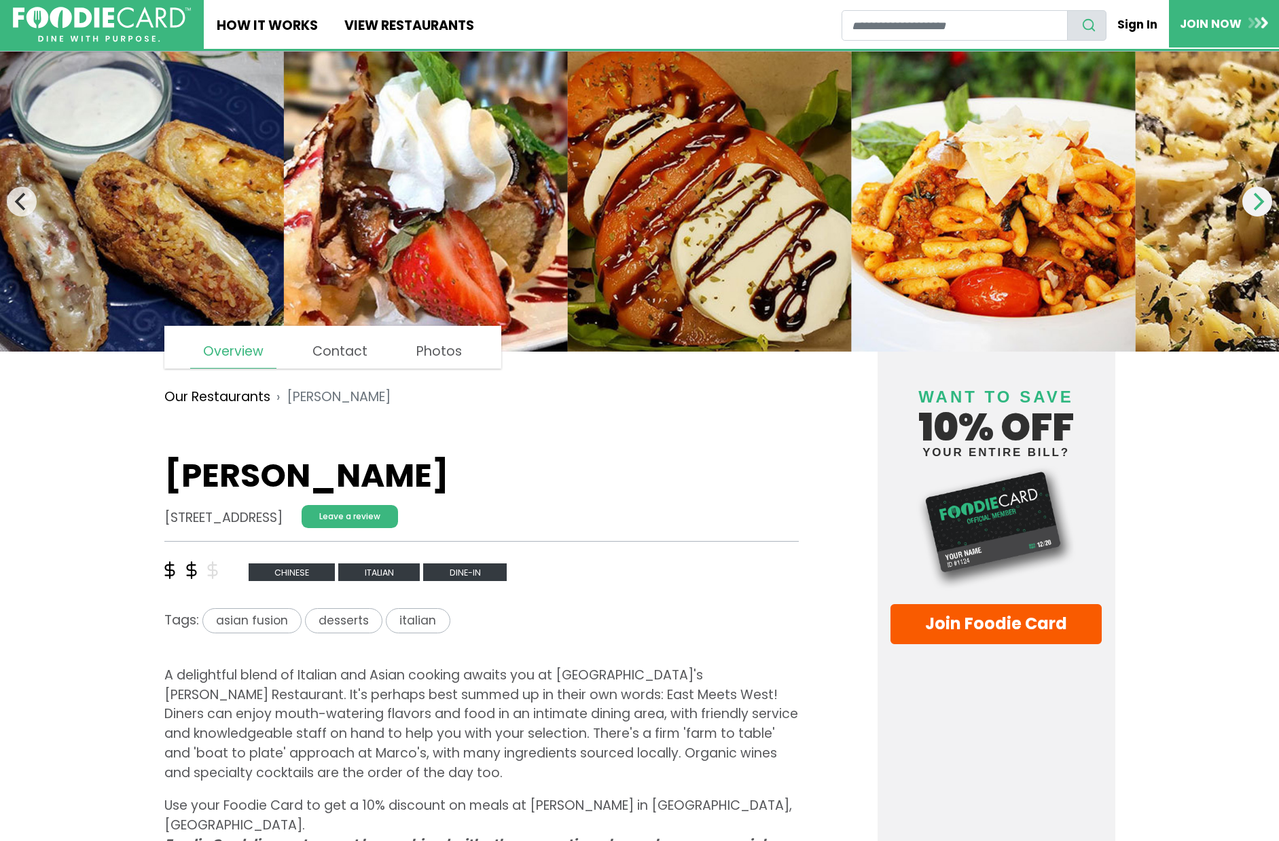
click at [1255, 205] on icon "Next" at bounding box center [1257, 202] width 18 height 18
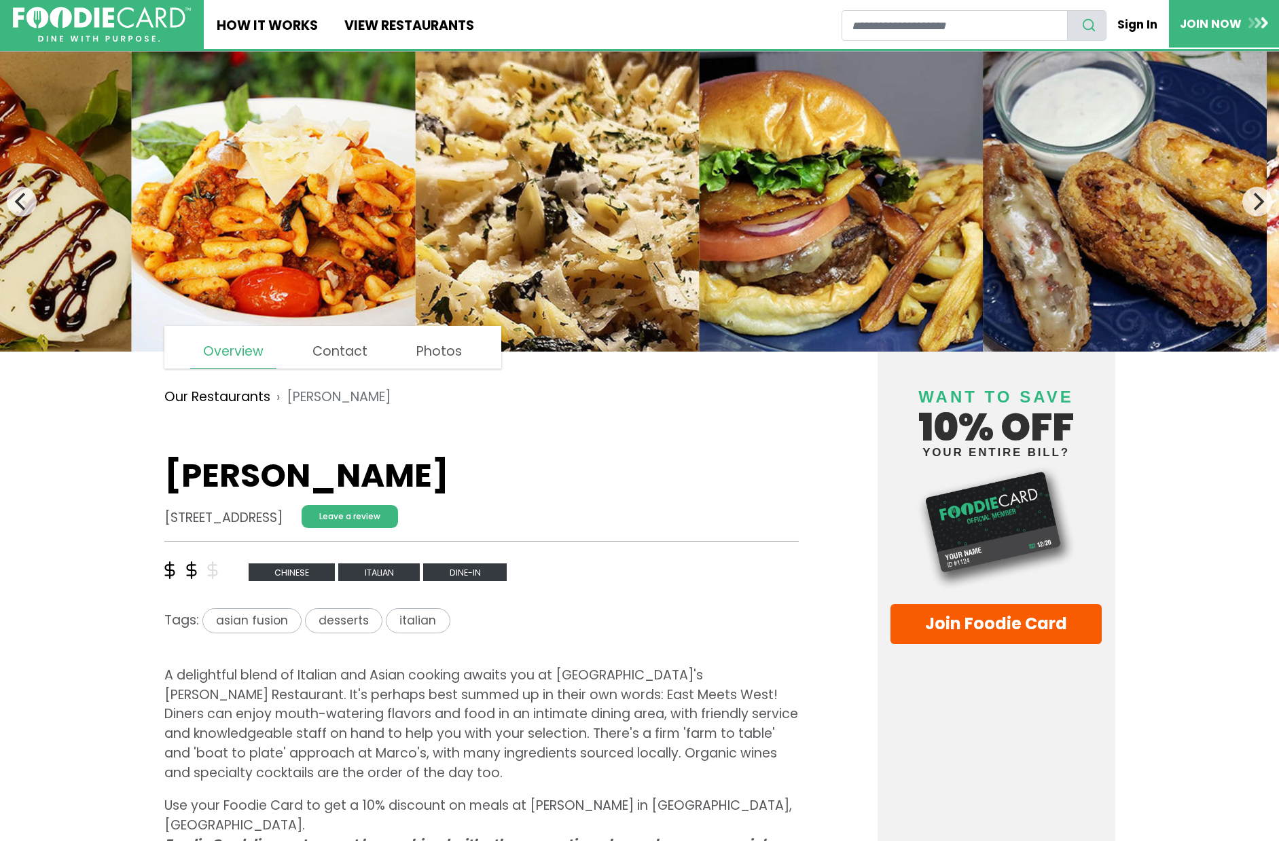
click at [462, 210] on img at bounding box center [557, 202] width 284 height 300
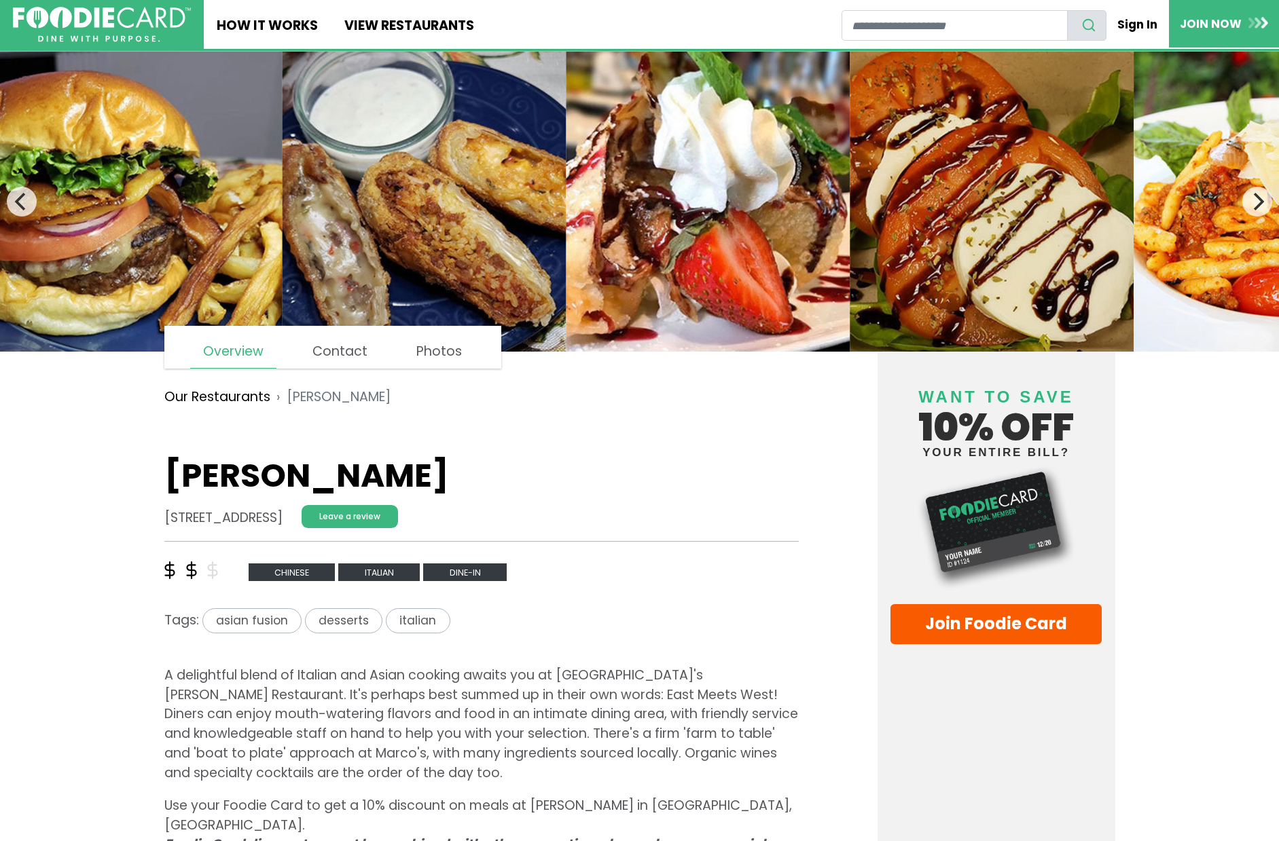
click at [282, 207] on img at bounding box center [424, 202] width 284 height 300
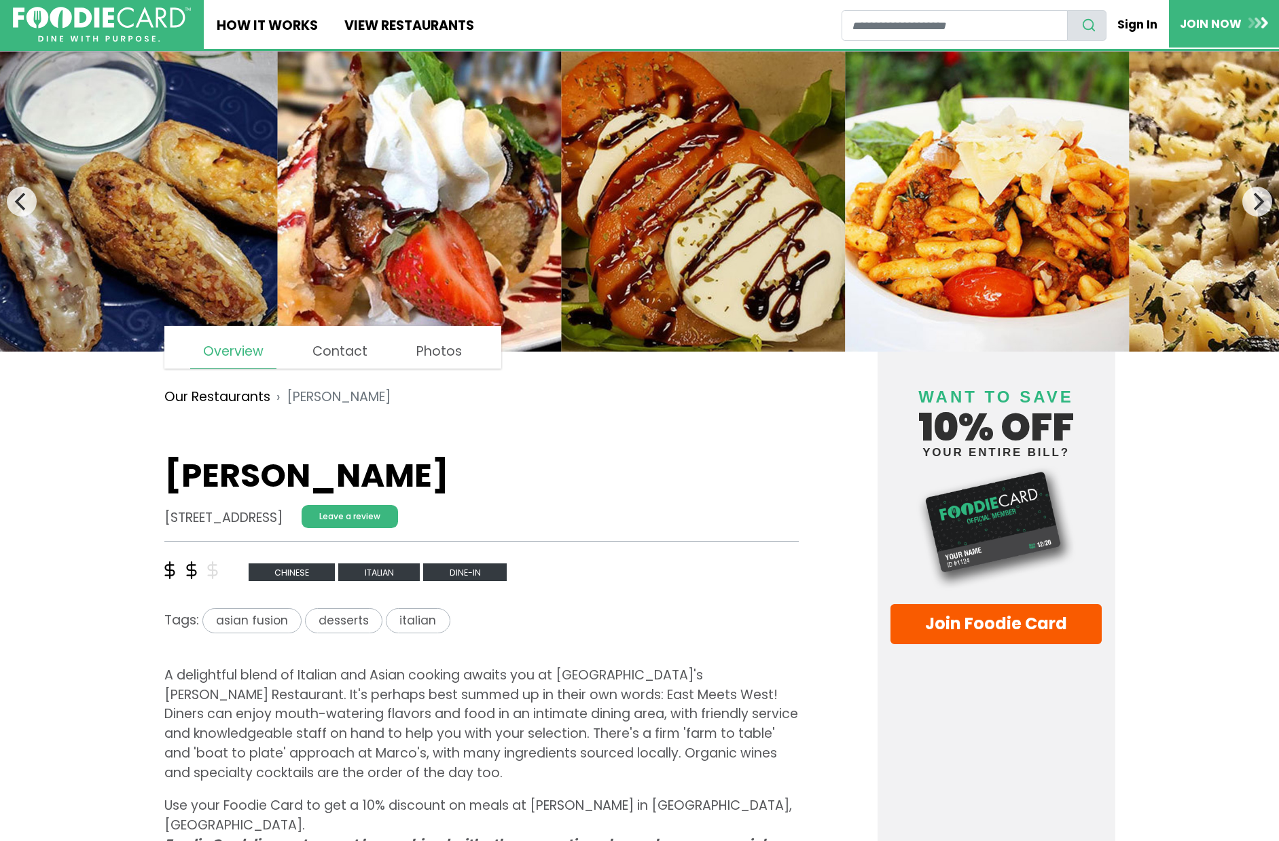
click at [335, 200] on img at bounding box center [420, 202] width 284 height 300
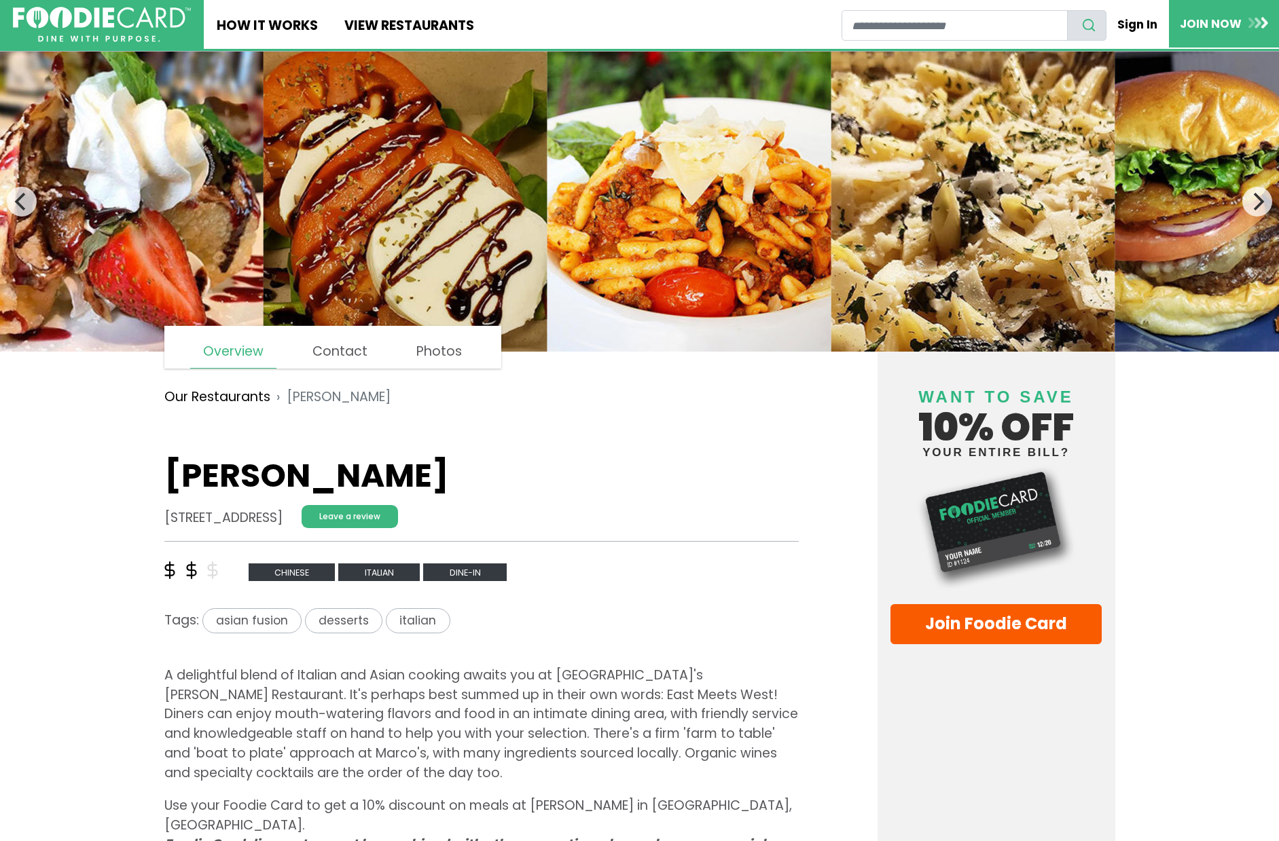
click at [547, 199] on img at bounding box center [689, 202] width 284 height 300
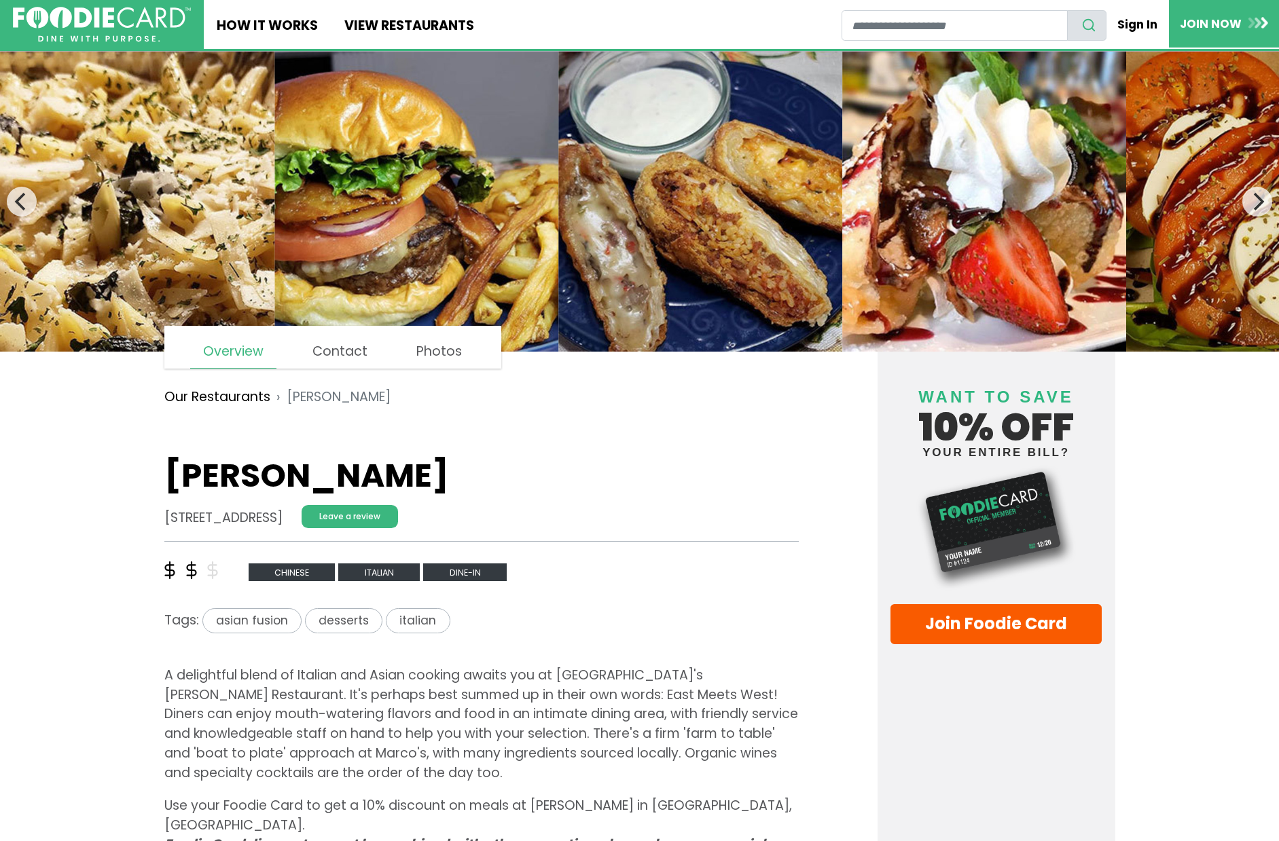
click at [274, 192] on img at bounding box center [416, 202] width 284 height 300
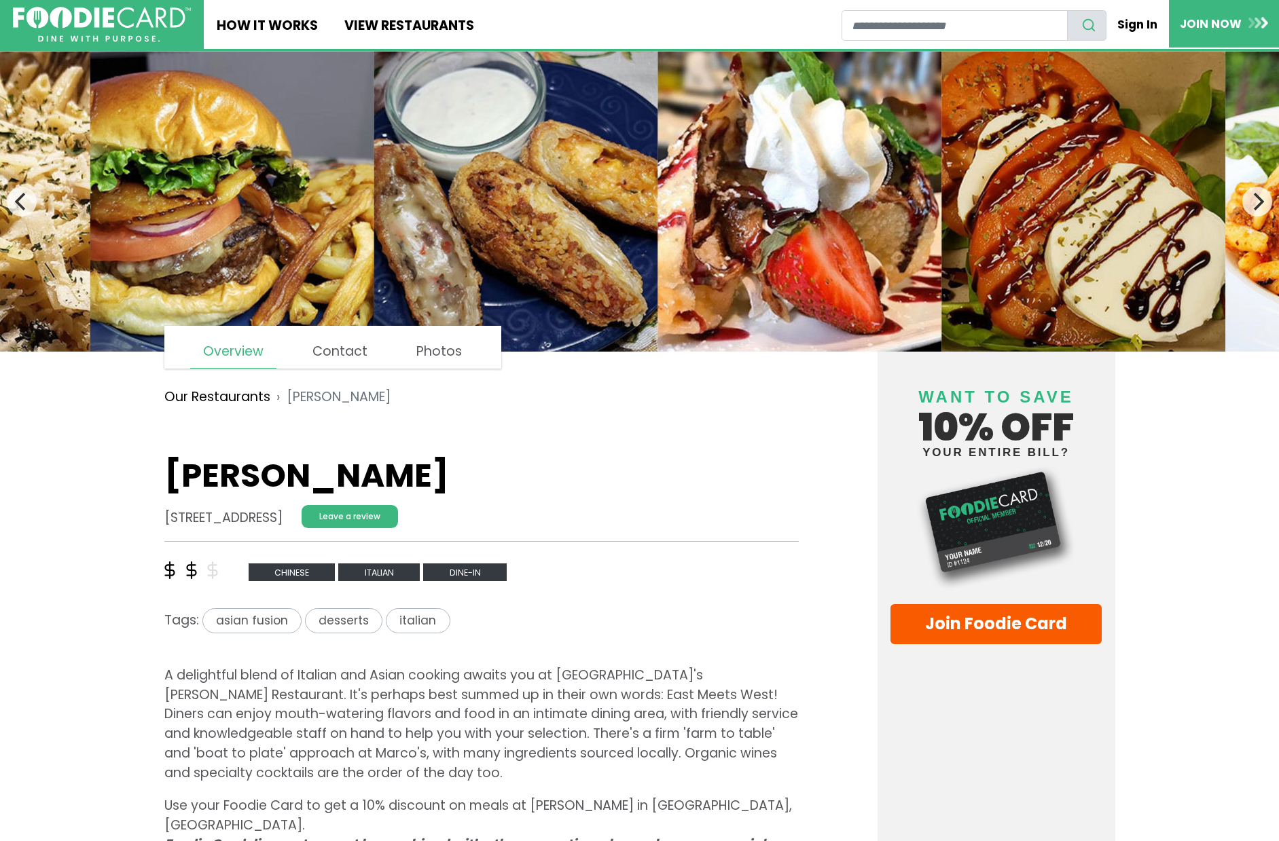
click at [657, 188] on img at bounding box center [799, 202] width 284 height 300
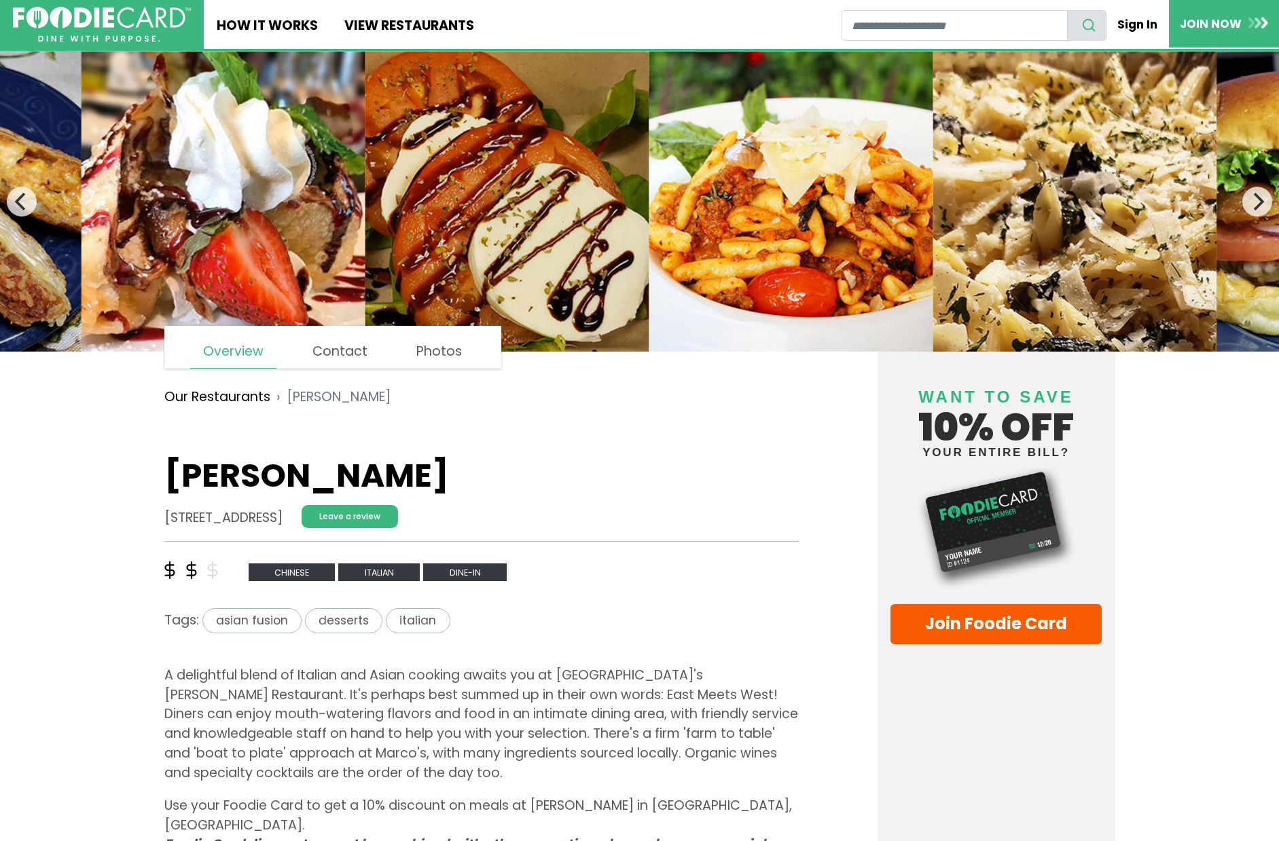
click at [648, 179] on img at bounding box center [790, 202] width 284 height 300
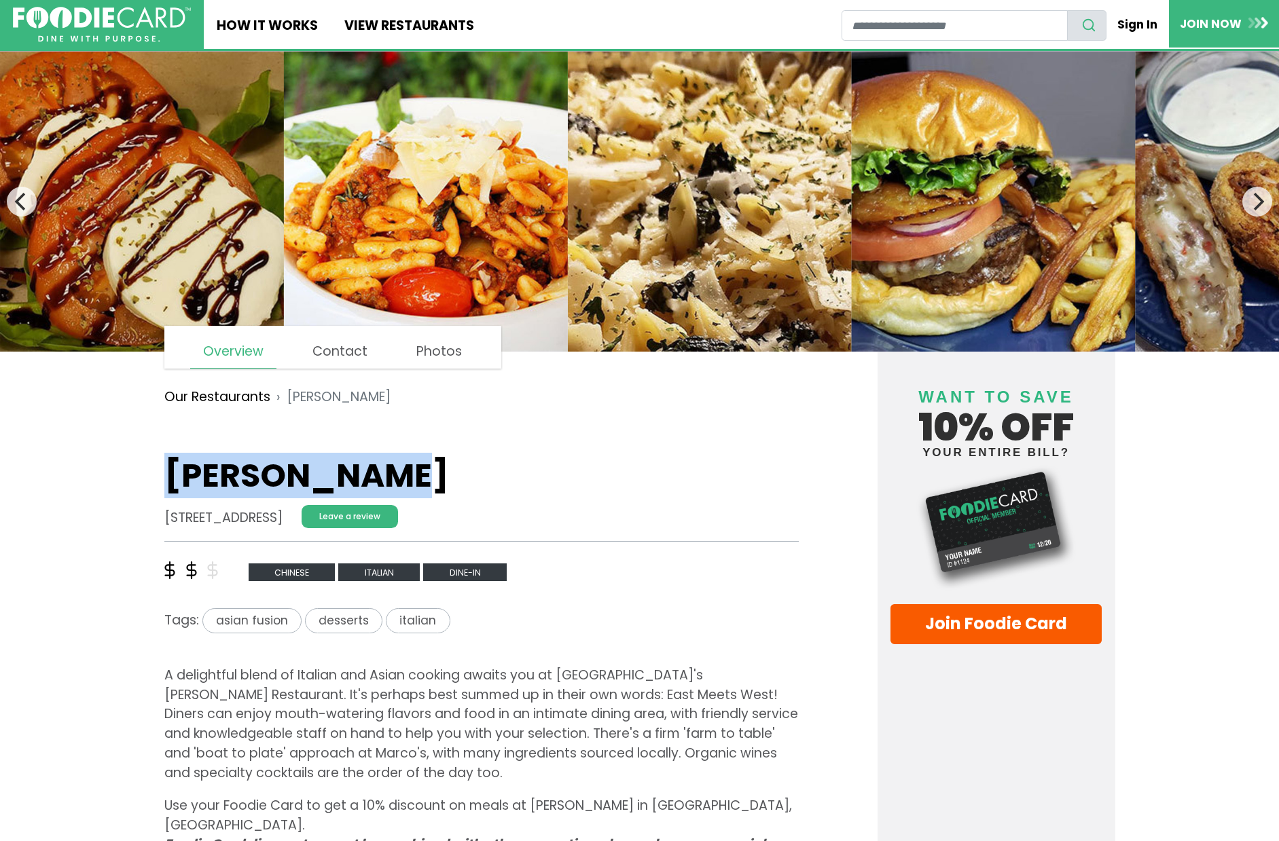
drag, startPoint x: 183, startPoint y: 478, endPoint x: 367, endPoint y: 483, distance: 183.4
click at [367, 483] on h1 "Marco Polo's" at bounding box center [481, 475] width 635 height 39
copy h1 "Marco Polo's"
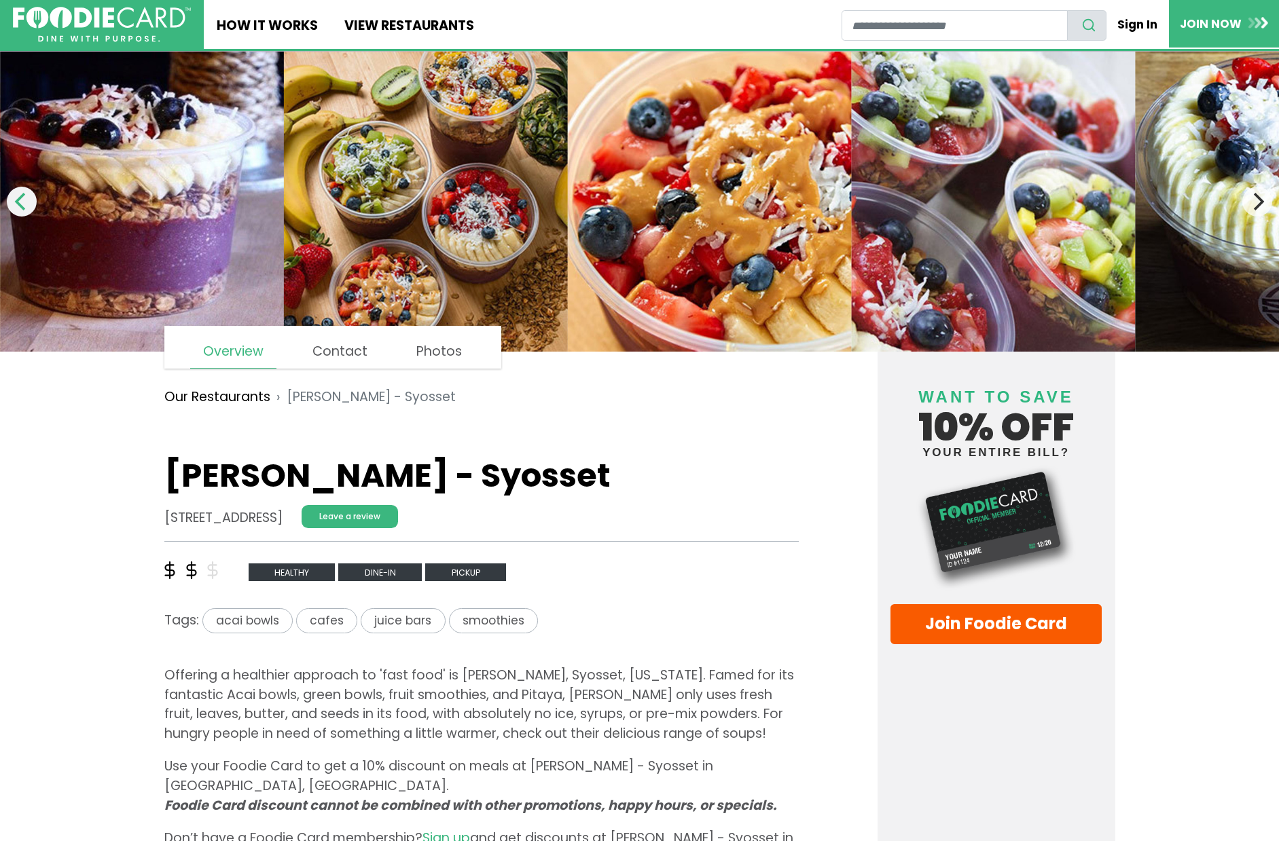
click at [26, 211] on button "Previous" at bounding box center [22, 202] width 30 height 30
